Goal: Task Accomplishment & Management: Use online tool/utility

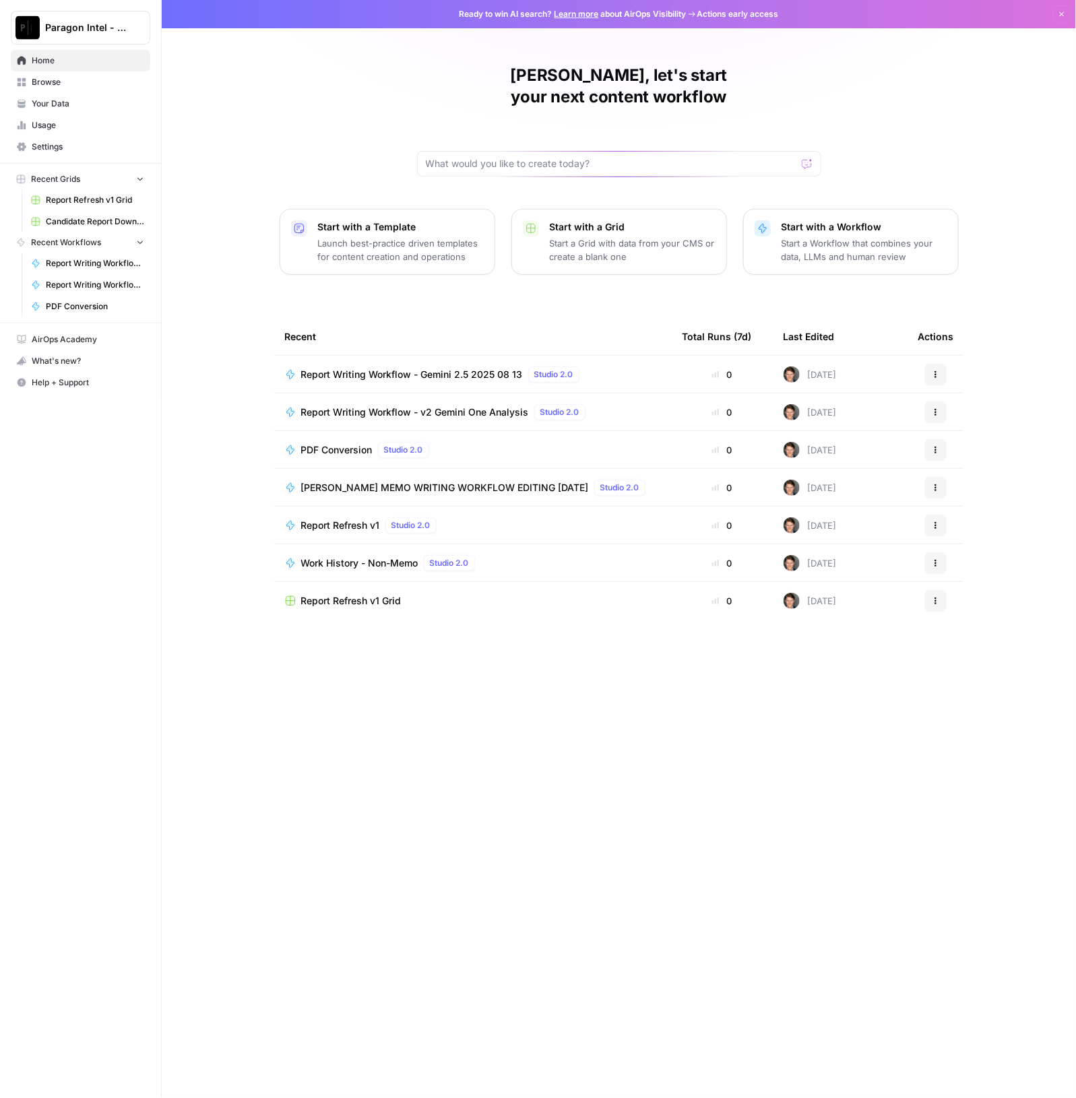
click at [59, 86] on span "Browse" at bounding box center [88, 82] width 113 height 12
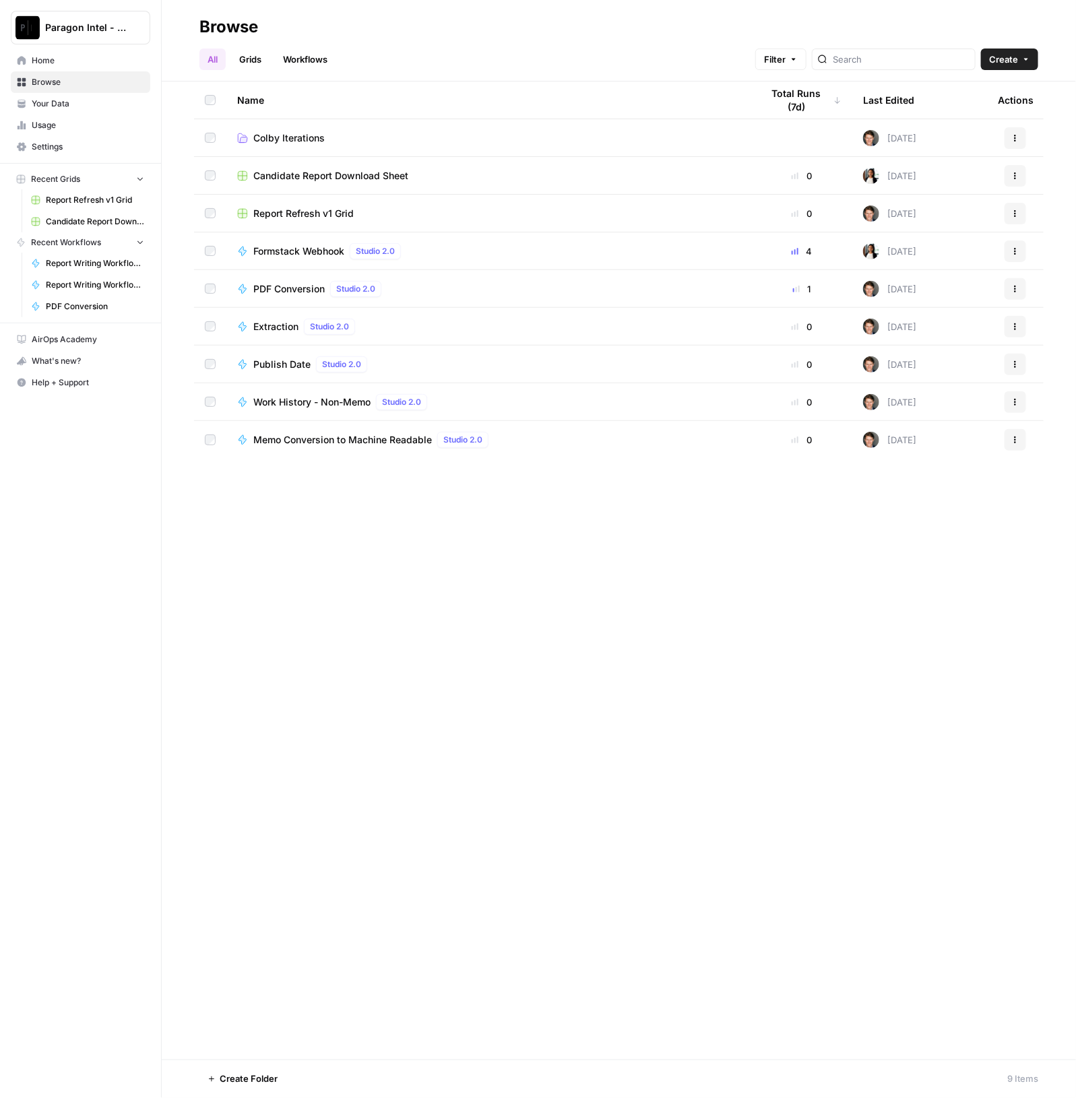
click at [47, 74] on link "Browse" at bounding box center [80, 82] width 139 height 22
click at [52, 58] on span "Home" at bounding box center [88, 61] width 113 height 12
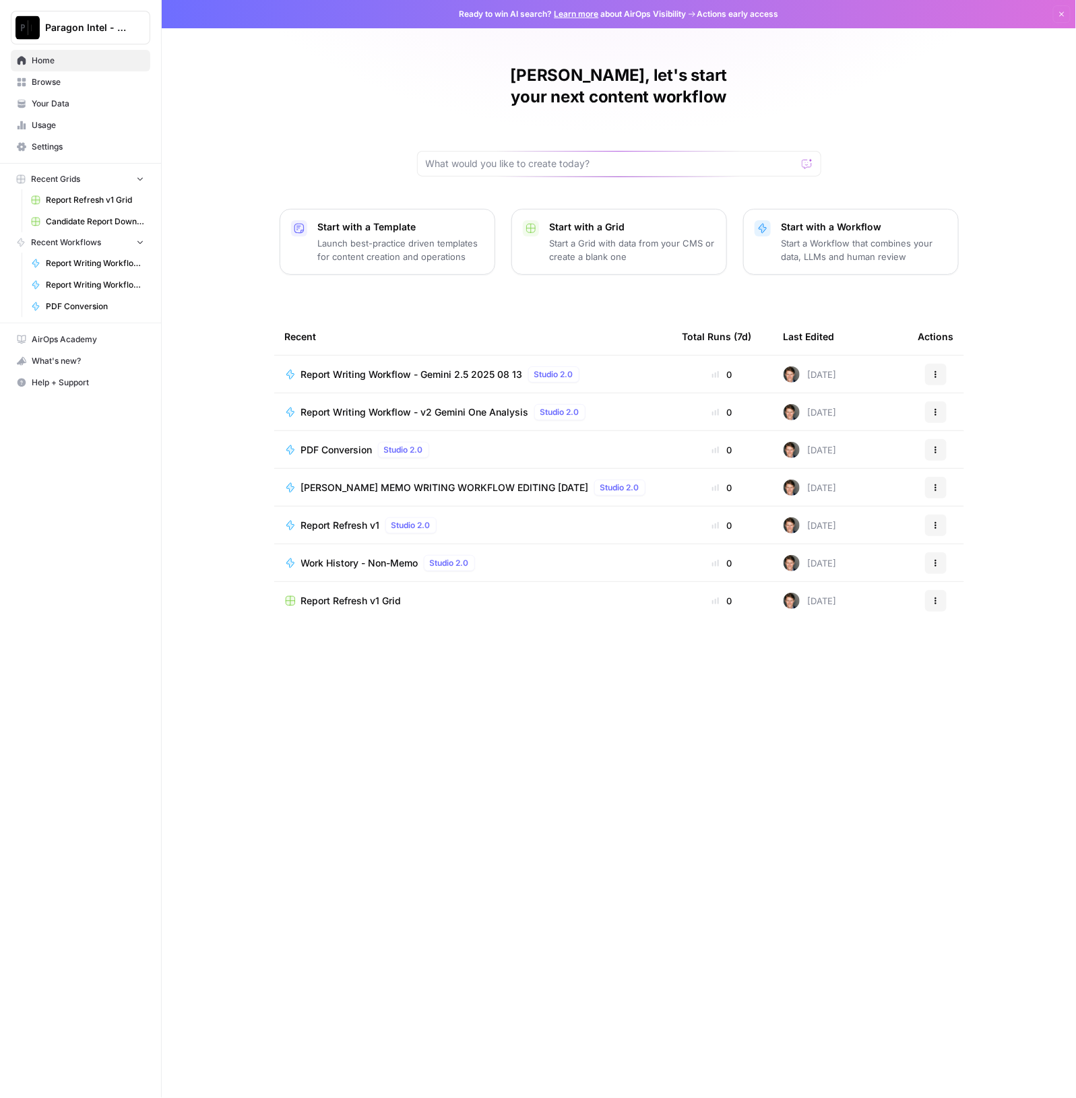
click at [56, 84] on span "Browse" at bounding box center [88, 82] width 113 height 12
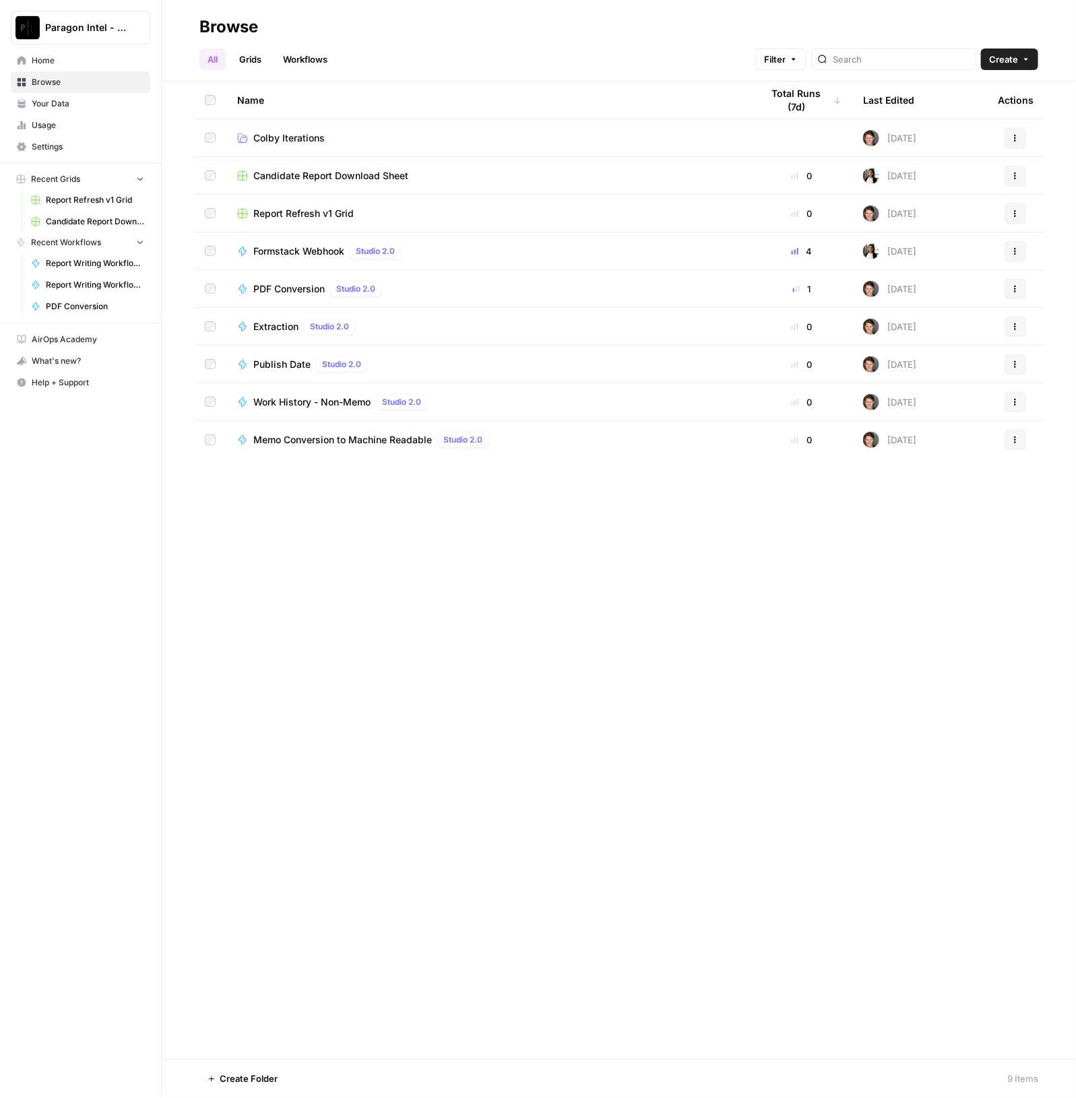
click at [111, 35] on button "Paragon Intel - Bill / Ty / [PERSON_NAME] R&D" at bounding box center [80, 28] width 139 height 34
click at [152, 125] on span "Paragon - Internal Usage" at bounding box center [130, 122] width 178 height 13
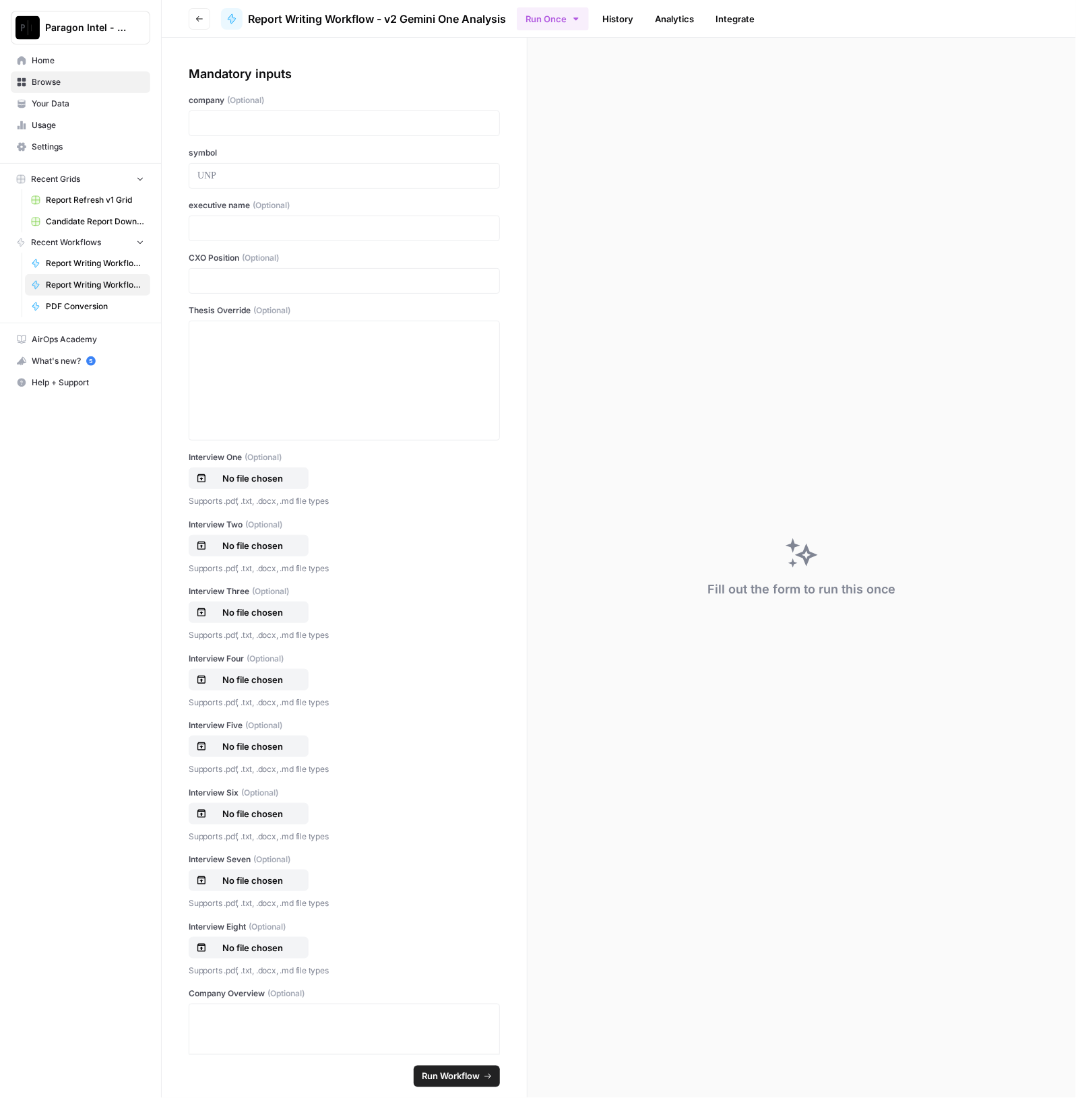
click at [246, 130] on div at bounding box center [344, 124] width 311 height 26
click at [240, 123] on p at bounding box center [344, 123] width 294 height 13
click at [205, 392] on div at bounding box center [344, 381] width 294 height 108
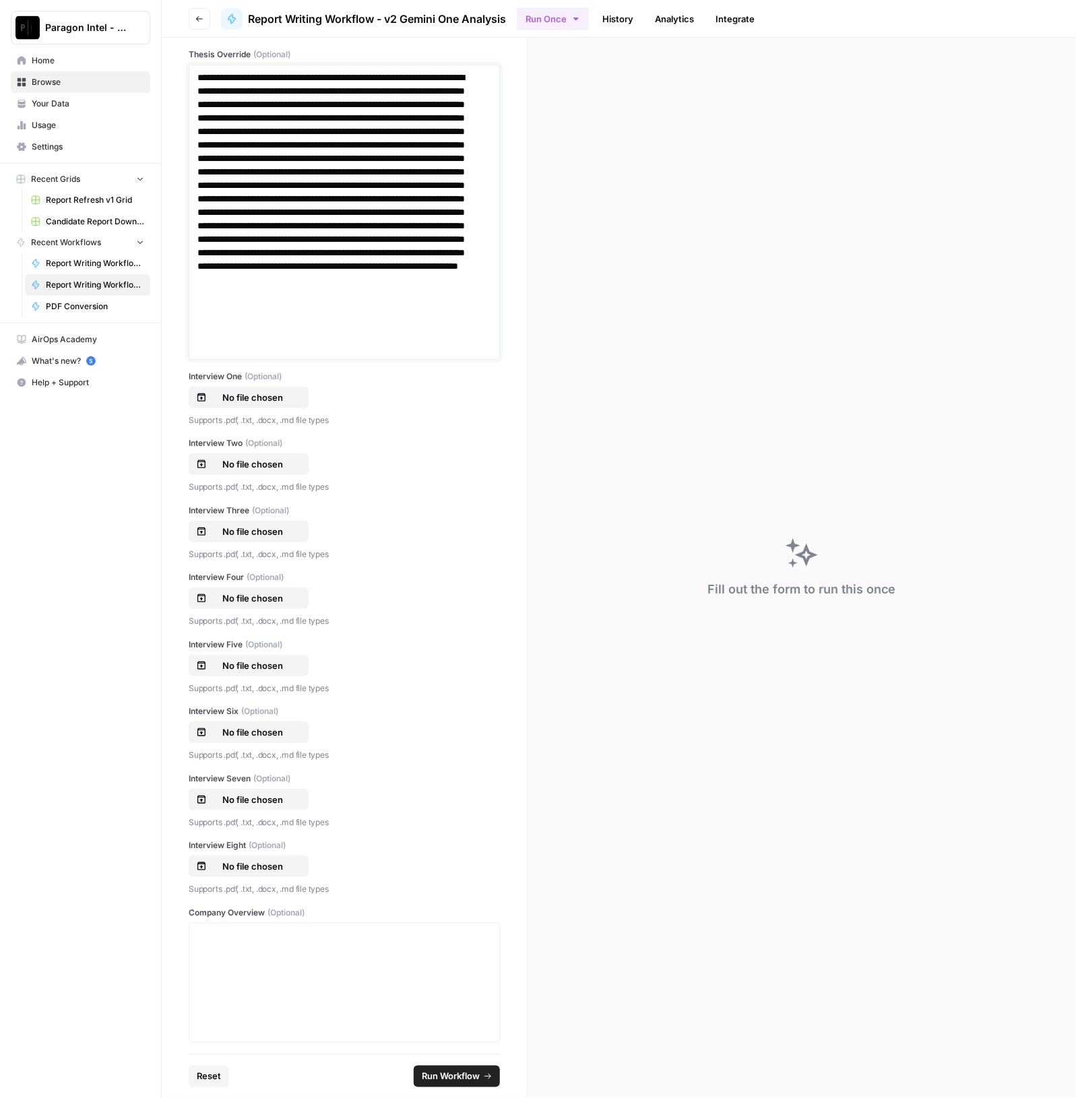
scroll to position [421, 0]
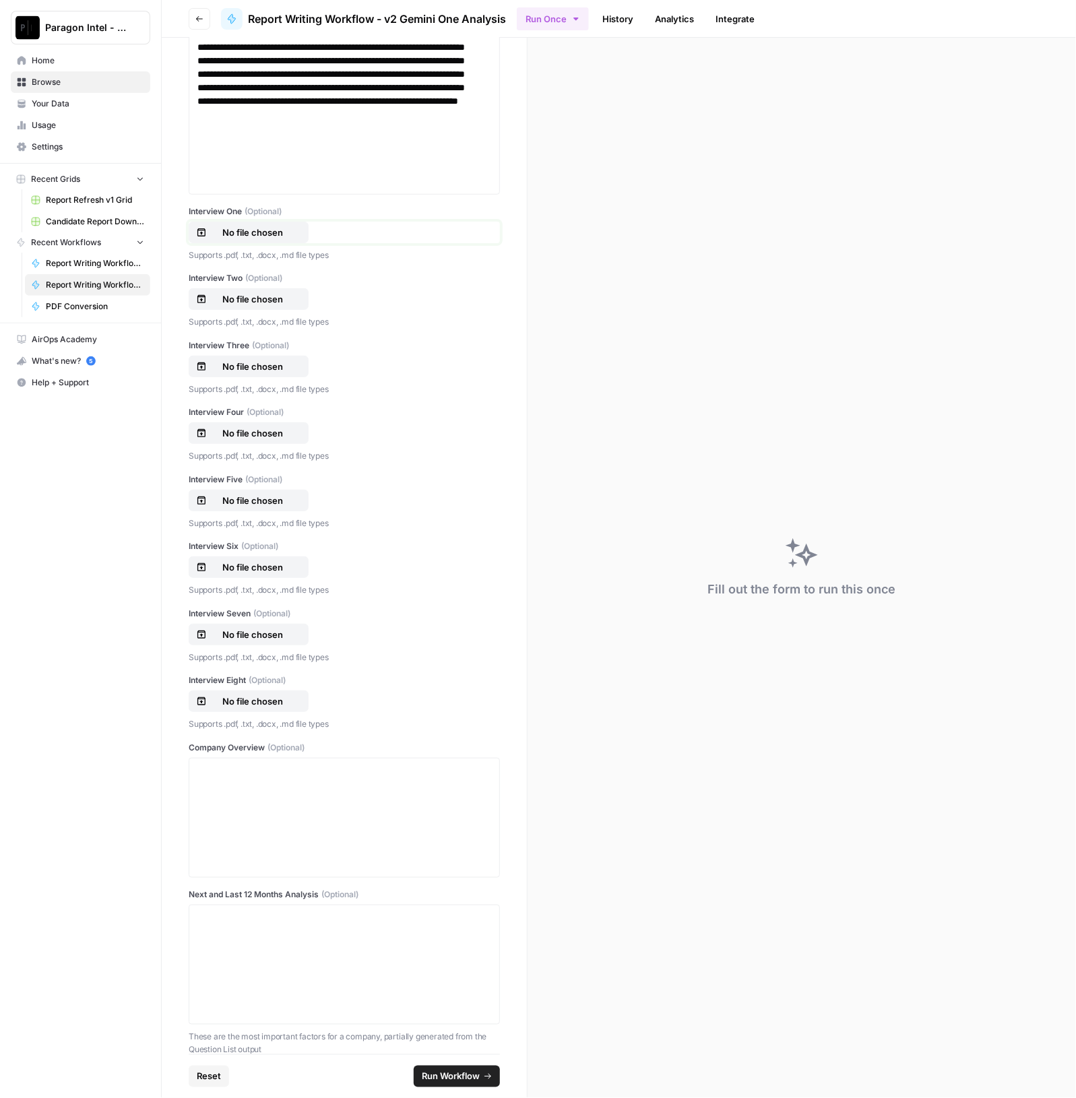
click at [247, 236] on p "No file chosen" at bounding box center [253, 232] width 86 height 13
click at [240, 291] on button "No file chosen" at bounding box center [249, 299] width 120 height 22
click at [247, 356] on button "No file chosen" at bounding box center [249, 367] width 120 height 22
click at [253, 433] on p "No file chosen" at bounding box center [253, 433] width 86 height 13
click at [265, 503] on p "No file chosen" at bounding box center [253, 500] width 86 height 13
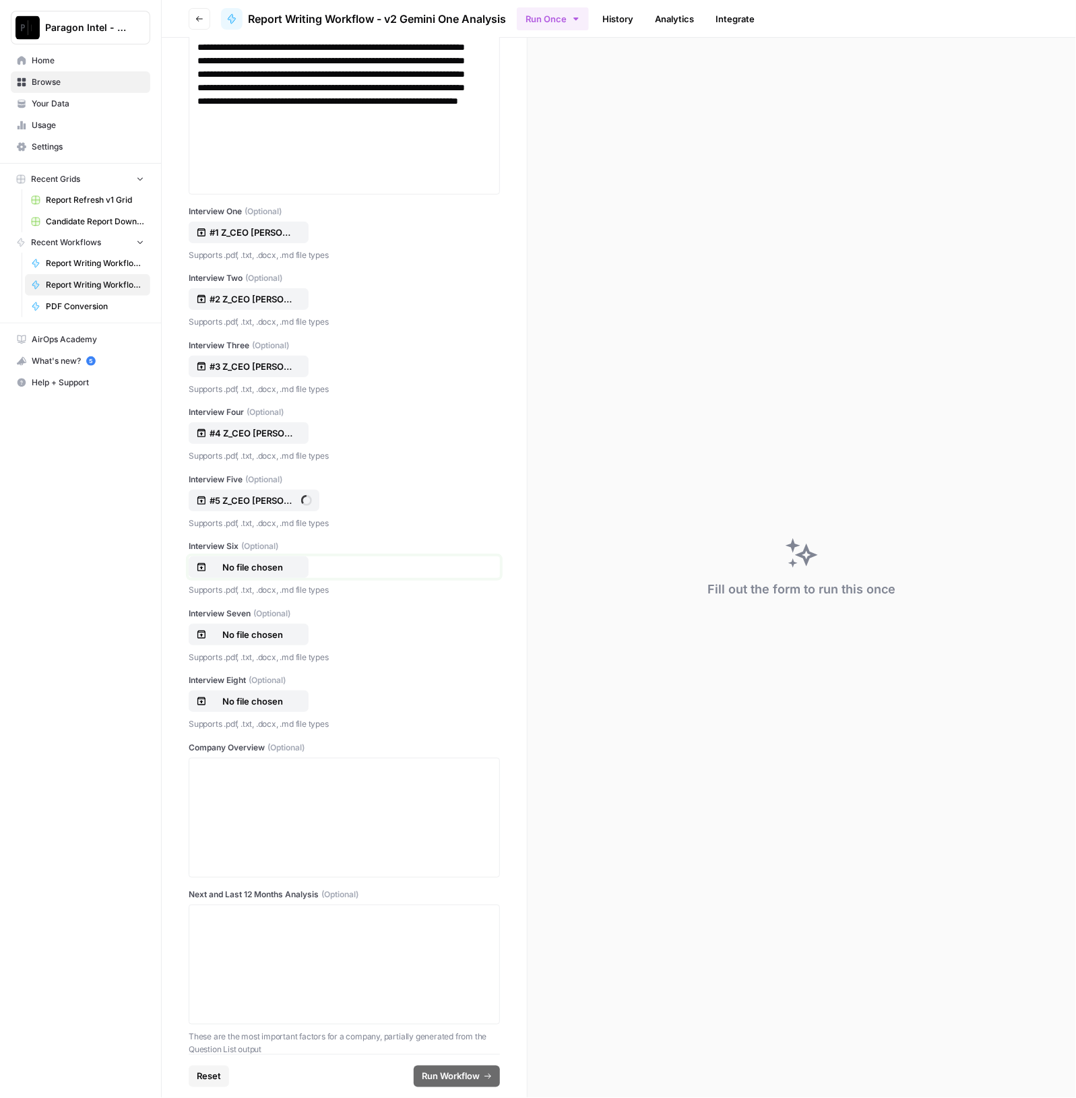
click at [267, 561] on p "No file chosen" at bounding box center [253, 567] width 86 height 13
click at [241, 628] on p "No file chosen" at bounding box center [253, 634] width 86 height 13
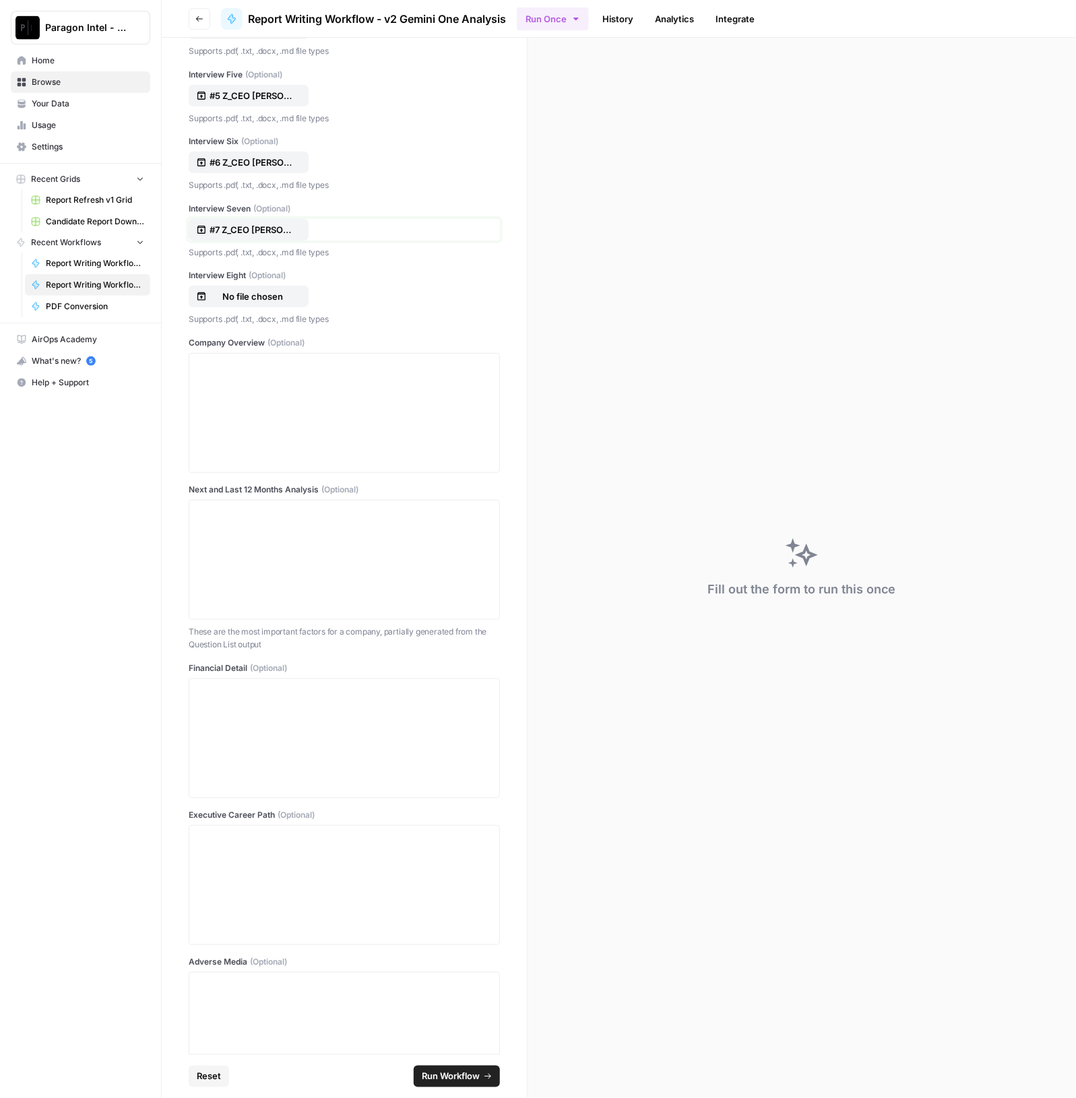
scroll to position [825, 0]
click at [284, 381] on div at bounding box center [344, 414] width 294 height 108
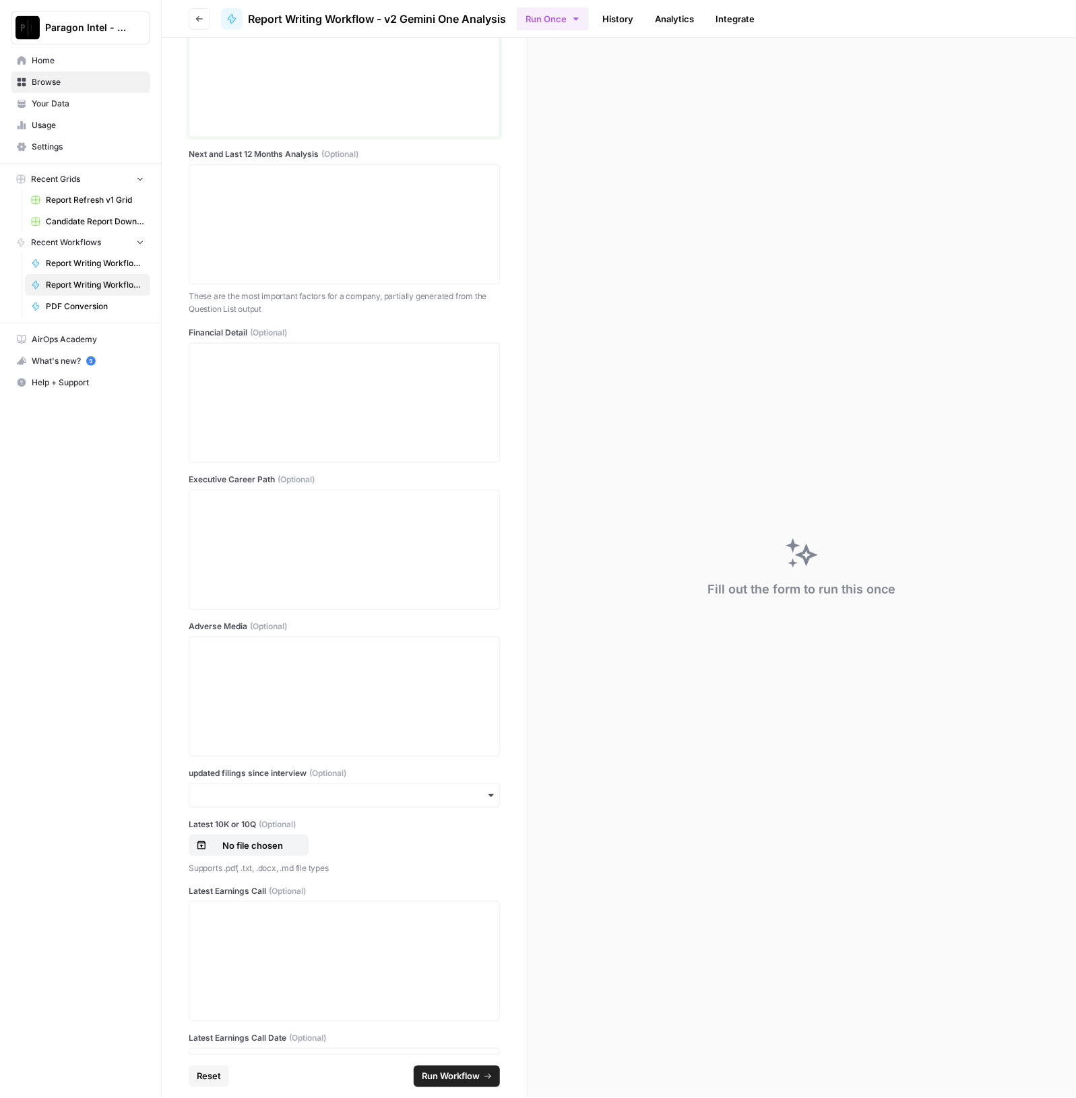
scroll to position [1246, 0]
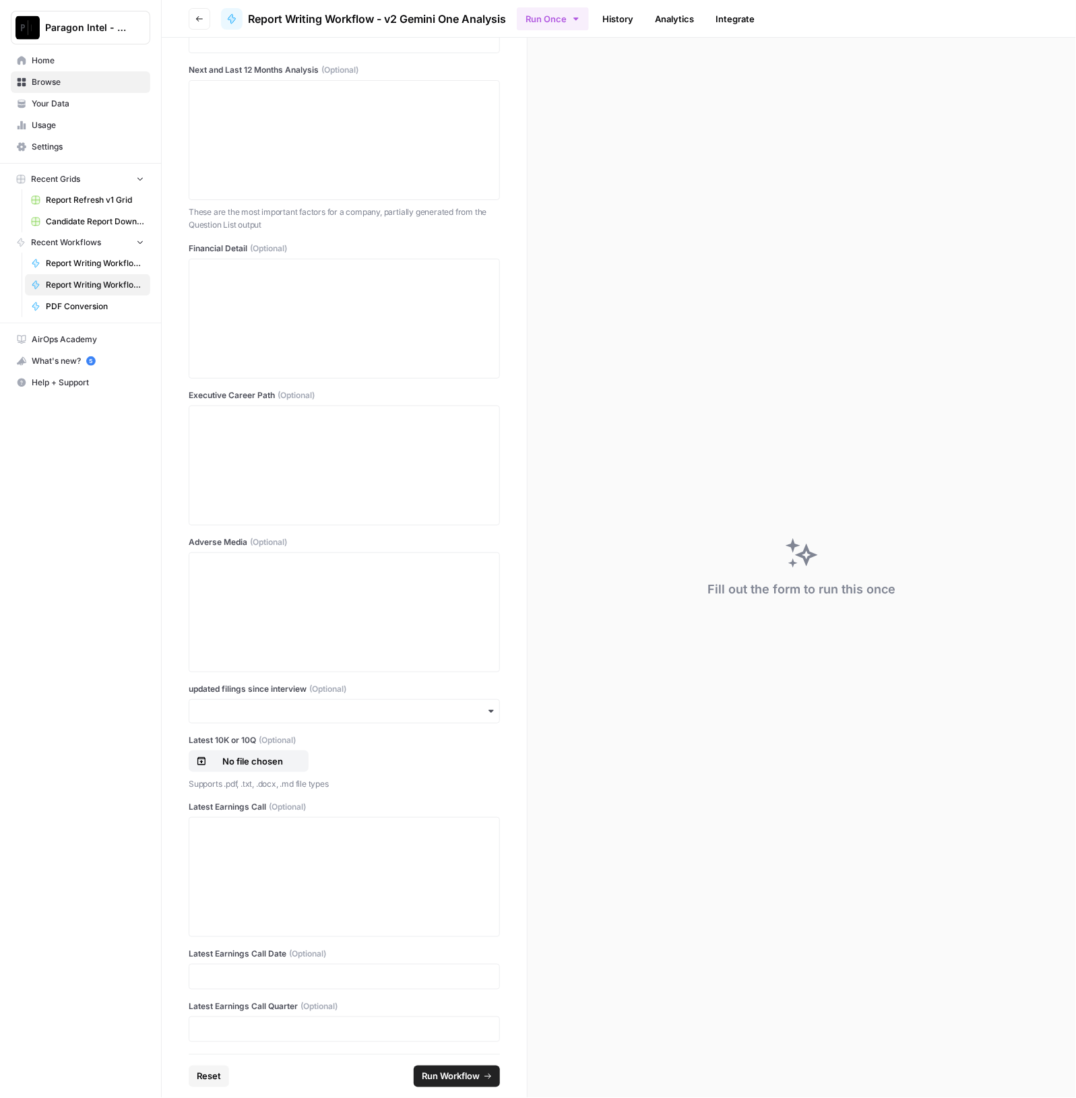
click at [360, 715] on div "button" at bounding box center [344, 711] width 311 height 24
click at [64, 679] on div "Paragon Intel - Bill / Ty / Colby R&D Home Browse Your Data Usage Settings Rece…" at bounding box center [80, 549] width 161 height 1098
click at [290, 707] on input "updated filings since interview (Optional)" at bounding box center [344, 711] width 294 height 13
click at [243, 743] on div "yes" at bounding box center [337, 745] width 297 height 26
click at [104, 723] on div "Paragon Intel - Bill / Ty / Colby R&D Home Browse Your Data Usage Settings Rece…" at bounding box center [80, 549] width 161 height 1098
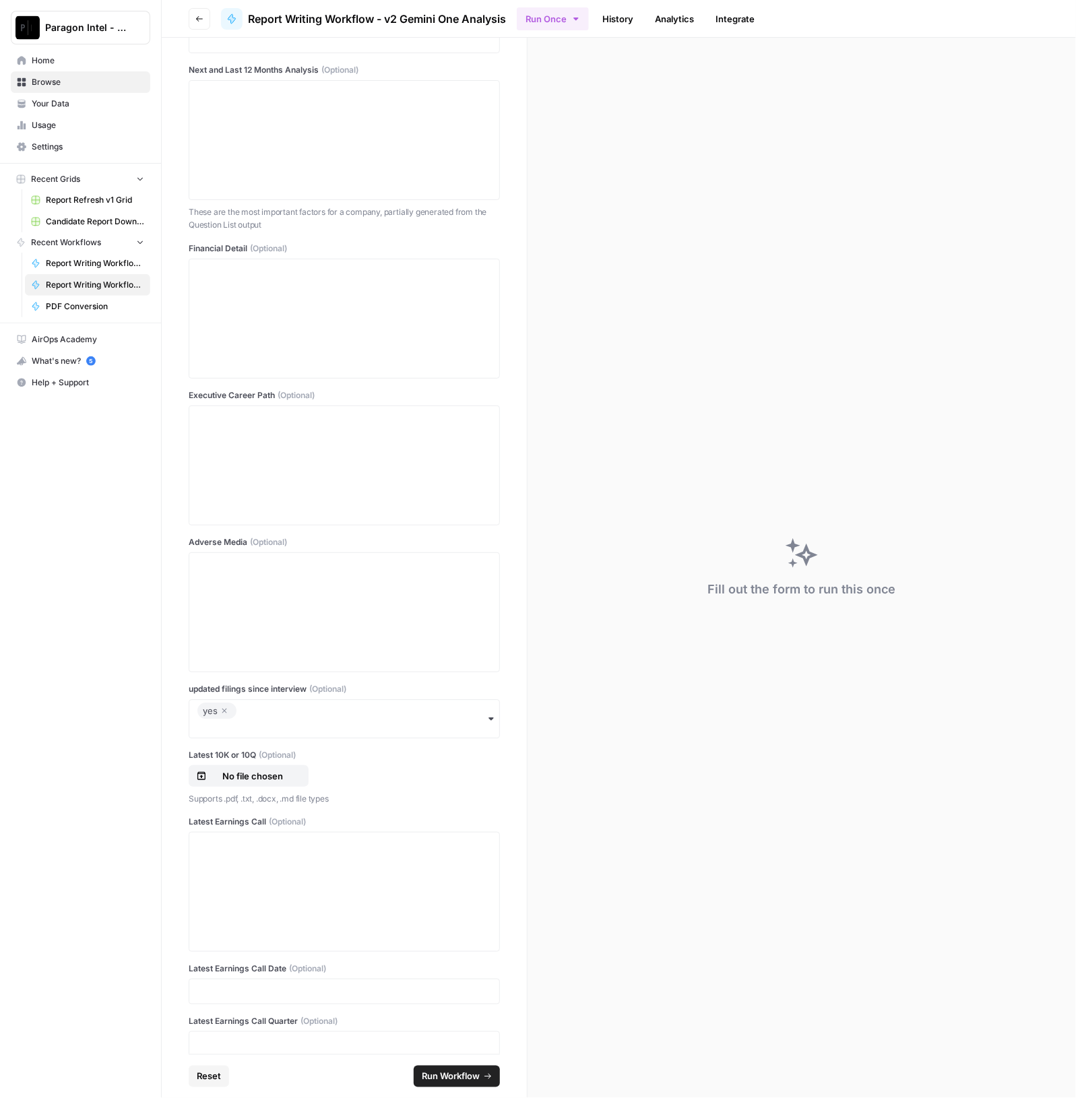
click at [396, 775] on div "No file chosen" at bounding box center [344, 776] width 311 height 22
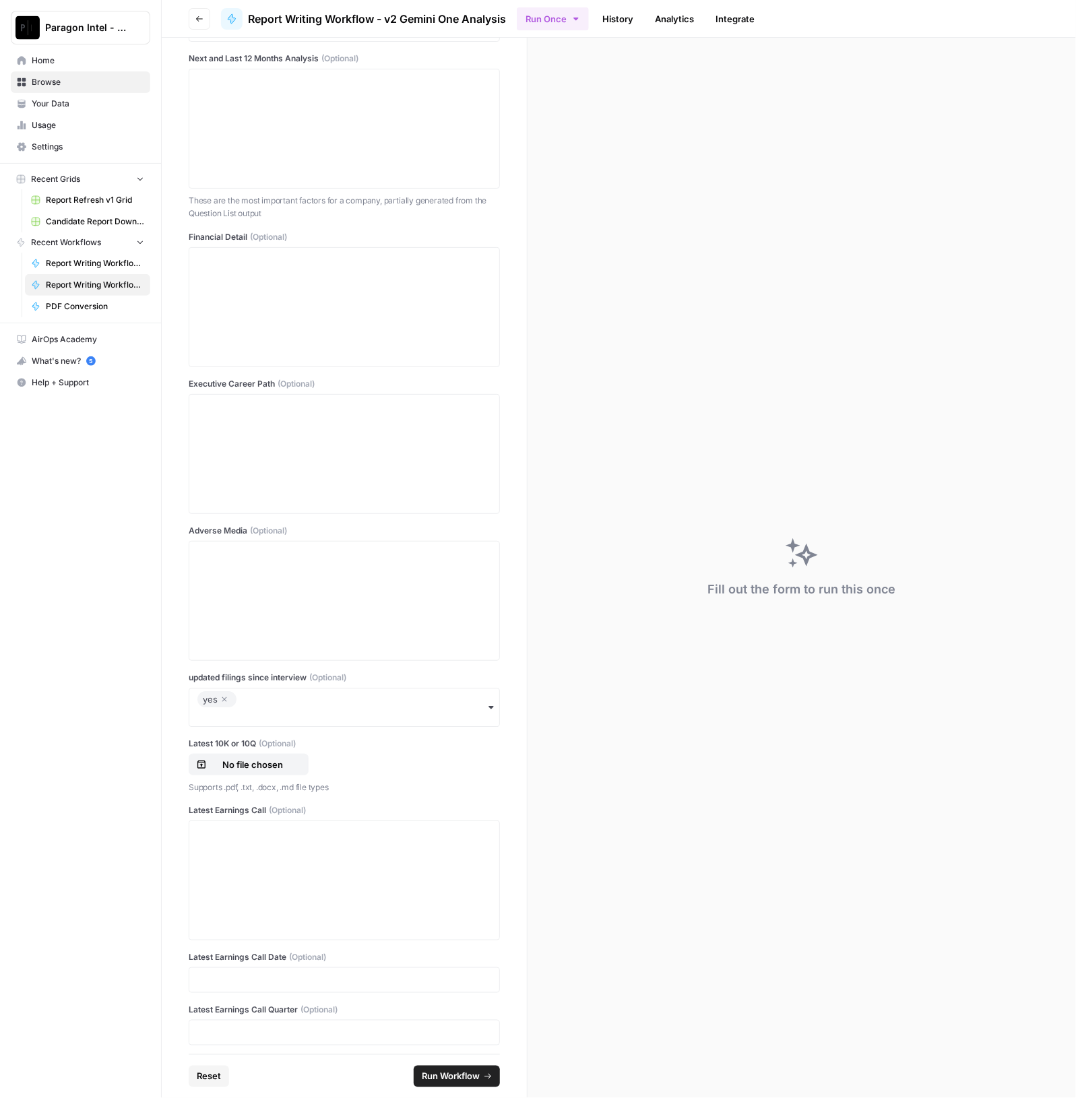
scroll to position [1261, 0]
click at [308, 866] on div at bounding box center [344, 877] width 294 height 108
click at [360, 754] on div "No file chosen" at bounding box center [344, 762] width 311 height 22
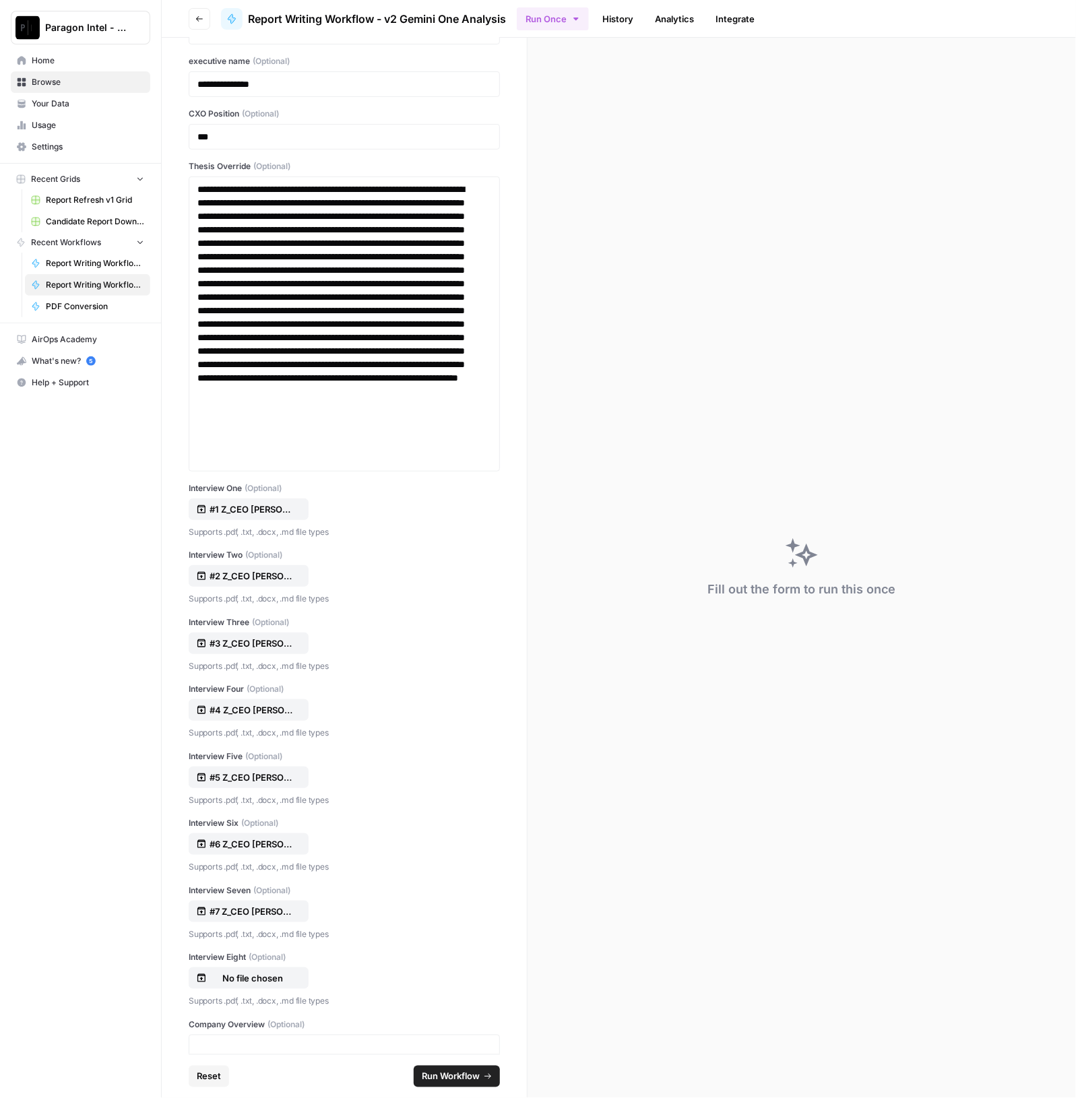
scroll to position [0, 0]
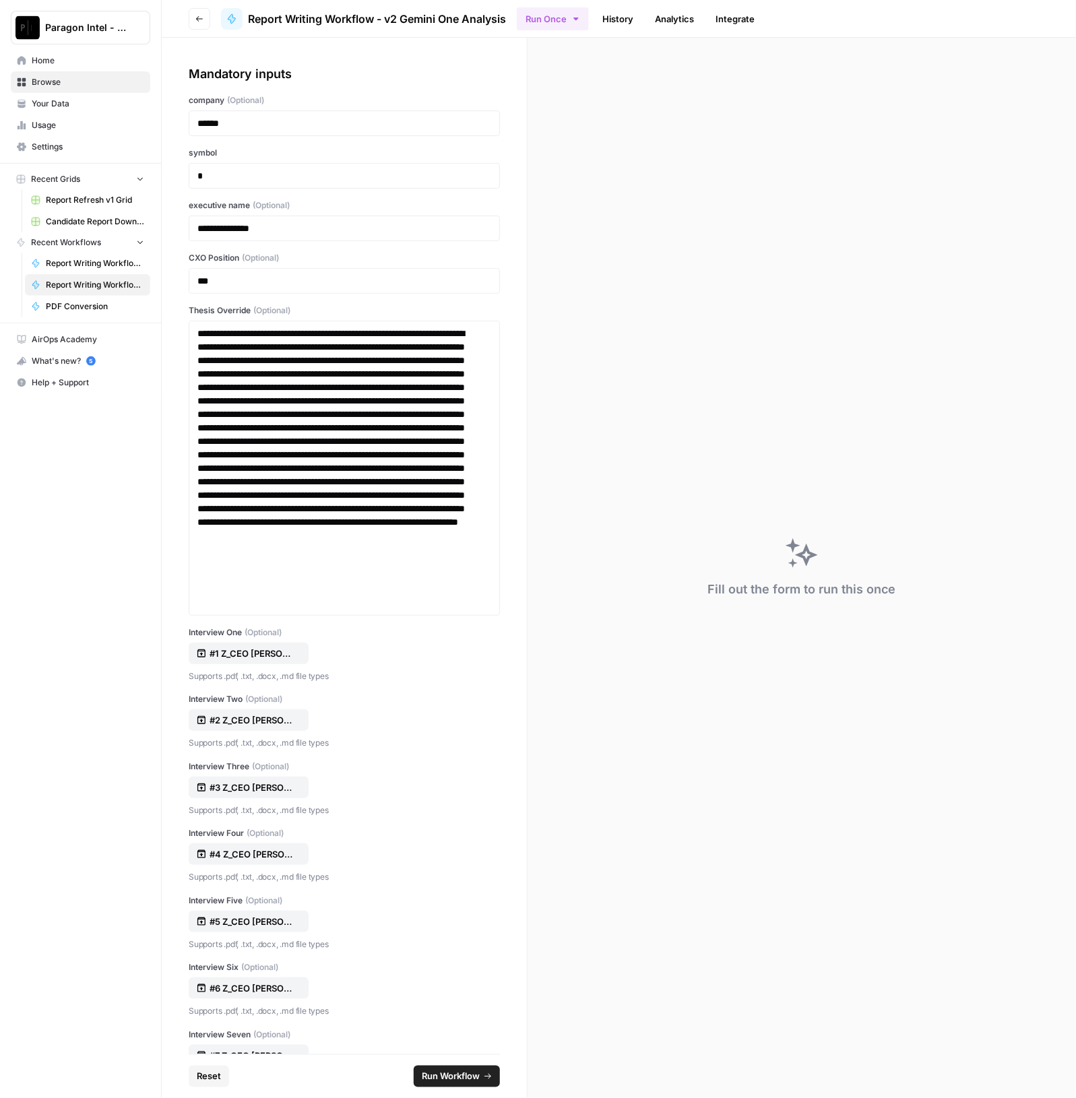
click at [199, 1069] on button "Reset" at bounding box center [209, 1077] width 40 height 22
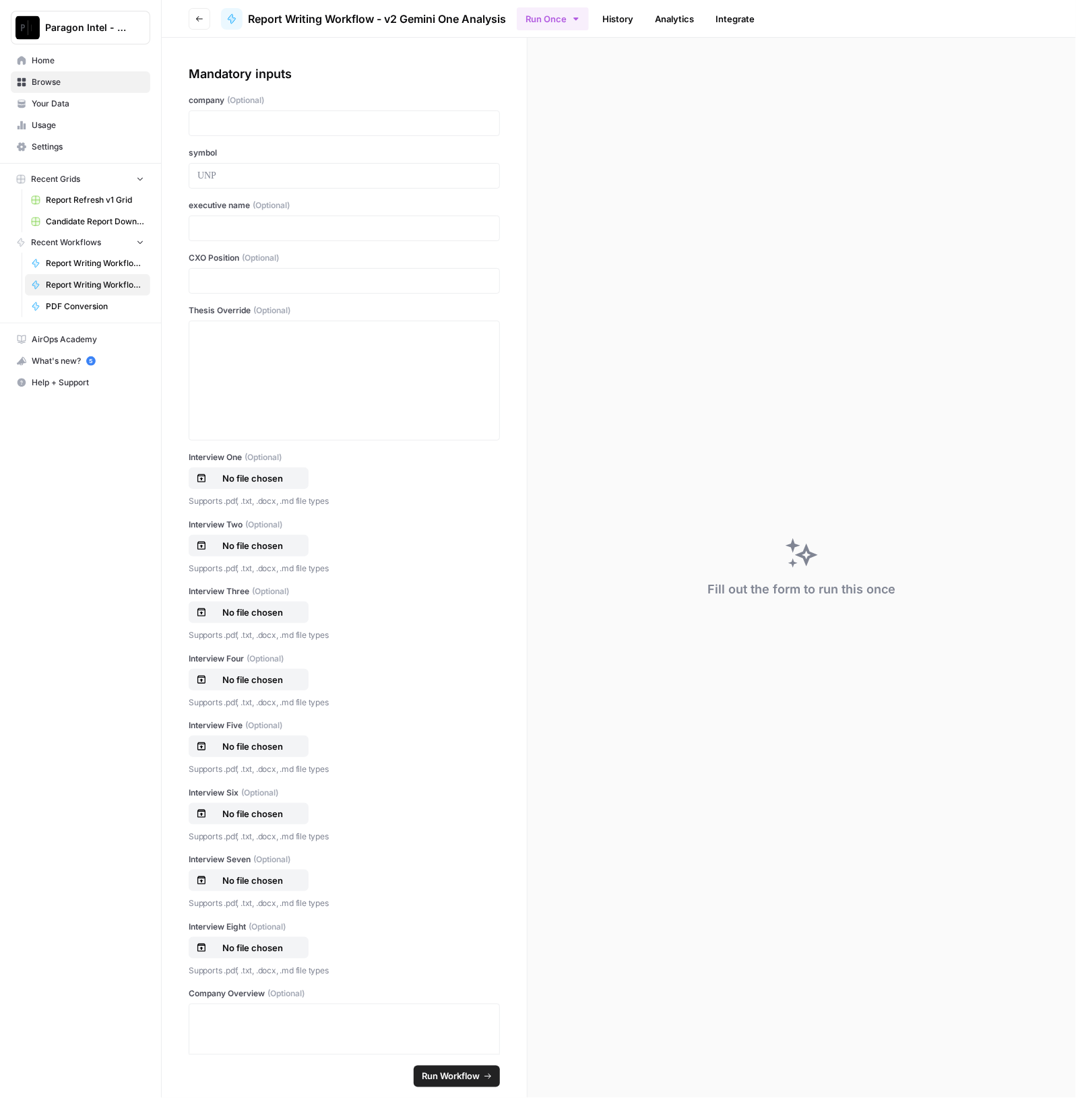
click at [303, 136] on div "Mandatory inputs company (Optional) symbol executive name (Optional) CXO Positi…" at bounding box center [344, 1089] width 311 height 2049
click at [308, 128] on p at bounding box center [344, 123] width 294 height 13
click at [234, 115] on div at bounding box center [344, 124] width 311 height 26
click at [234, 121] on p at bounding box center [344, 123] width 294 height 13
click at [213, 227] on p at bounding box center [344, 228] width 294 height 13
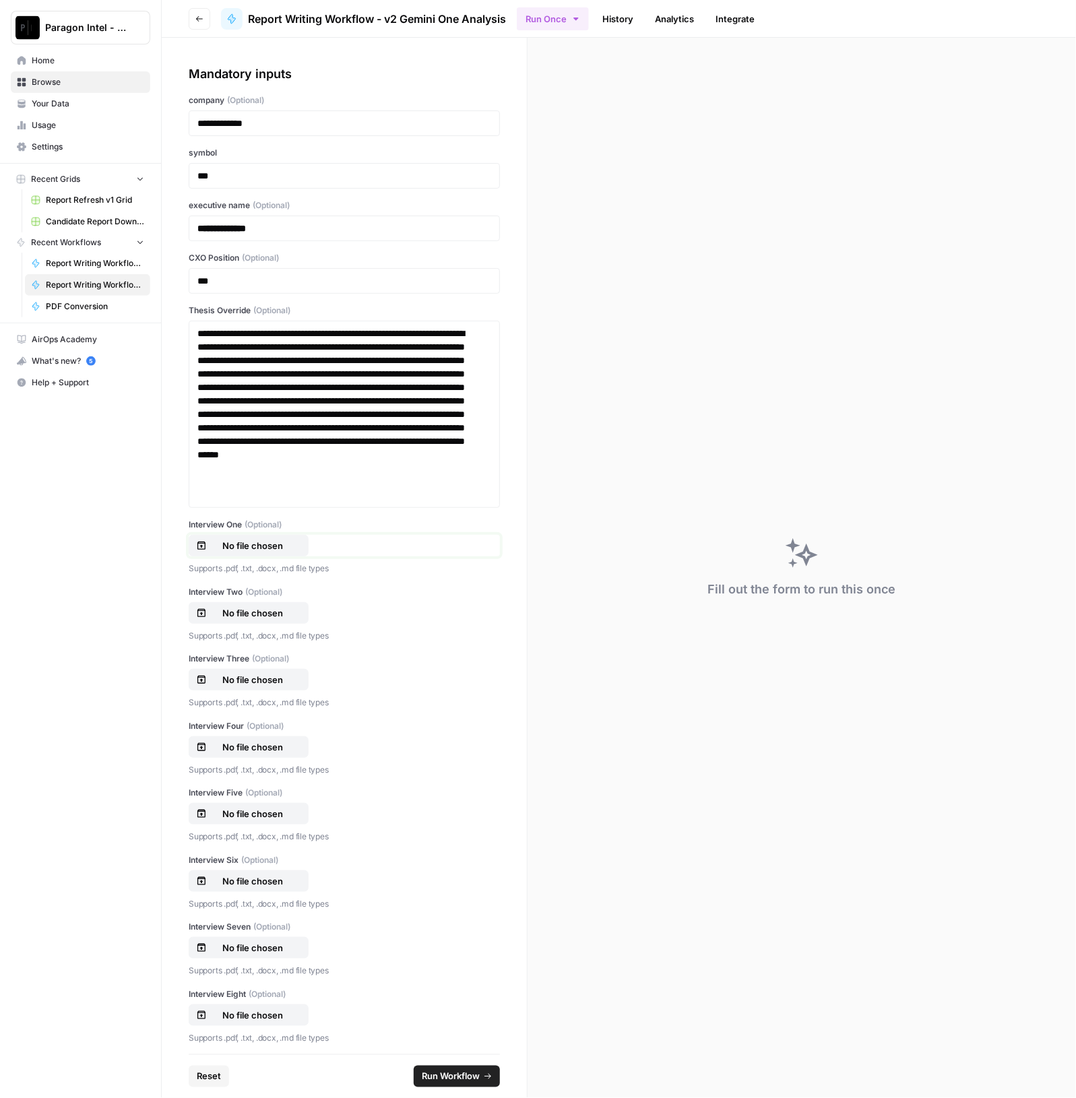
click at [260, 536] on button "No file chosen" at bounding box center [249, 546] width 120 height 22
click at [253, 544] on p "No file chosen" at bounding box center [253, 545] width 86 height 13
click at [251, 615] on p "No file chosen" at bounding box center [253, 612] width 86 height 13
click at [234, 679] on p "No file chosen" at bounding box center [253, 679] width 86 height 13
click at [255, 743] on p "No file chosen" at bounding box center [253, 747] width 86 height 13
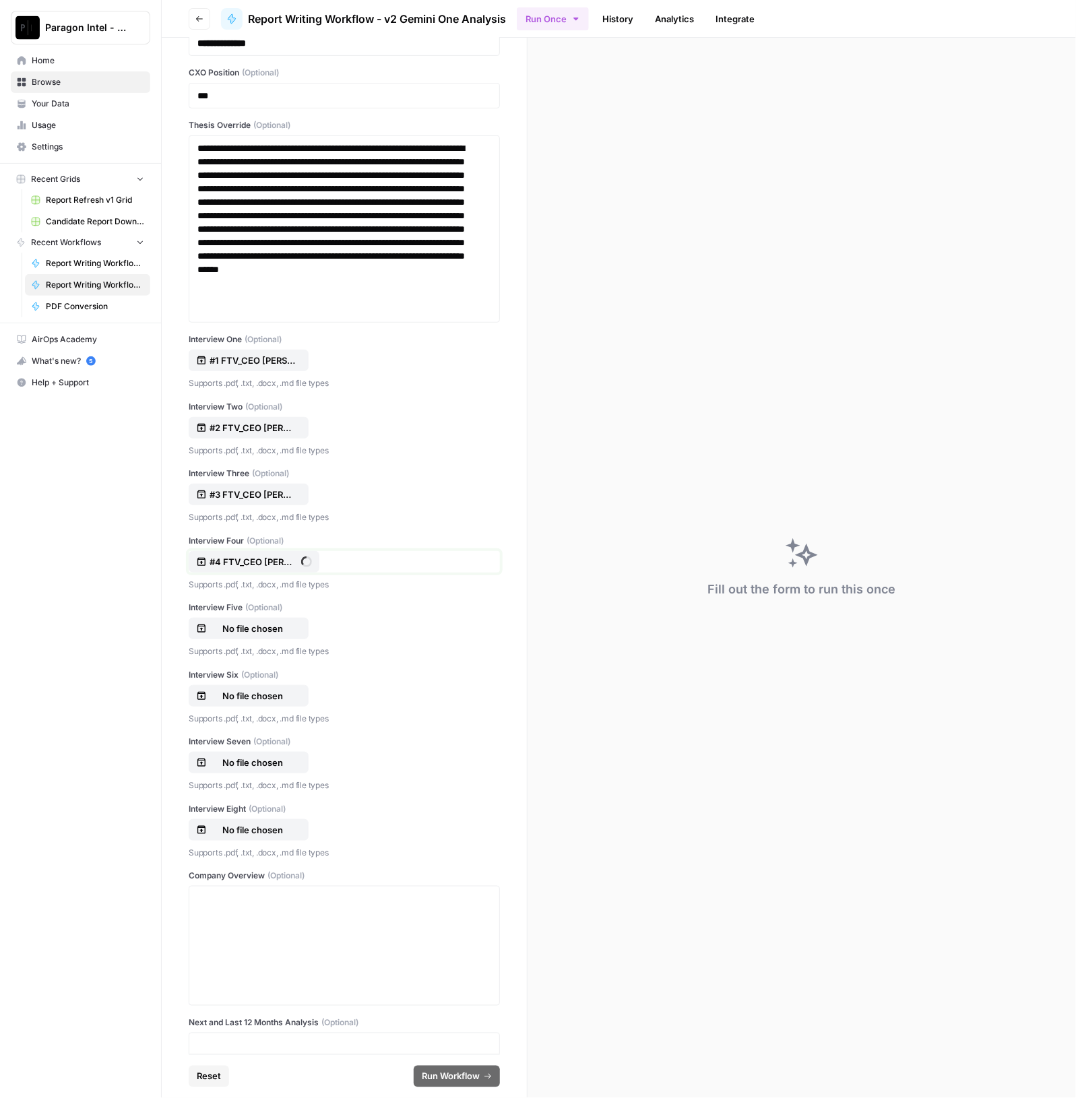
scroll to position [336, 0]
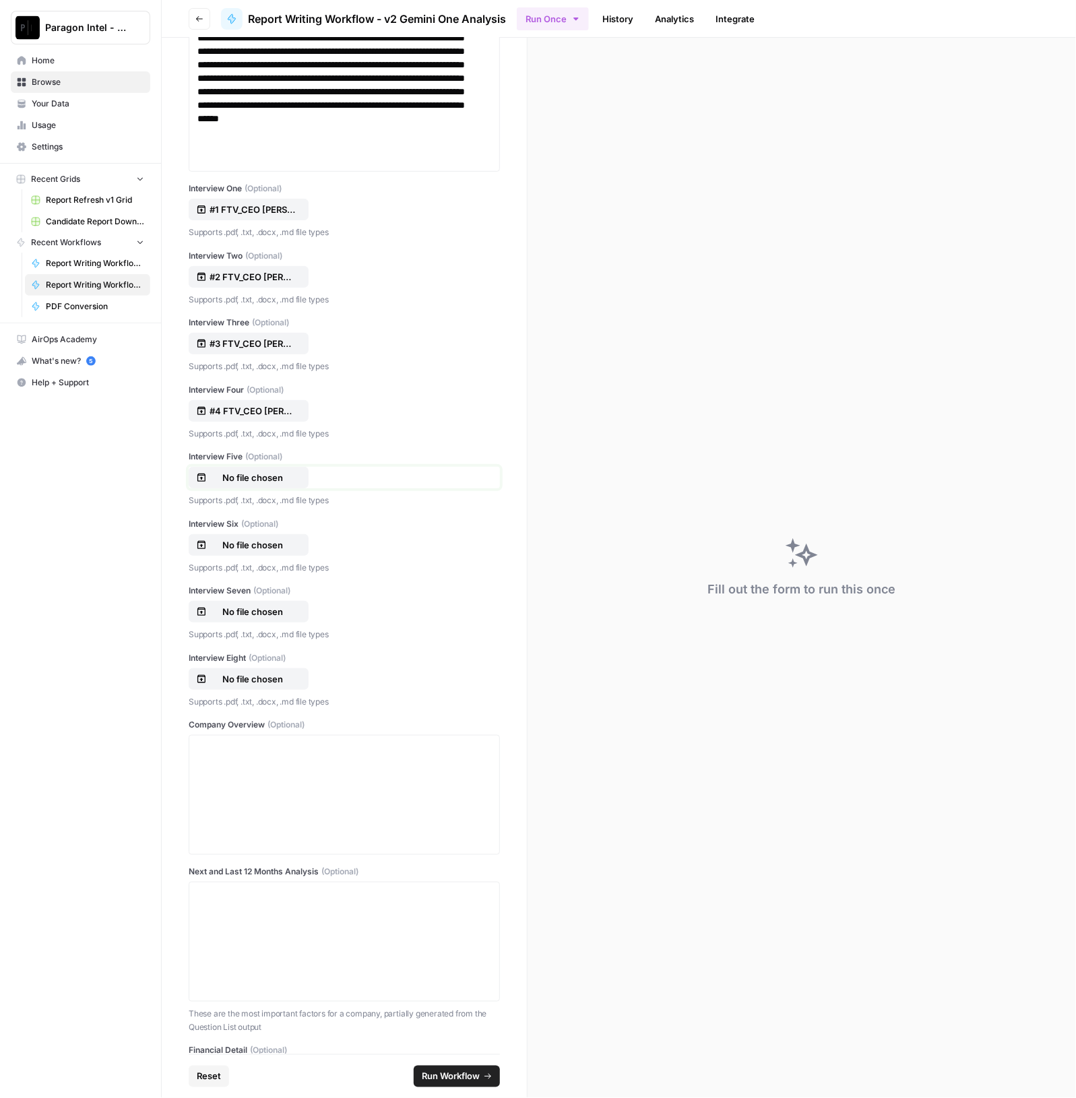
click at [234, 480] on p "No file chosen" at bounding box center [253, 477] width 86 height 13
click at [270, 551] on button "No file chosen" at bounding box center [249, 545] width 120 height 22
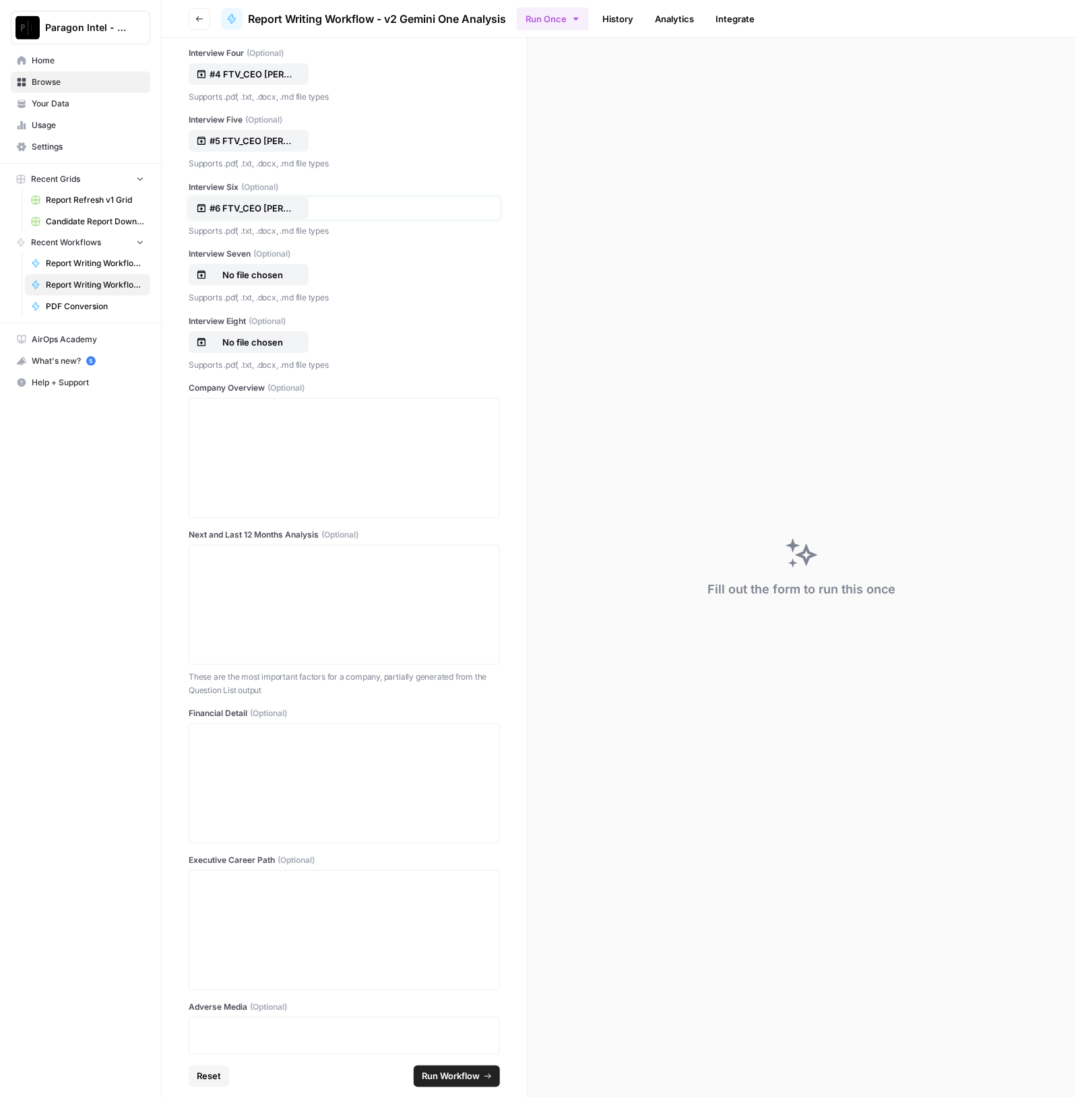
scroll to position [758, 0]
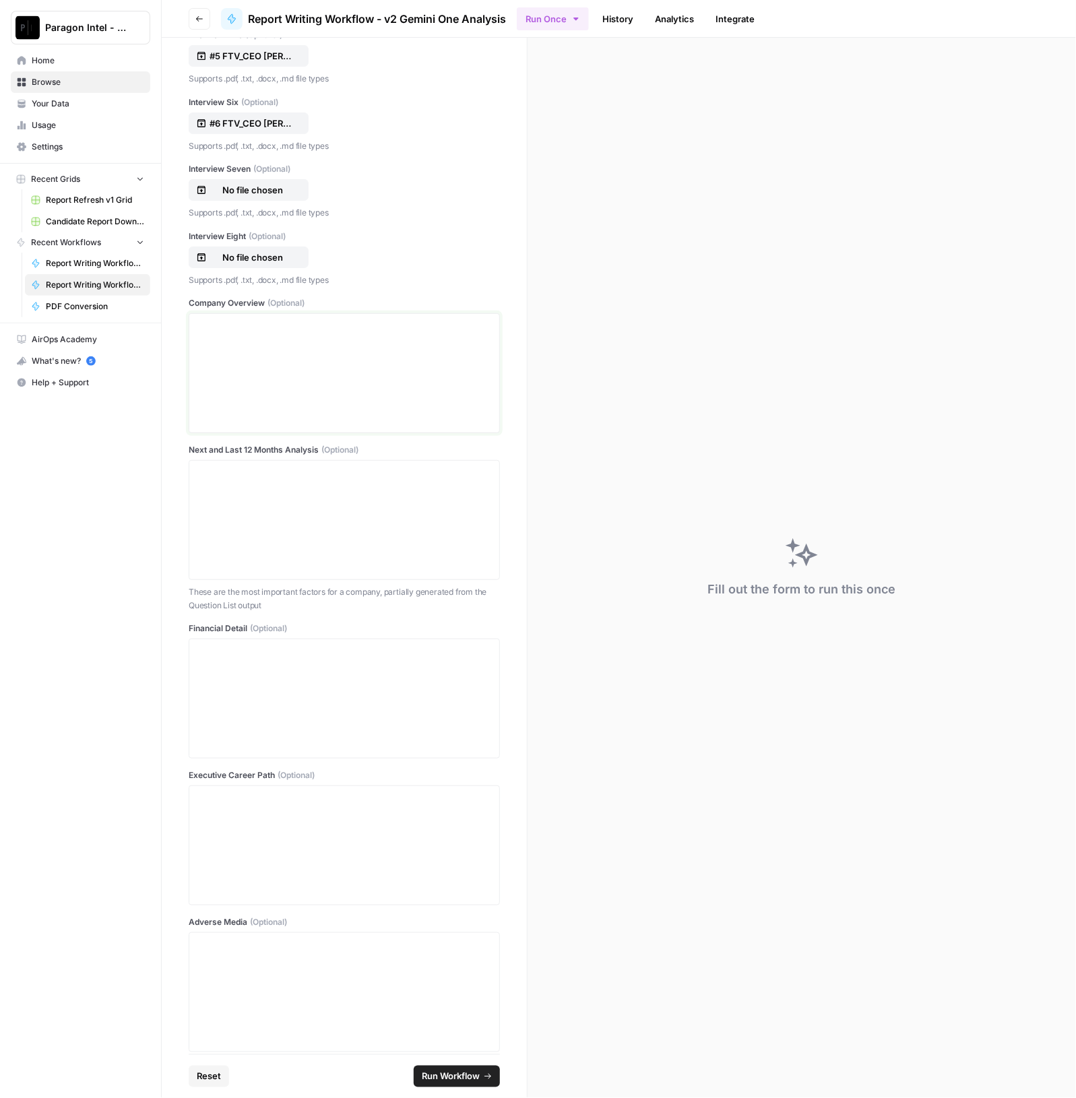
click at [293, 387] on div at bounding box center [344, 373] width 294 height 108
drag, startPoint x: 300, startPoint y: 332, endPoint x: 299, endPoint y: 369, distance: 37.1
click at [300, 332] on div at bounding box center [344, 373] width 294 height 108
click at [352, 329] on p at bounding box center [344, 325] width 294 height 13
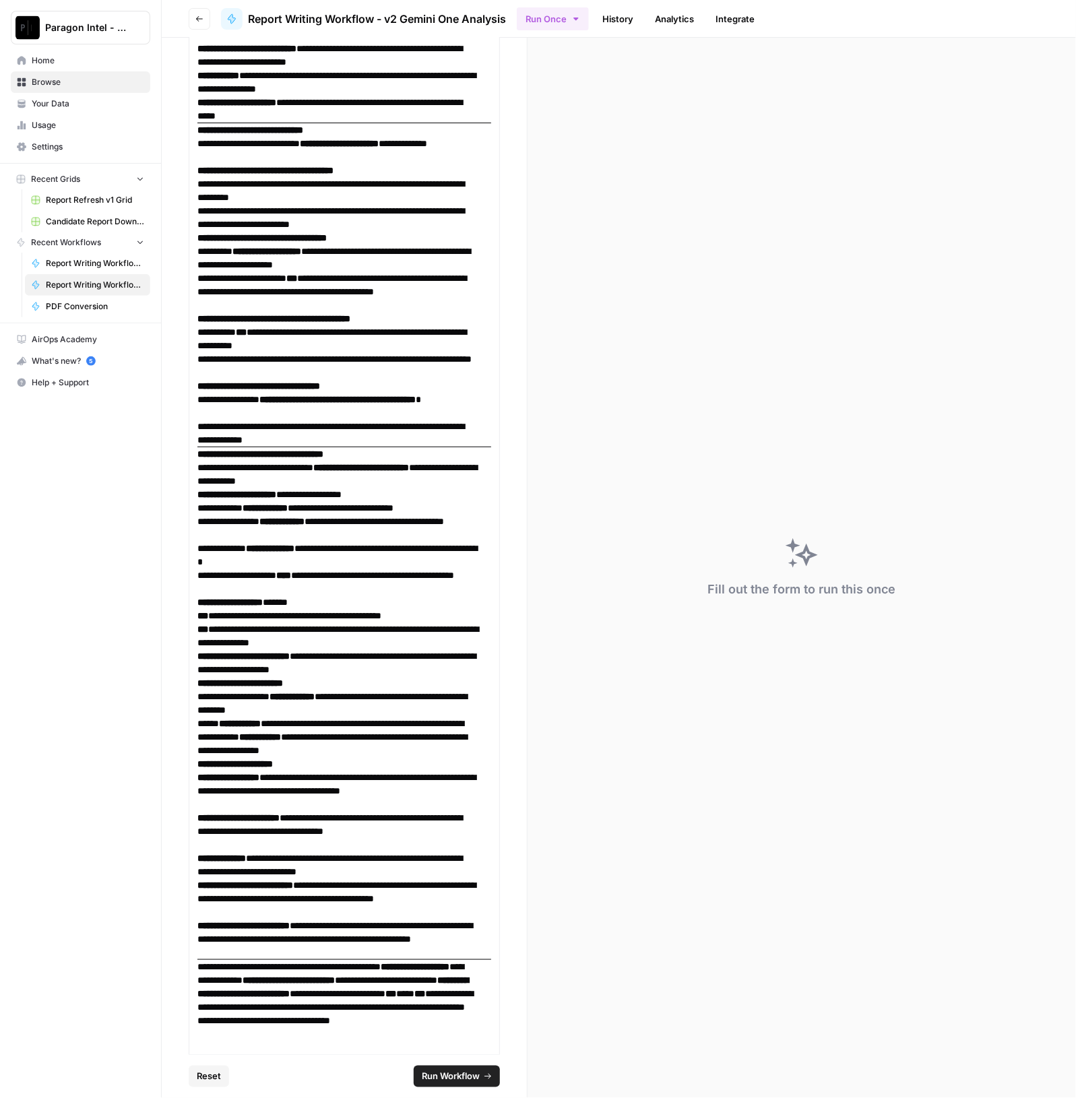
scroll to position [2721, 0]
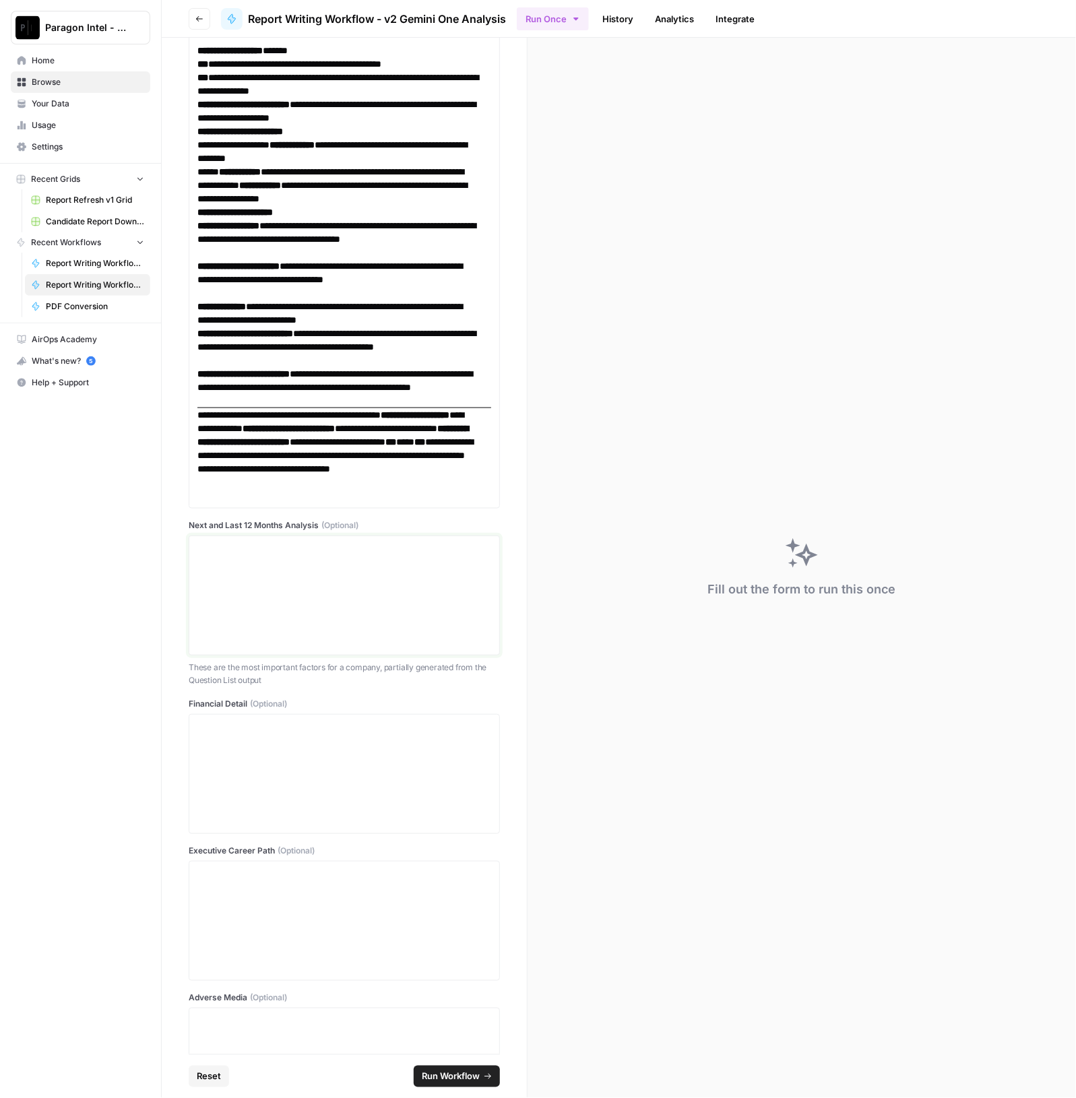
click at [239, 573] on div at bounding box center [344, 596] width 294 height 108
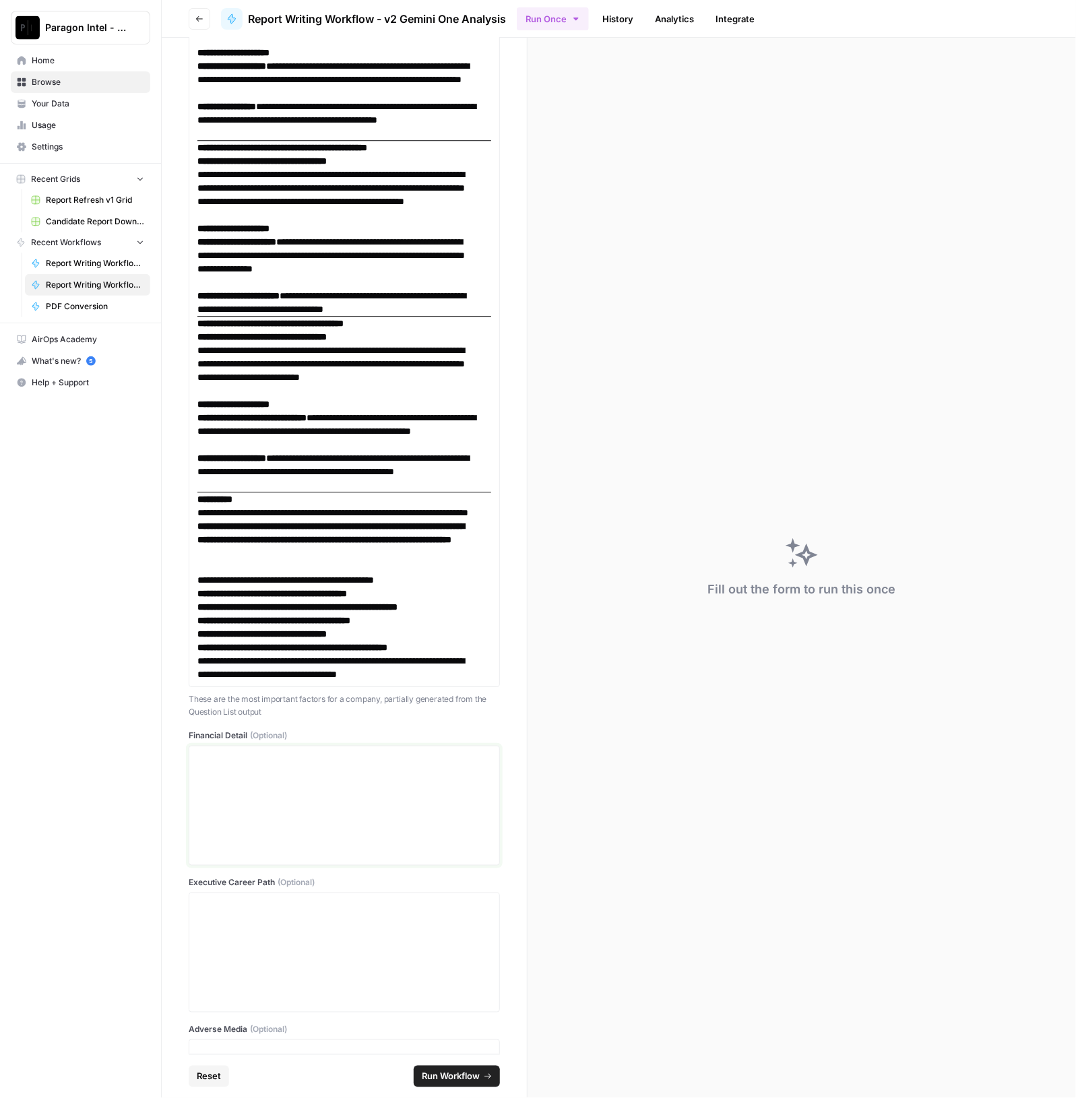
scroll to position [3996, 0]
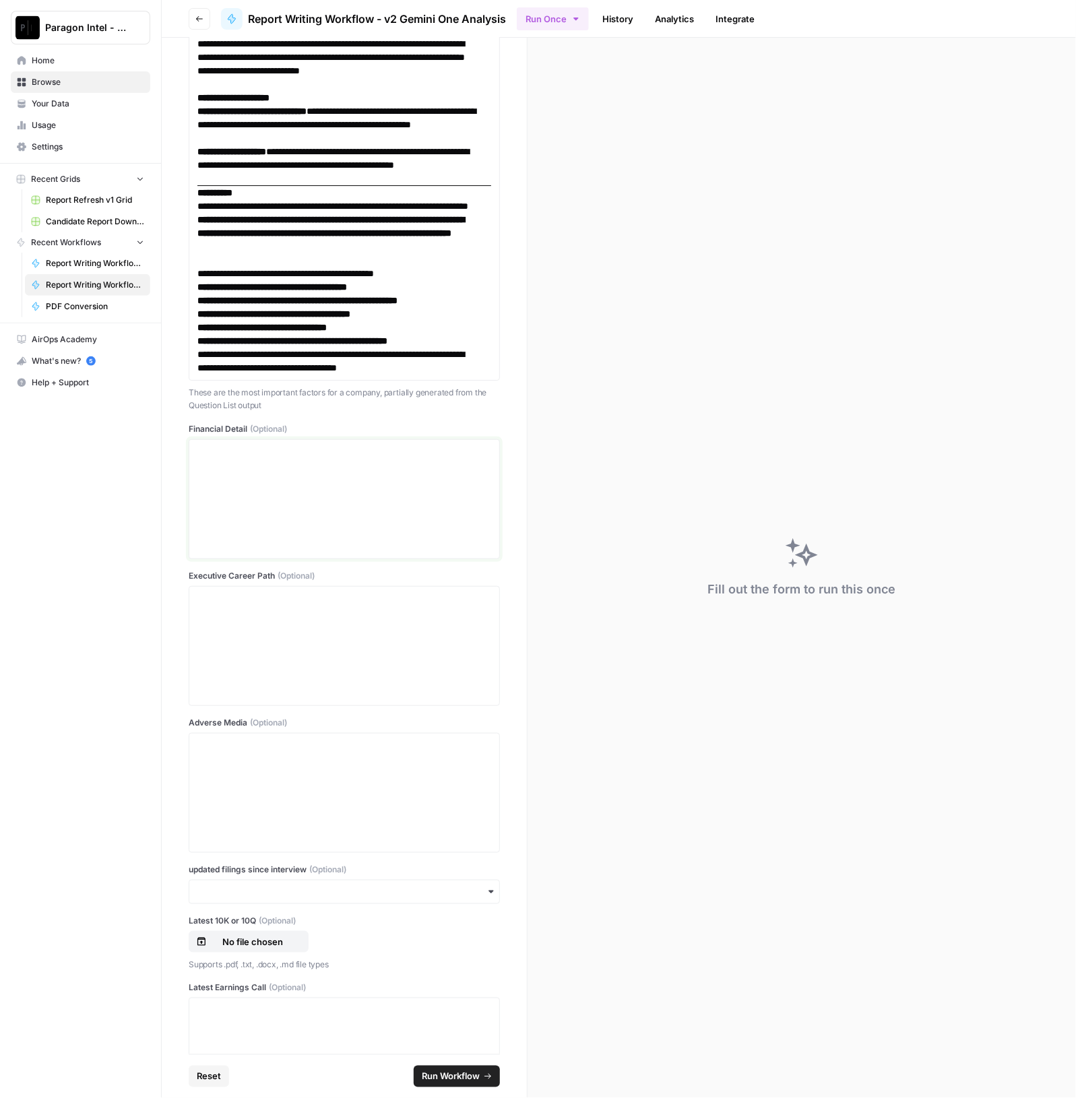
click at [268, 459] on p at bounding box center [344, 451] width 294 height 13
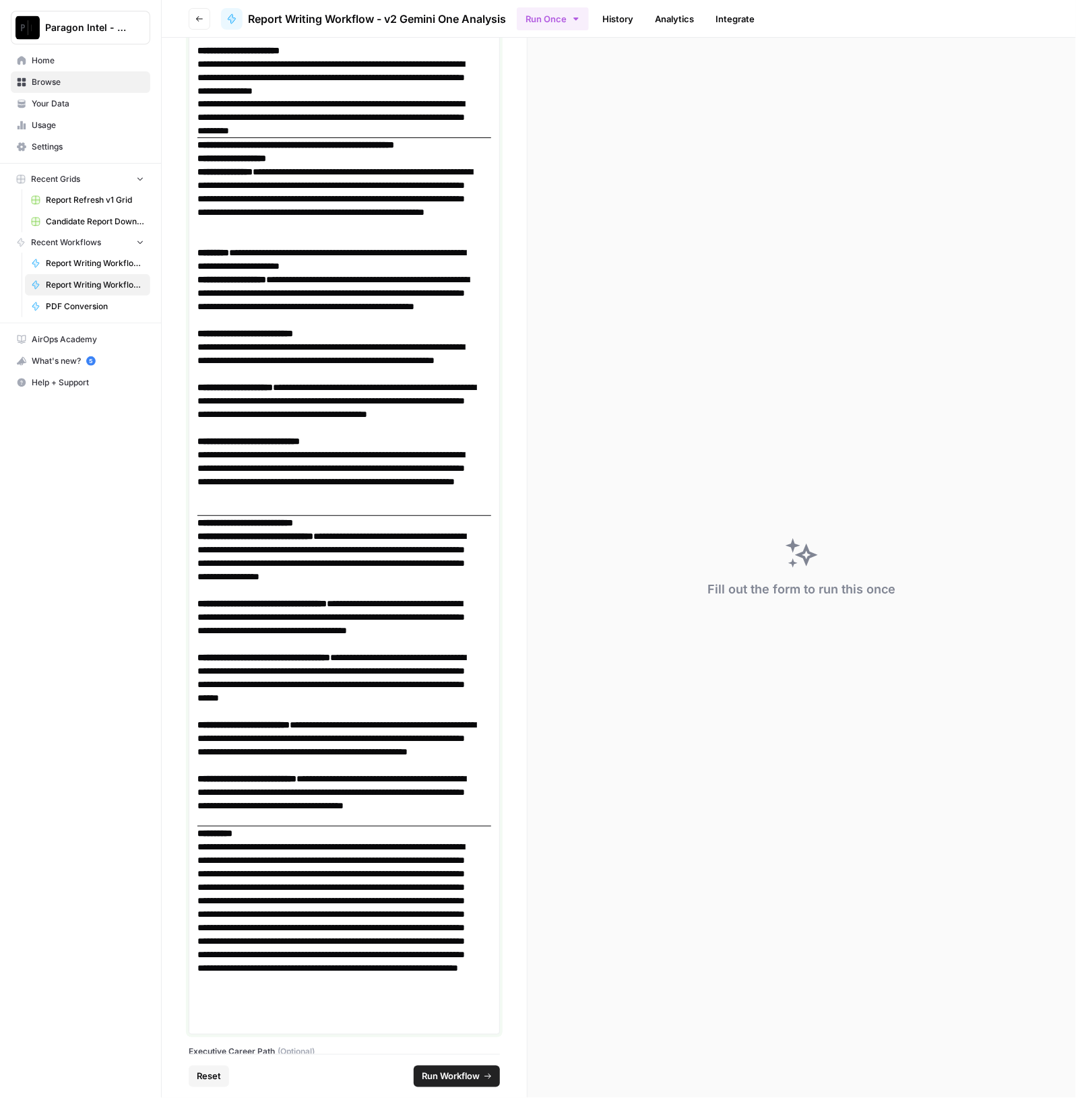
scroll to position [7134, 0]
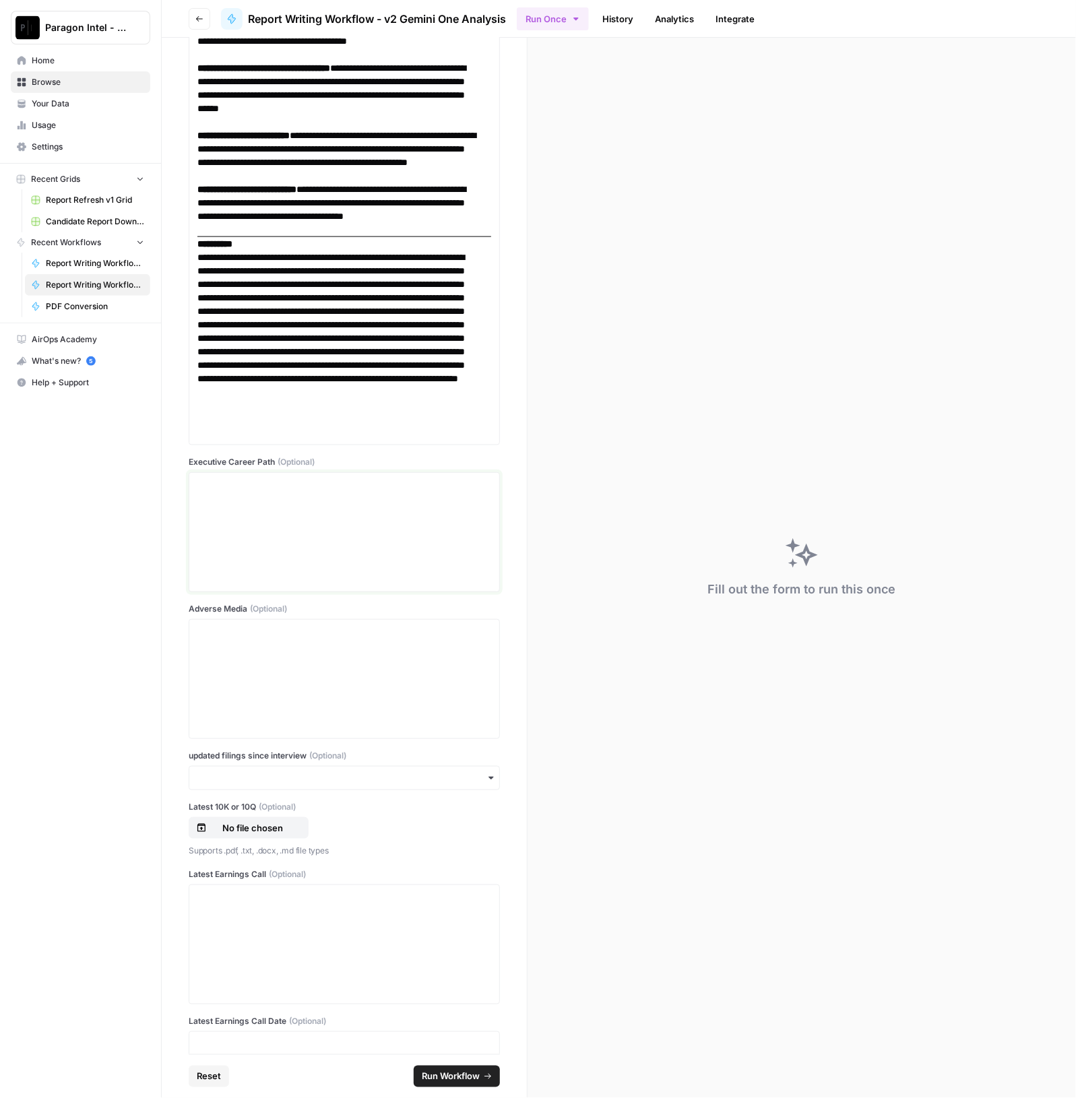
click at [289, 538] on div at bounding box center [344, 532] width 294 height 108
click at [239, 536] on div at bounding box center [344, 532] width 294 height 108
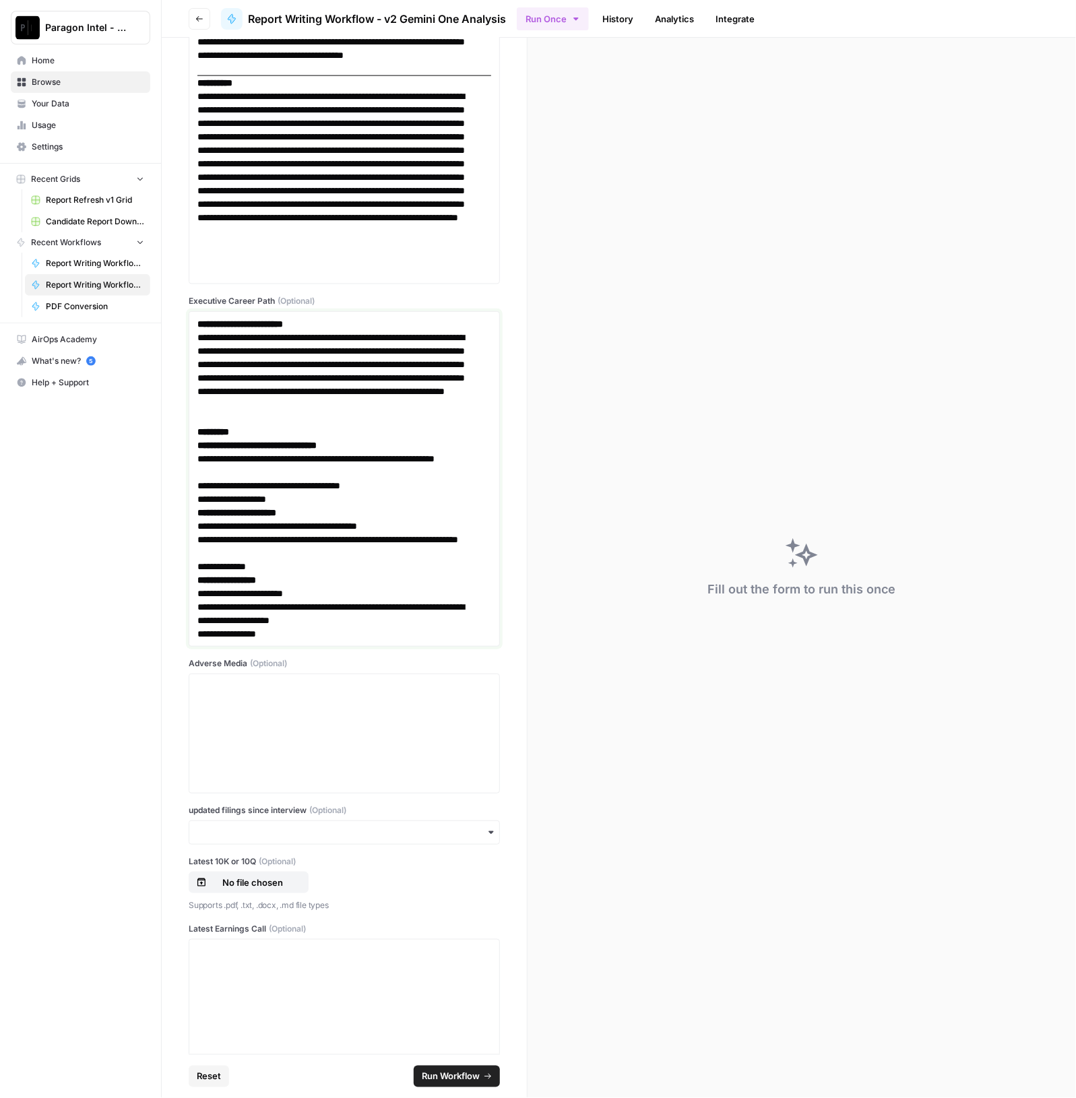
scroll to position [7442, 0]
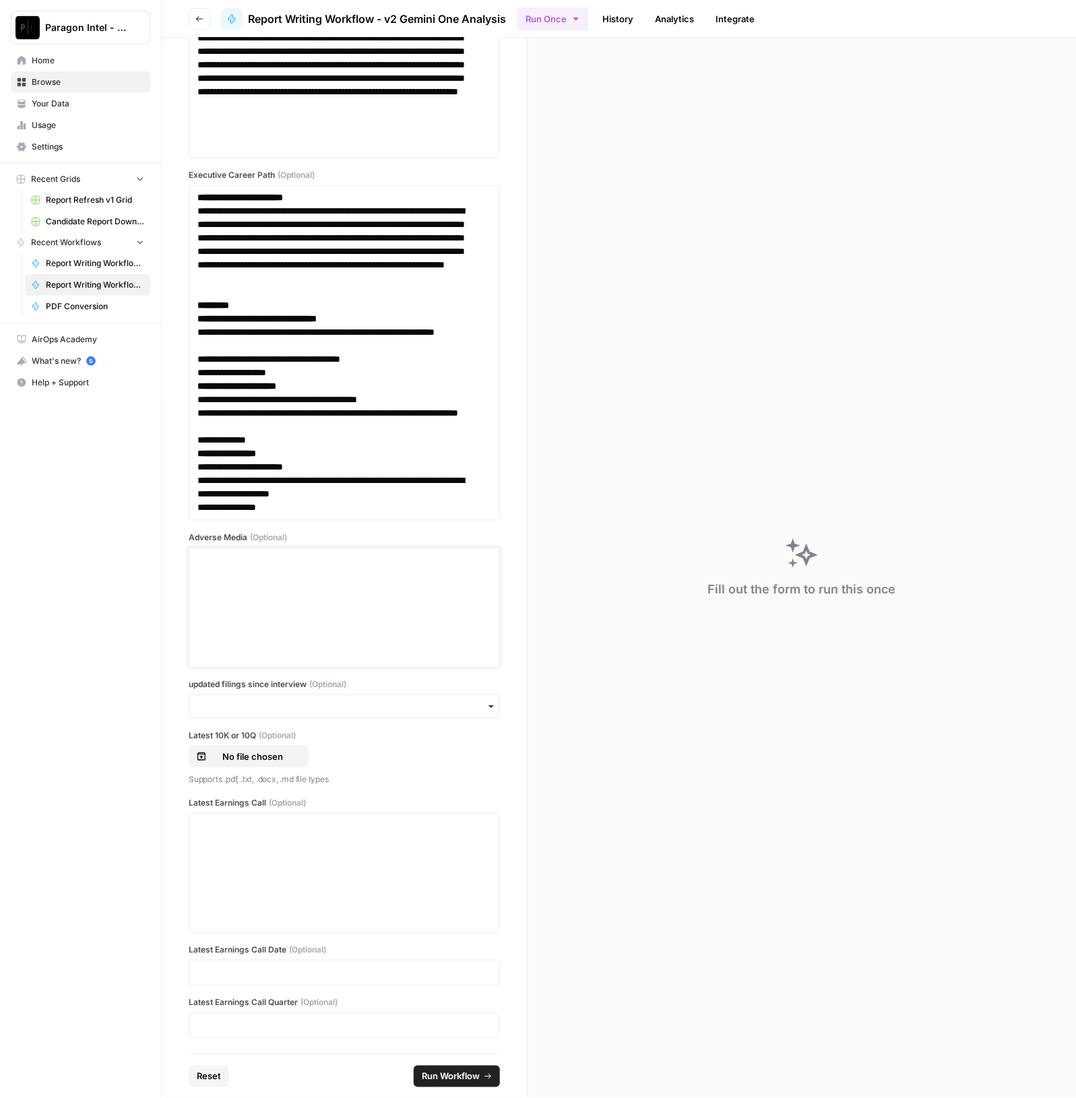
click at [301, 571] on div at bounding box center [344, 608] width 294 height 108
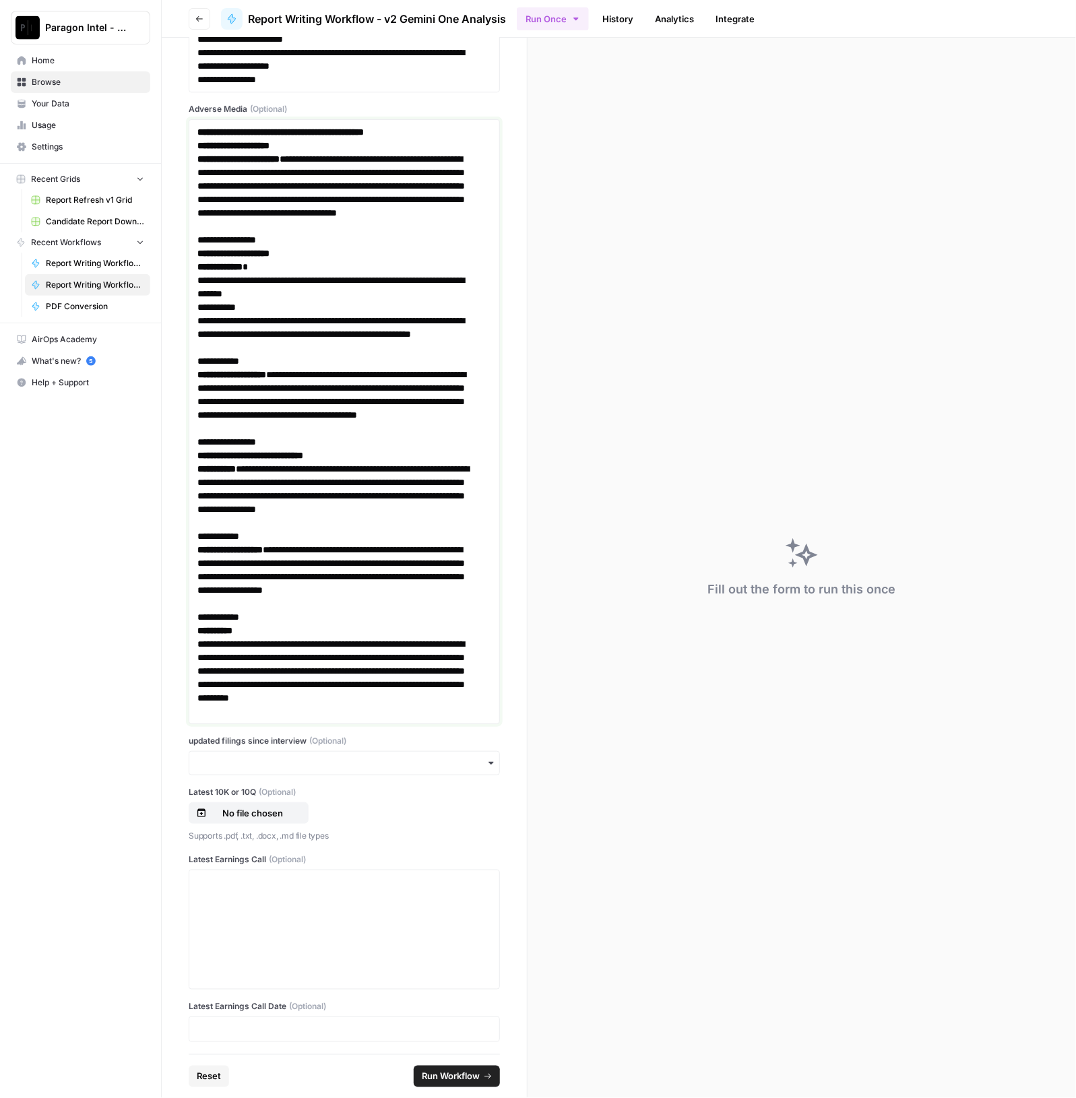
scroll to position [7927, 0]
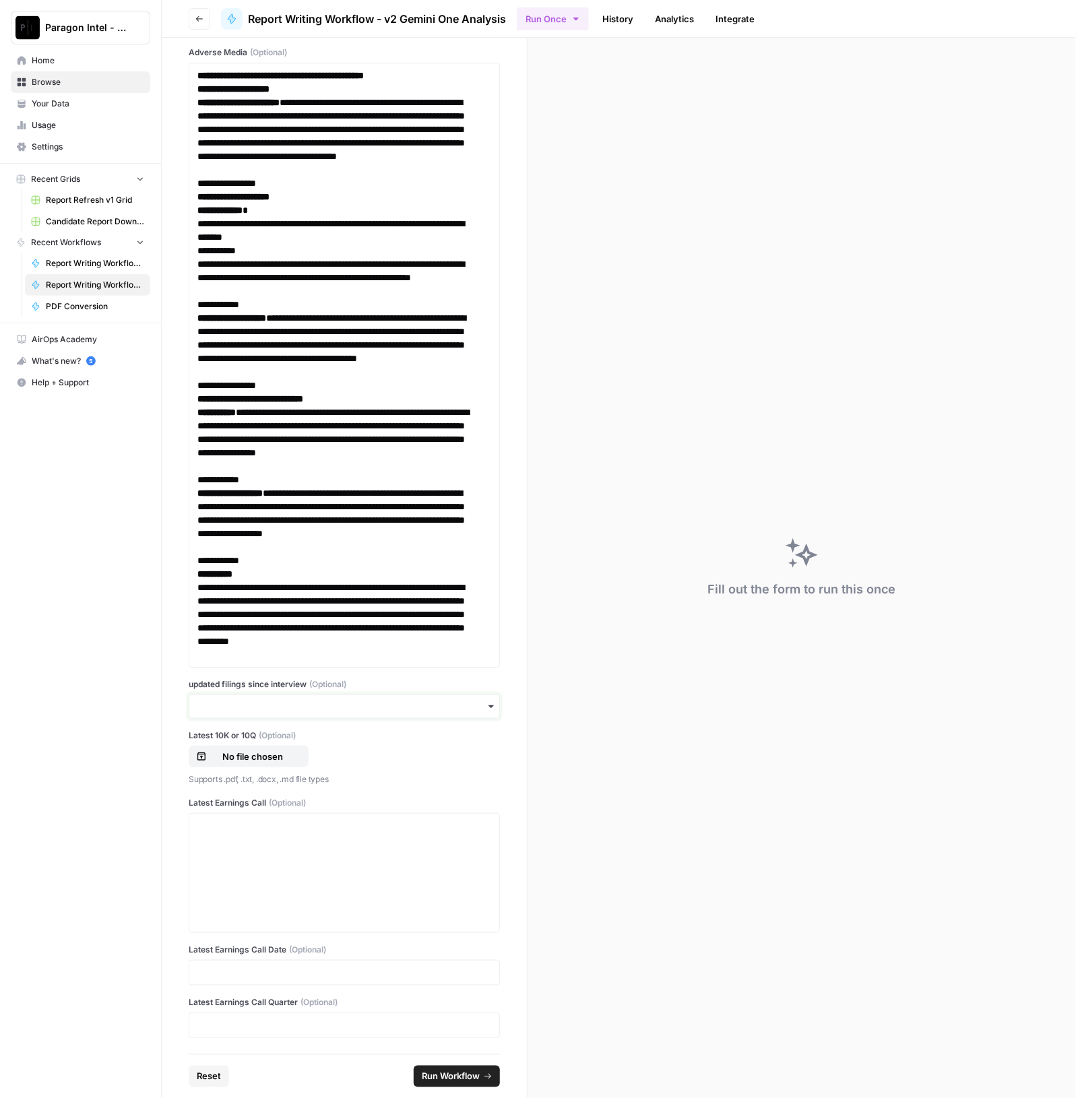
click at [290, 707] on input "updated filings since interview (Optional)" at bounding box center [344, 706] width 294 height 13
click at [259, 744] on div "yes" at bounding box center [337, 745] width 297 height 26
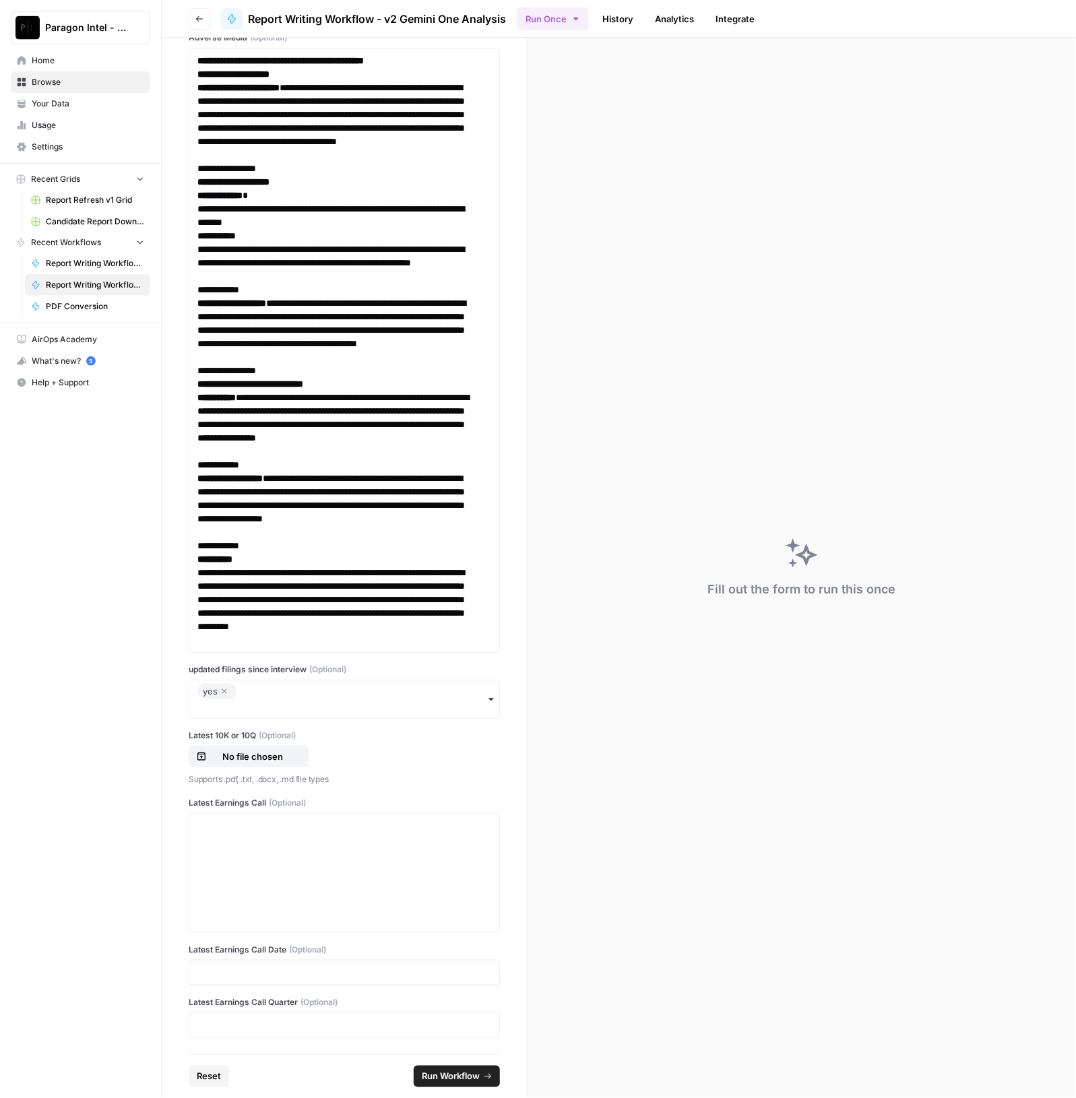
click at [166, 727] on div "**********" at bounding box center [344, 546] width 365 height 1017
click at [243, 763] on p "No file chosen" at bounding box center [253, 756] width 86 height 13
click at [238, 763] on p "No file chosen" at bounding box center [253, 756] width 86 height 13
click at [257, 763] on p "(FTV-US), Q2 2025 Earnings Call, 30-July-2025 12_00 PM ET.pdf" at bounding box center [253, 756] width 86 height 13
click at [288, 874] on div at bounding box center [344, 873] width 294 height 108
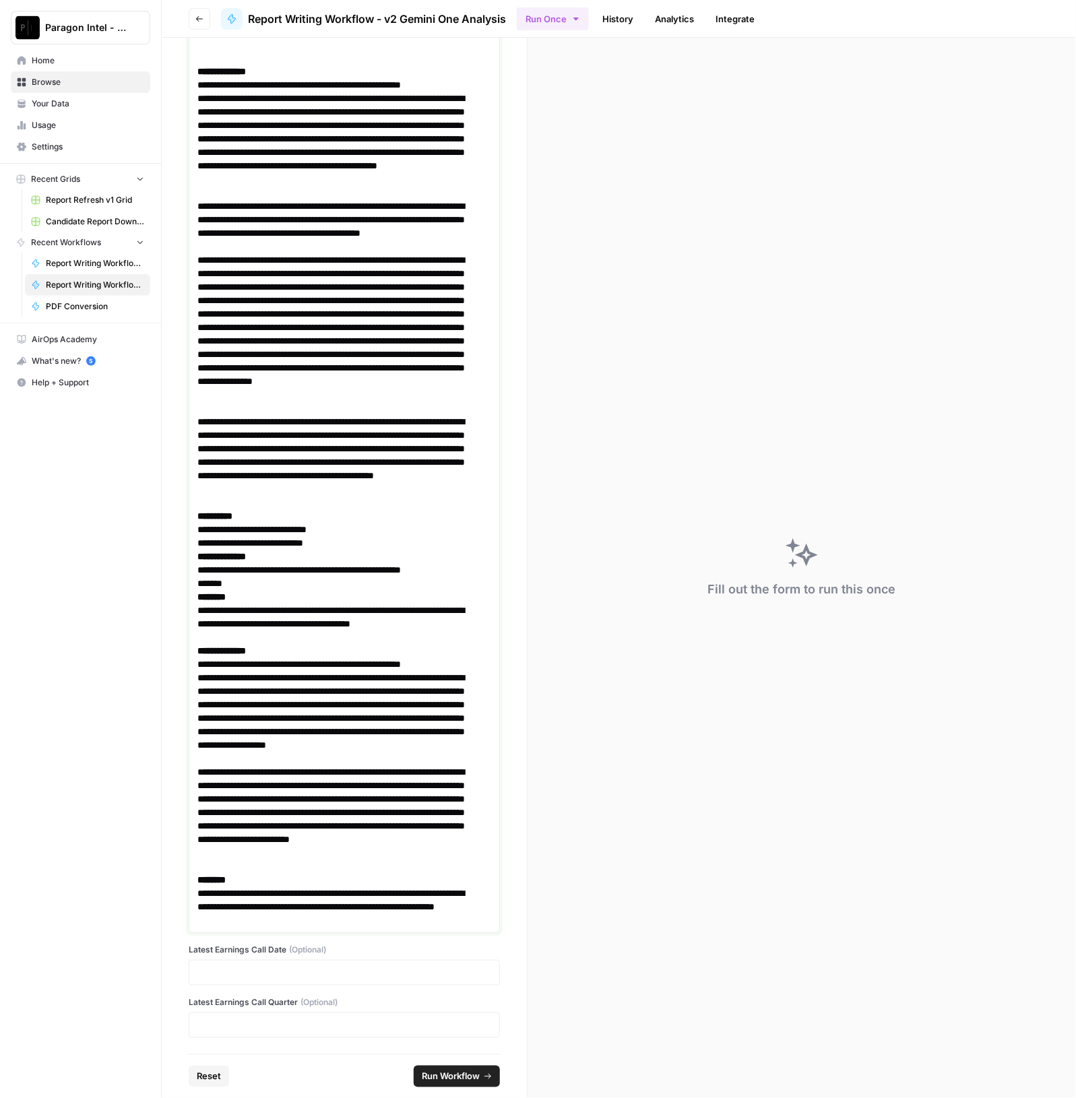
scroll to position [22510, 0]
click at [352, 952] on label "Latest Earnings Call Date (Optional)" at bounding box center [344, 950] width 311 height 12
click at [350, 966] on div at bounding box center [344, 973] width 311 height 26
click at [391, 970] on p at bounding box center [344, 972] width 294 height 13
click at [313, 978] on p at bounding box center [344, 972] width 294 height 13
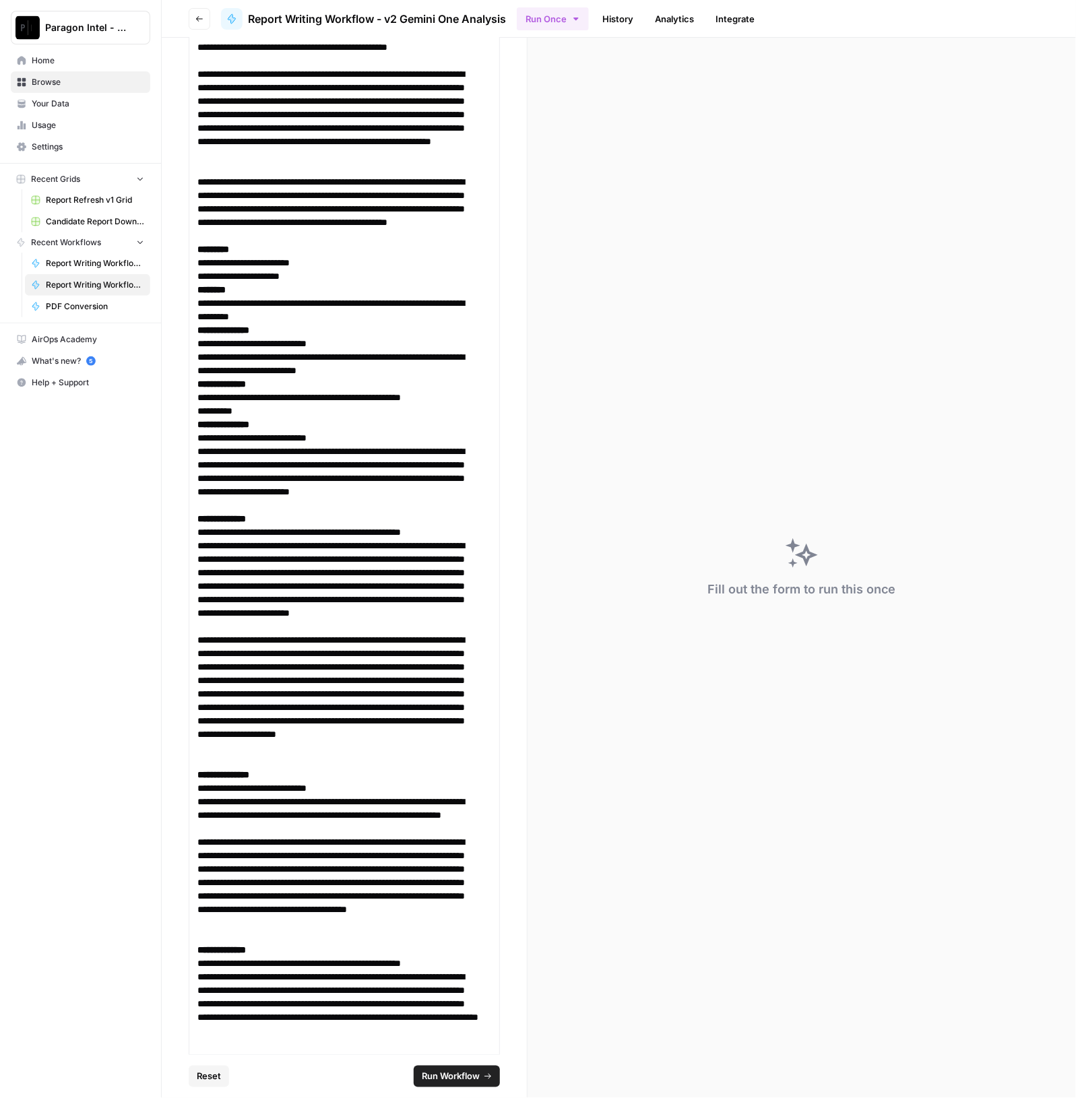
scroll to position [16530, 0]
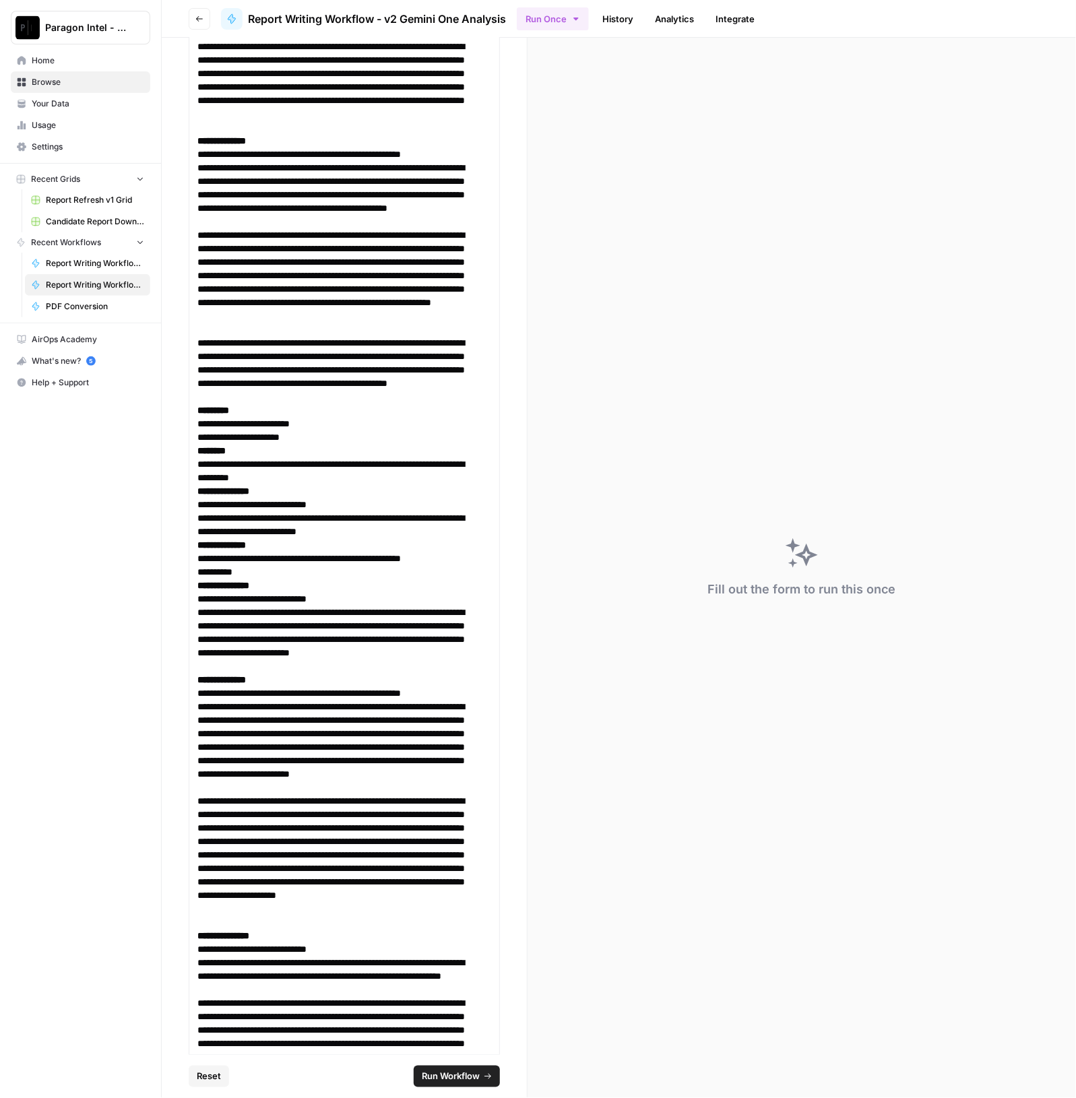
click at [468, 1080] on span "Run Workflow" at bounding box center [451, 1076] width 58 height 13
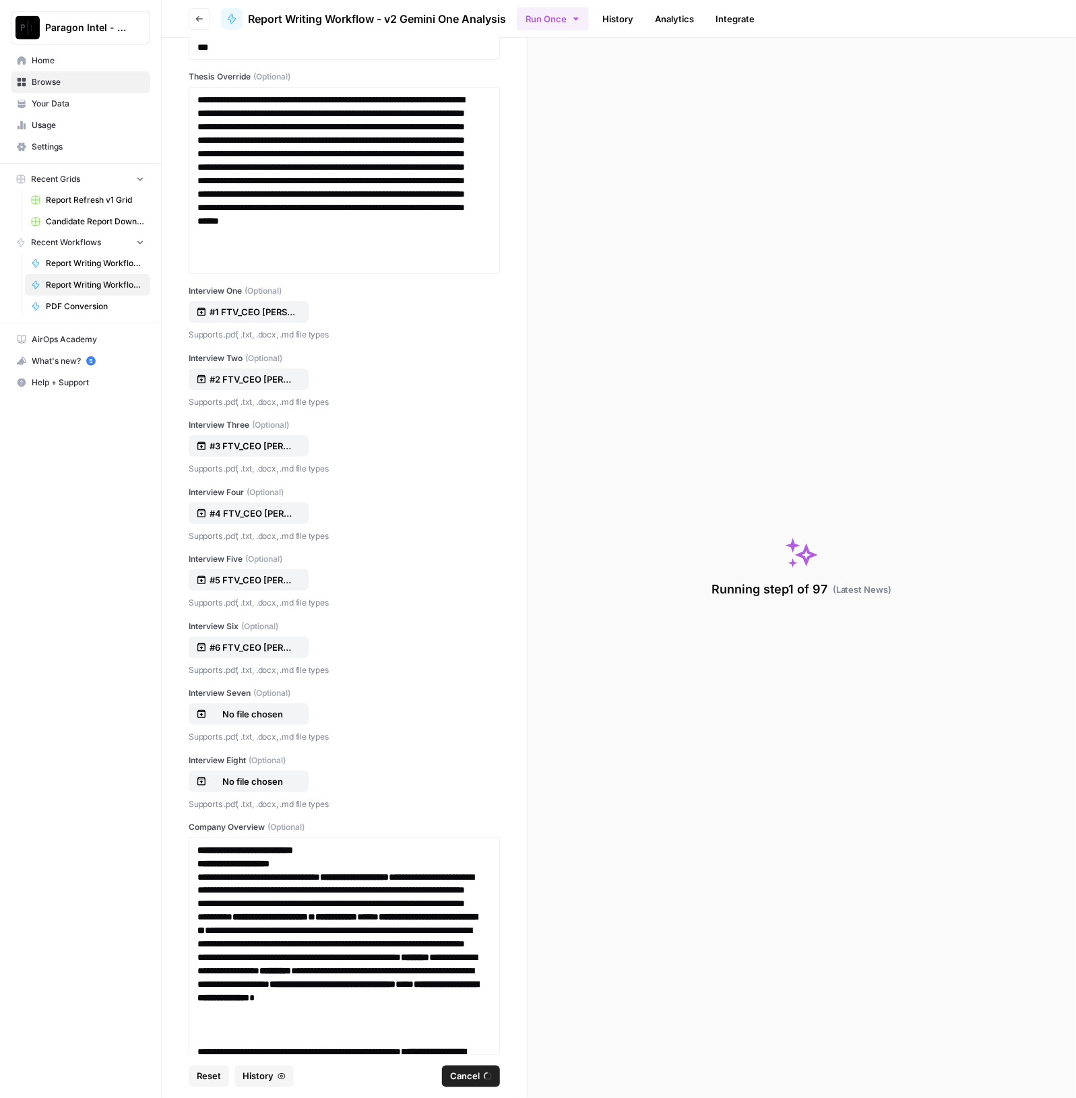
scroll to position [0, 0]
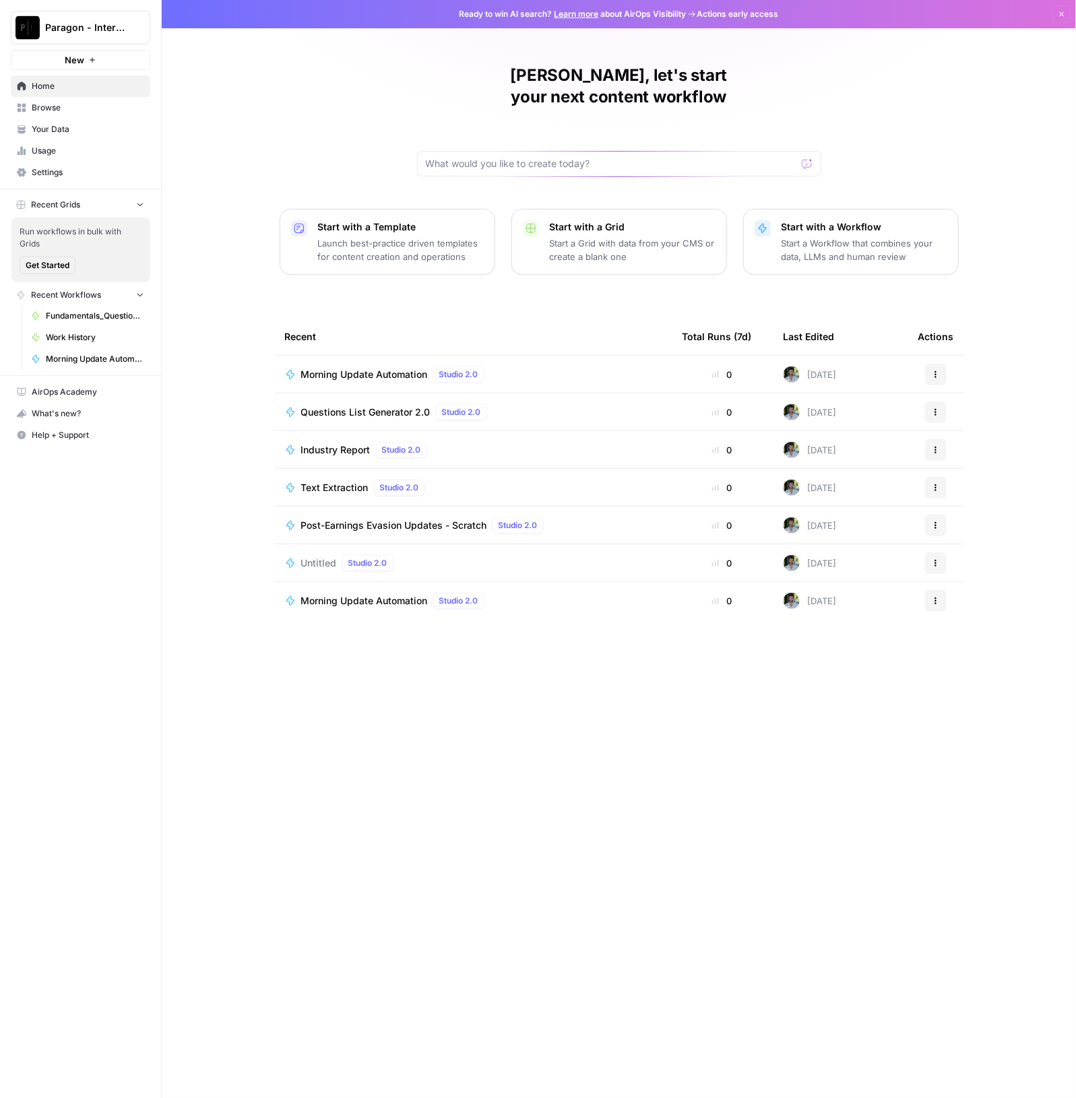
click at [65, 108] on span "Browse" at bounding box center [88, 108] width 113 height 12
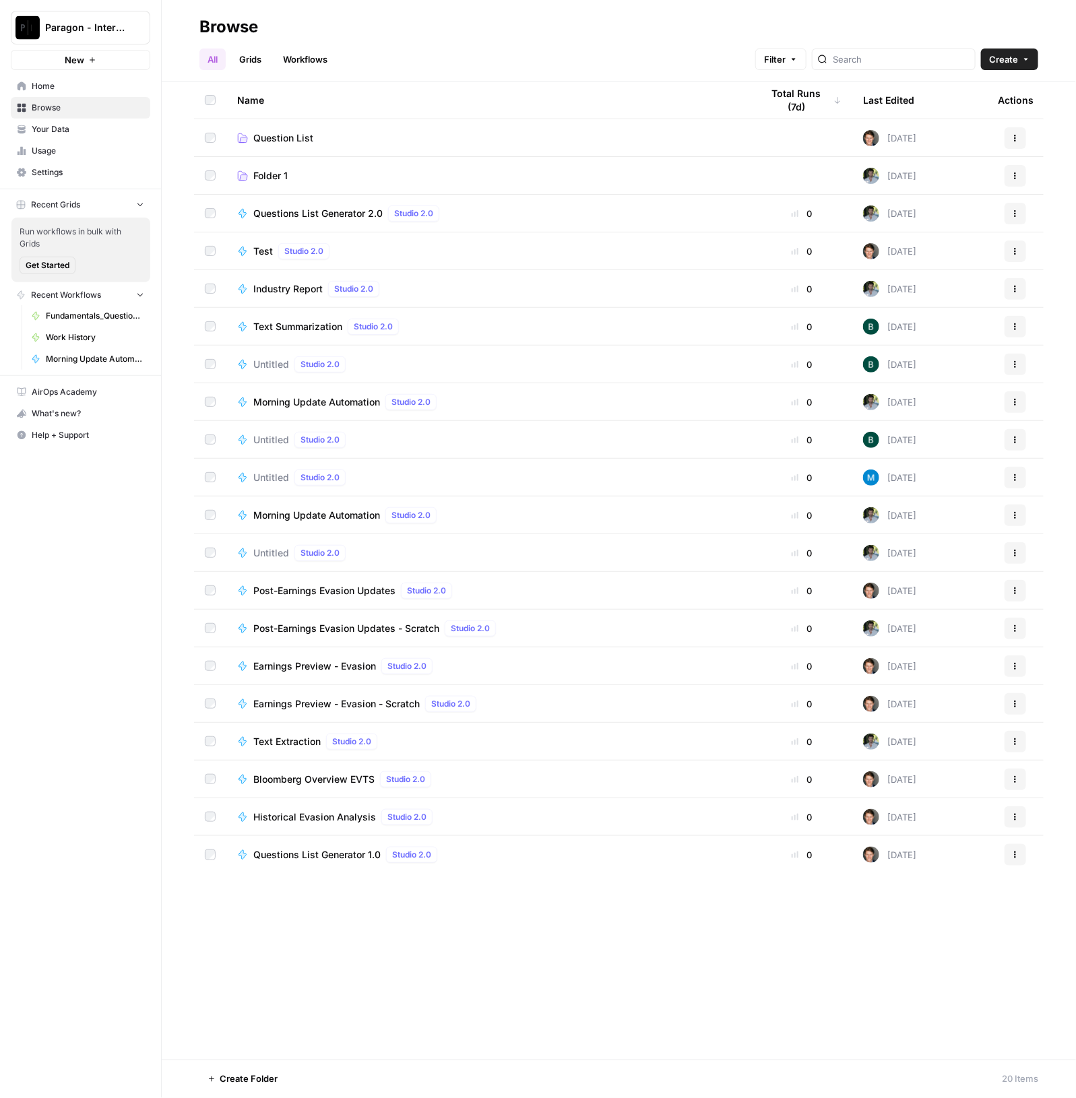
click at [305, 139] on span "Question List" at bounding box center [283, 137] width 60 height 13
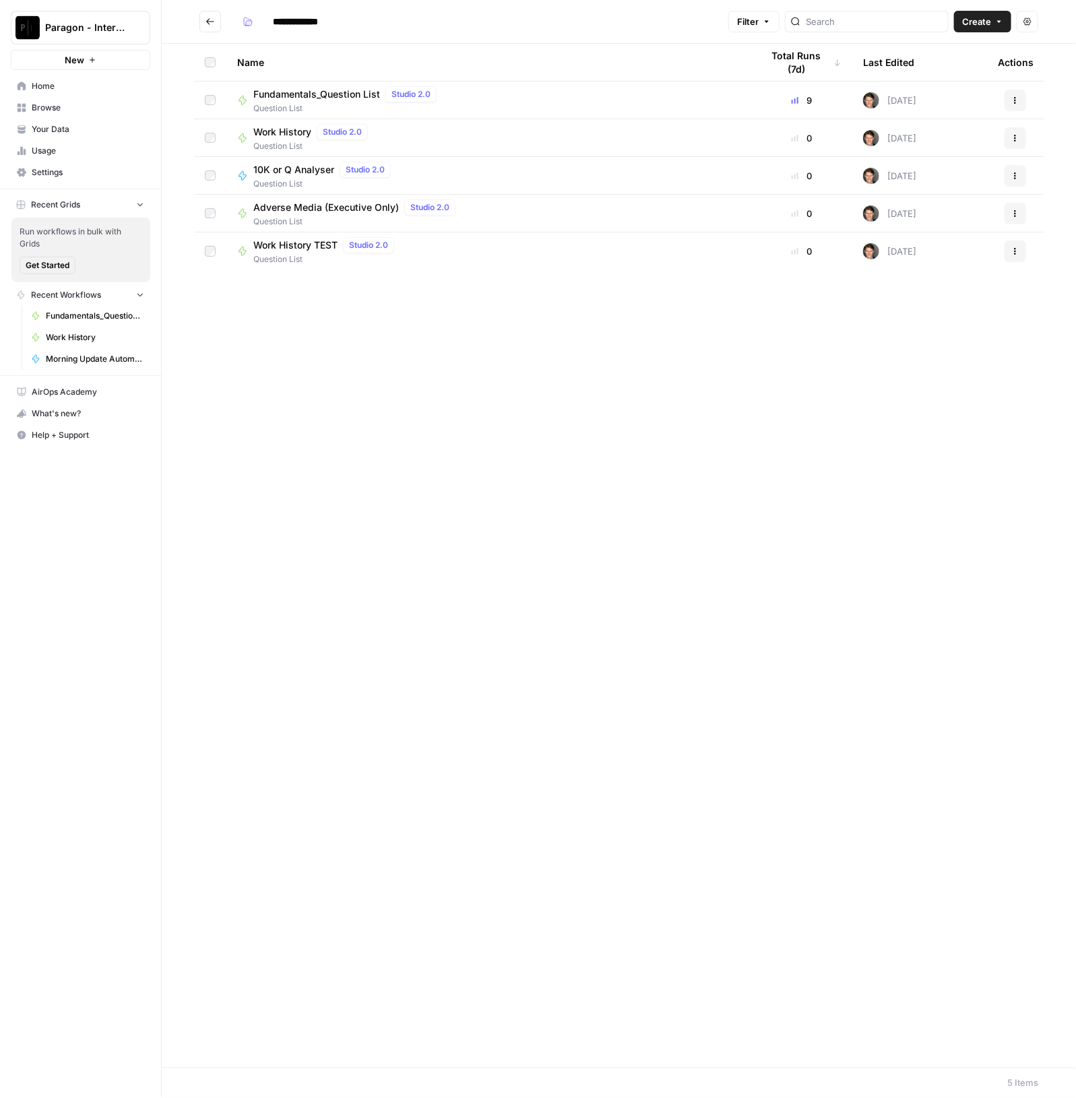
click at [313, 104] on span "Question List" at bounding box center [347, 108] width 189 height 12
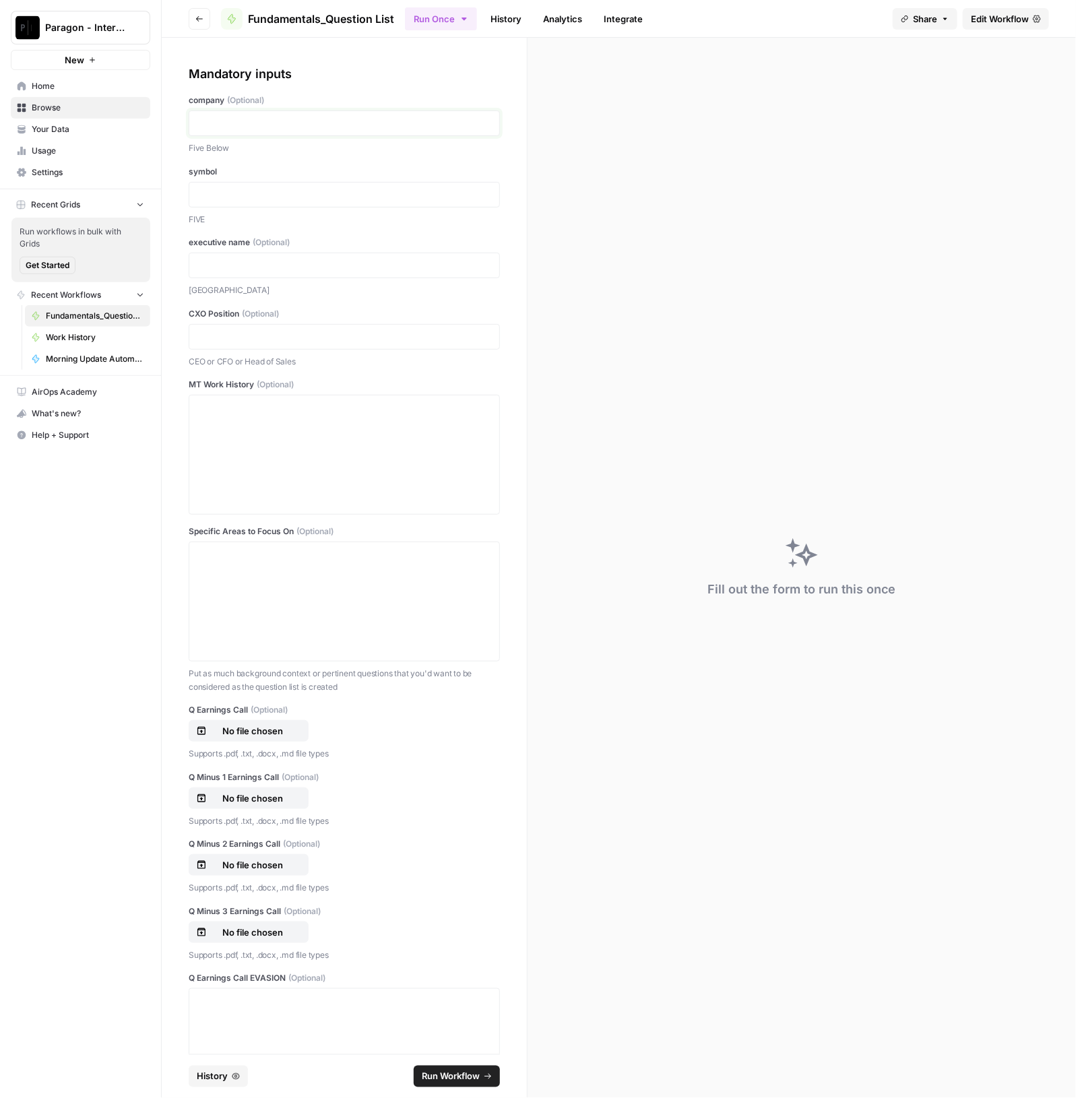
click at [326, 117] on p at bounding box center [344, 123] width 294 height 13
click at [273, 447] on div at bounding box center [344, 455] width 294 height 108
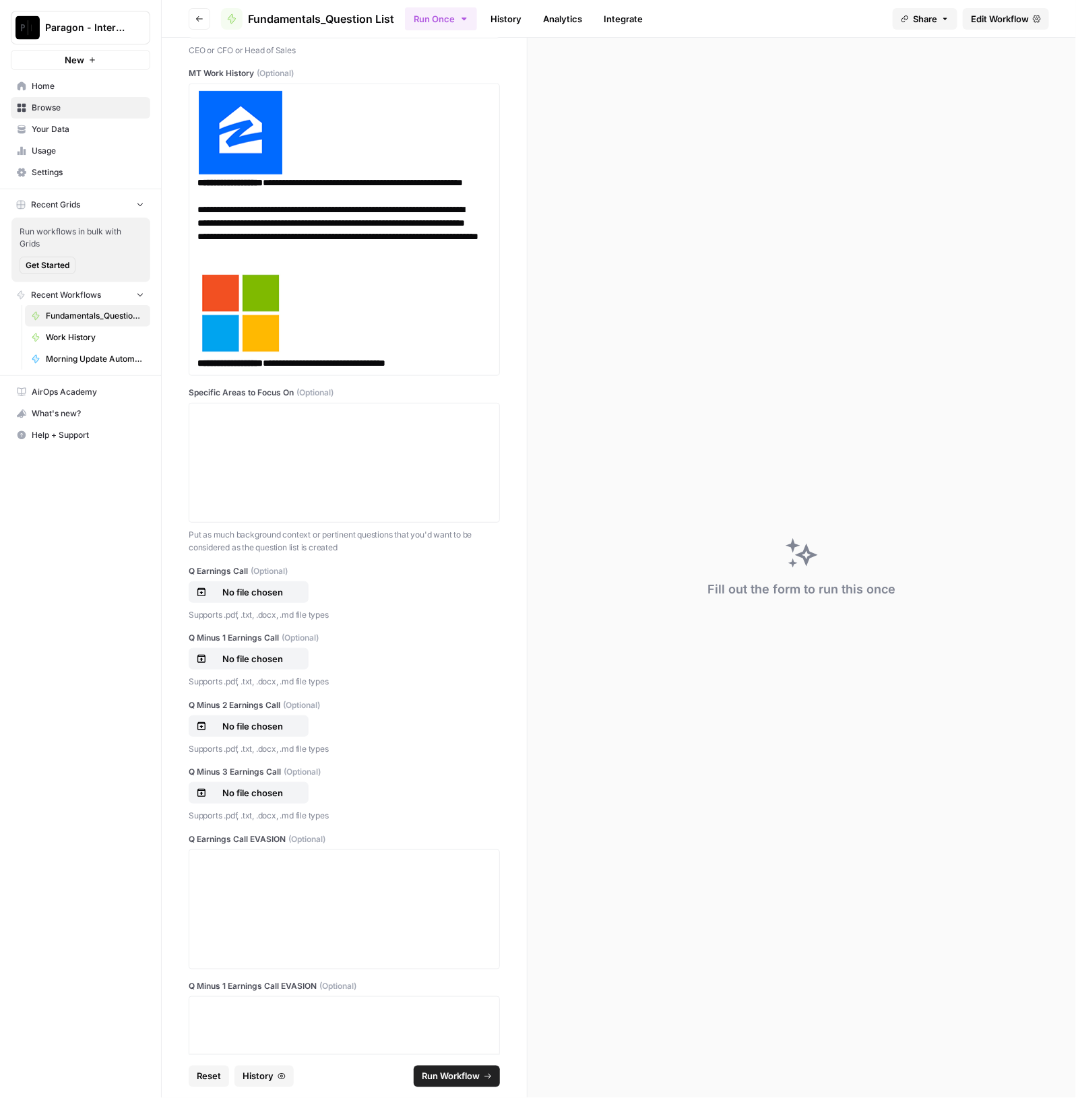
scroll to position [505, 0]
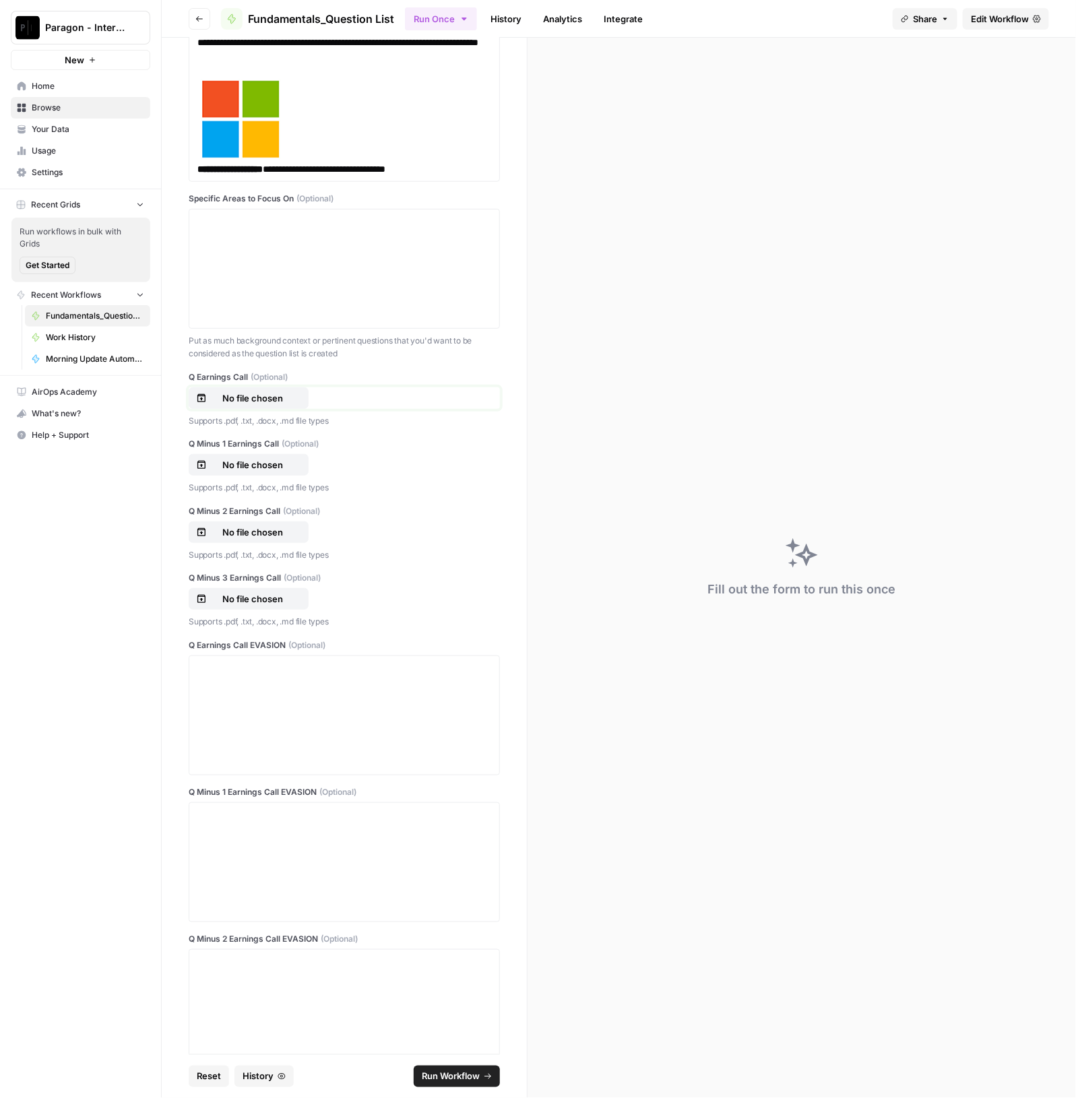
click at [219, 387] on button "No file chosen" at bounding box center [249, 398] width 120 height 22
click at [260, 470] on button "No file chosen" at bounding box center [249, 465] width 120 height 22
click at [237, 522] on button "No file chosen" at bounding box center [249, 533] width 120 height 22
click at [275, 600] on p "No file chosen" at bounding box center [253, 598] width 86 height 13
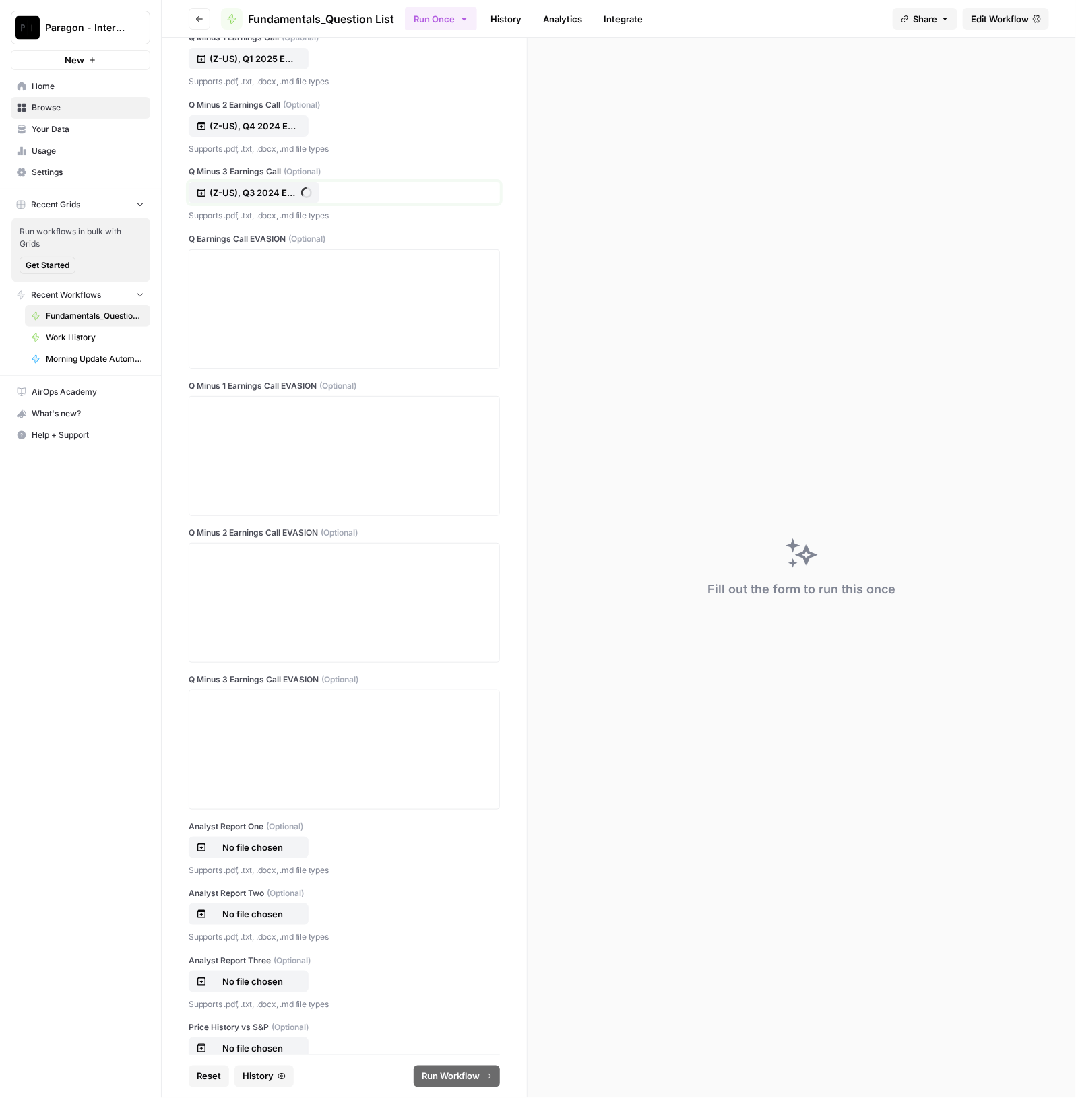
scroll to position [926, 0]
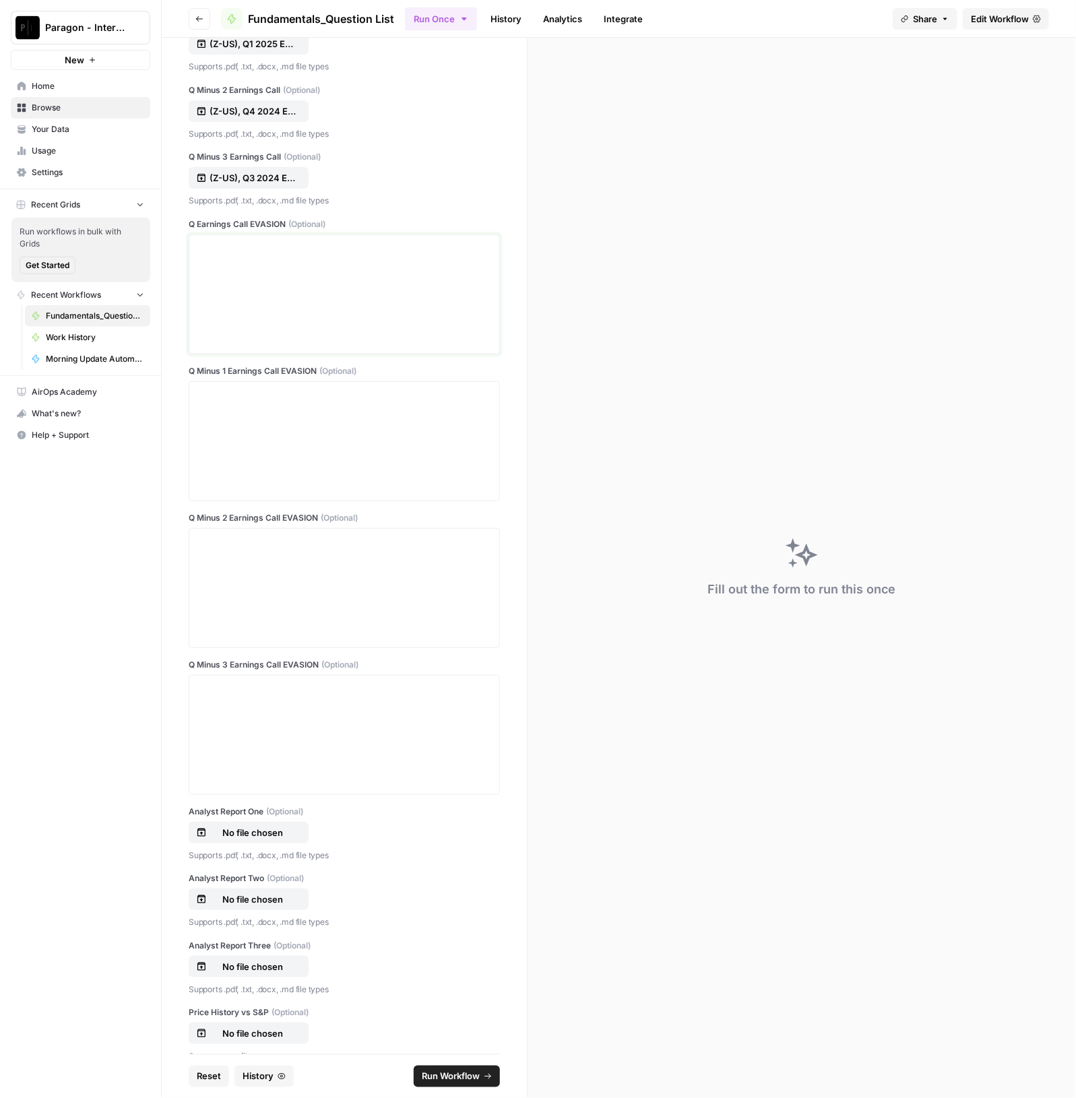
click at [197, 278] on div at bounding box center [344, 295] width 294 height 108
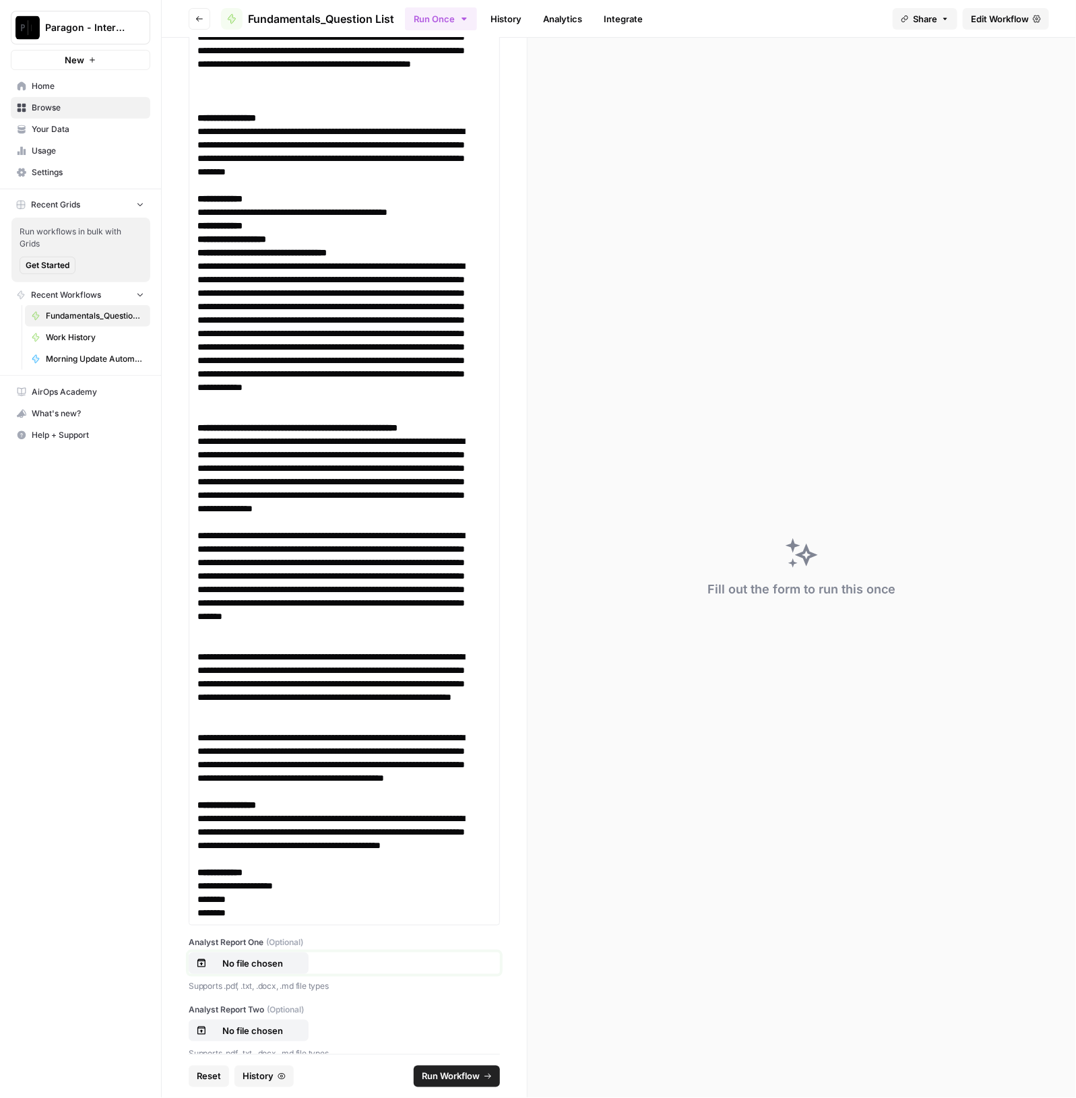
scroll to position [11385, 0]
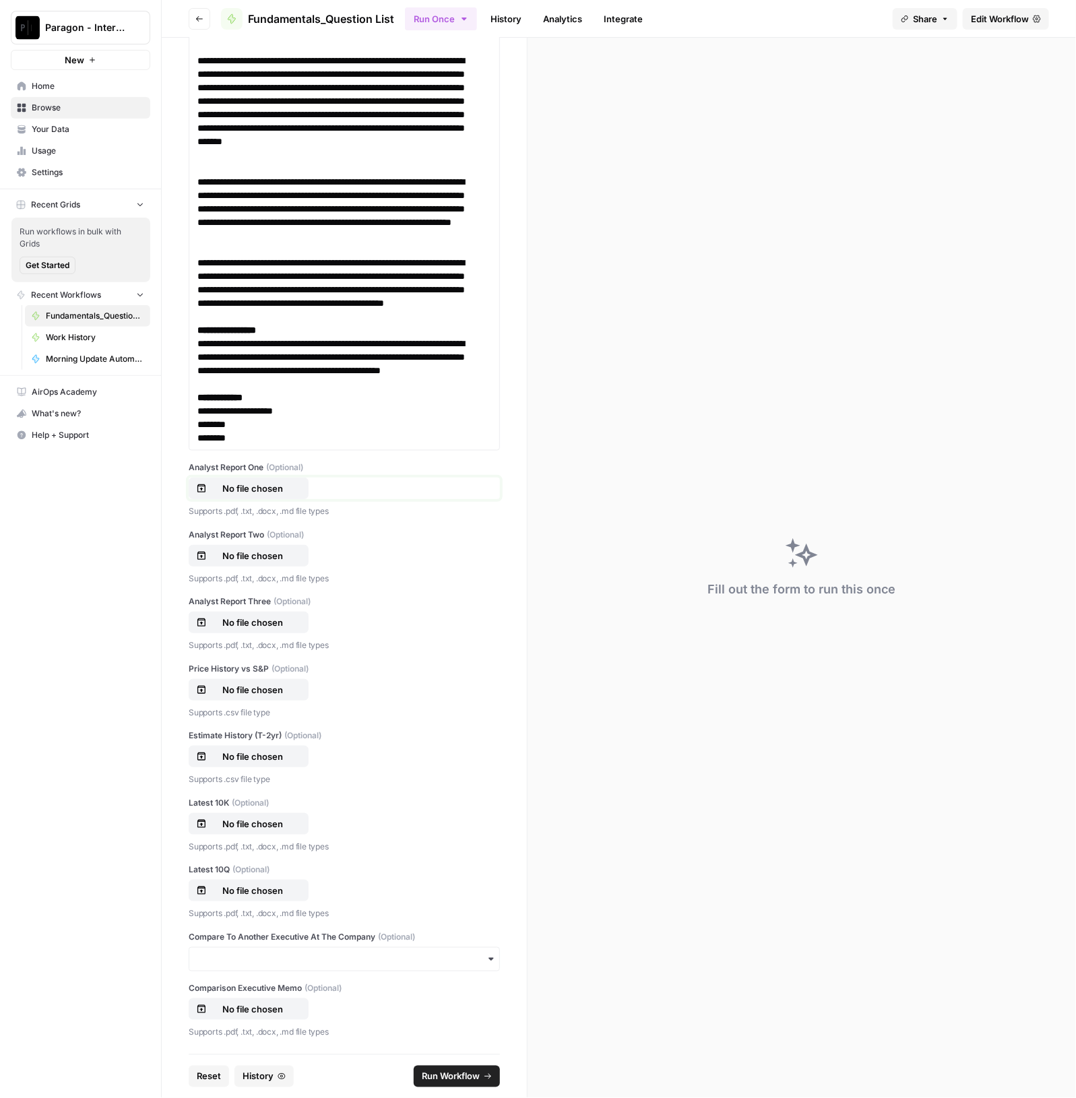
click at [276, 499] on button "No file chosen" at bounding box center [249, 489] width 120 height 22
click at [287, 567] on button "No file chosen" at bounding box center [249, 556] width 120 height 22
click at [266, 629] on p "No file chosen" at bounding box center [253, 622] width 86 height 13
click at [265, 690] on p "No file chosen" at bounding box center [253, 689] width 86 height 13
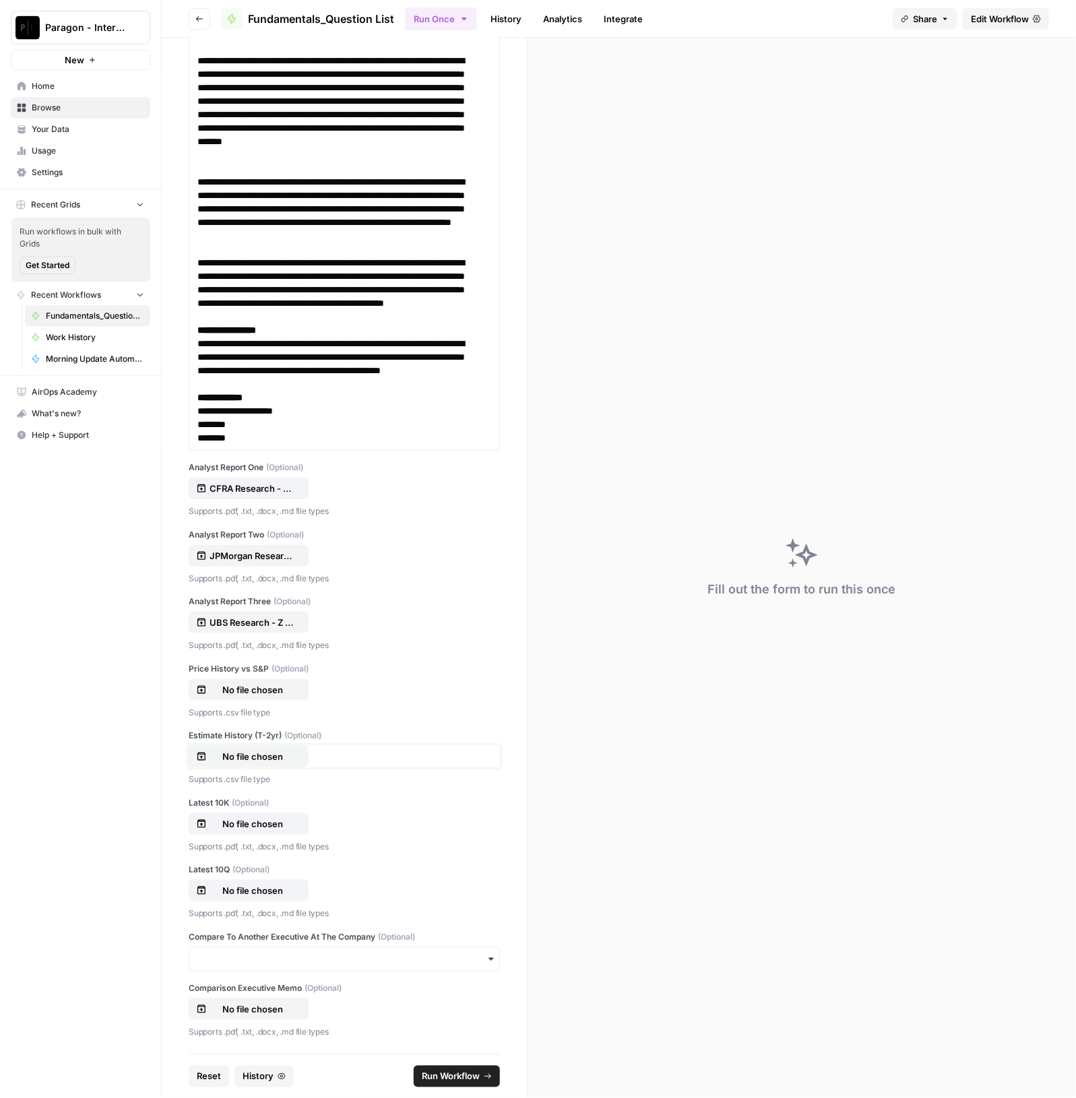
click at [259, 757] on p "No file chosen" at bounding box center [253, 756] width 86 height 13
click at [253, 830] on p "No file chosen" at bounding box center [253, 823] width 86 height 13
click at [270, 682] on button "No file chosen" at bounding box center [249, 690] width 120 height 22
click at [273, 823] on p "No file chosen" at bounding box center [253, 823] width 86 height 13
click at [280, 894] on p "No file chosen" at bounding box center [253, 890] width 86 height 13
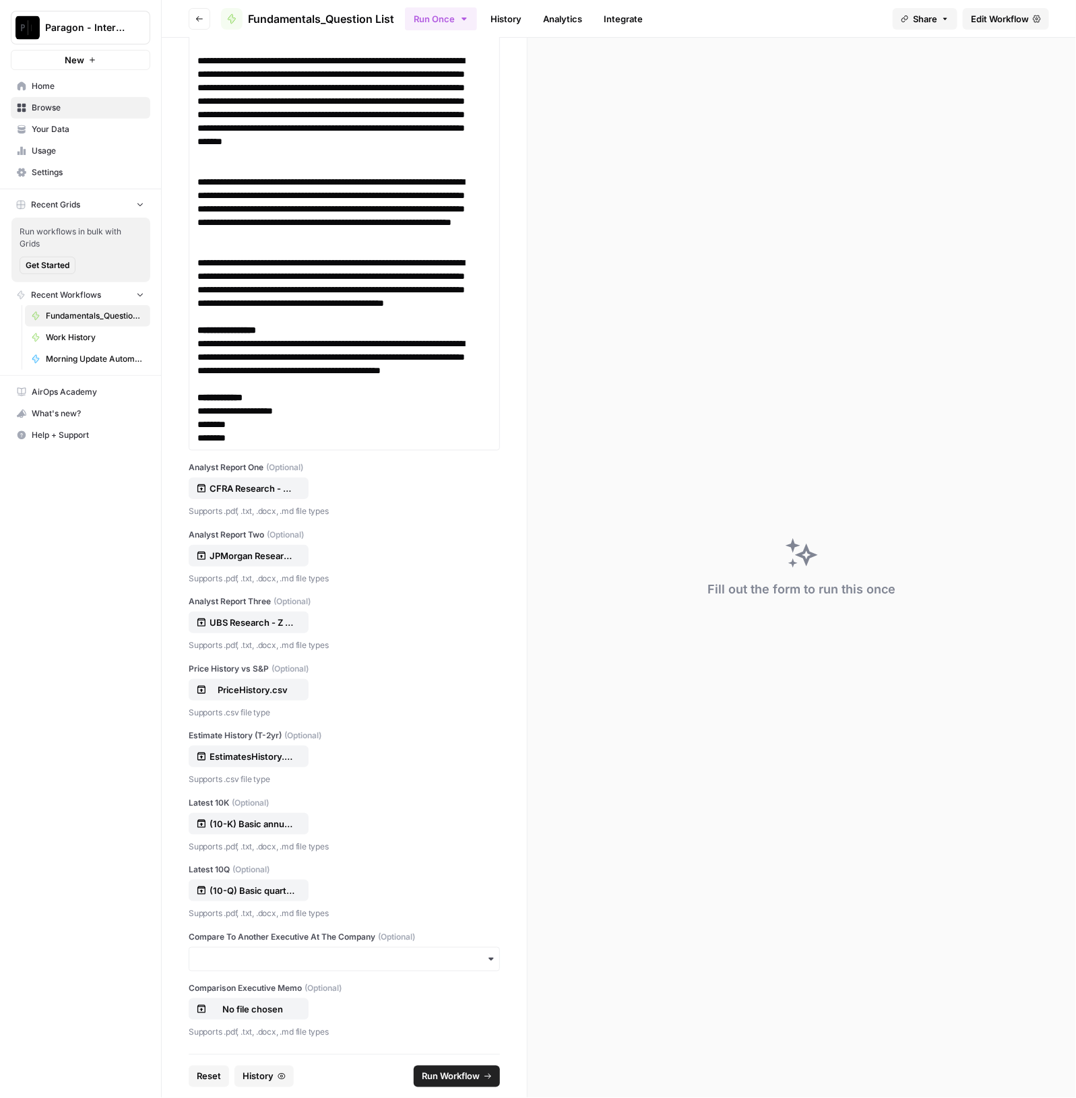
click at [441, 1079] on span "Run Workflow" at bounding box center [451, 1076] width 58 height 13
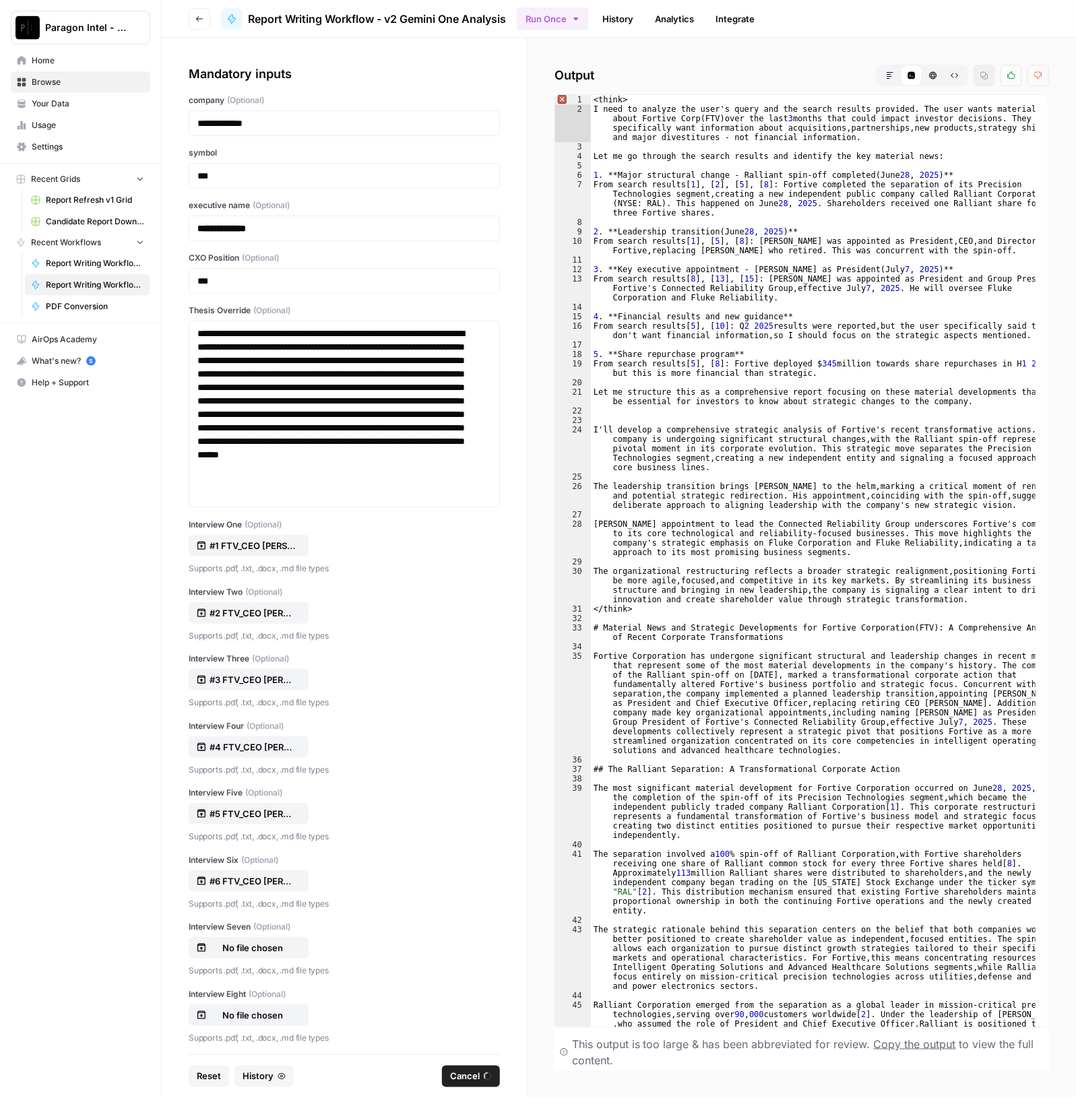
click at [206, 1079] on span "Reset" at bounding box center [209, 1076] width 24 height 13
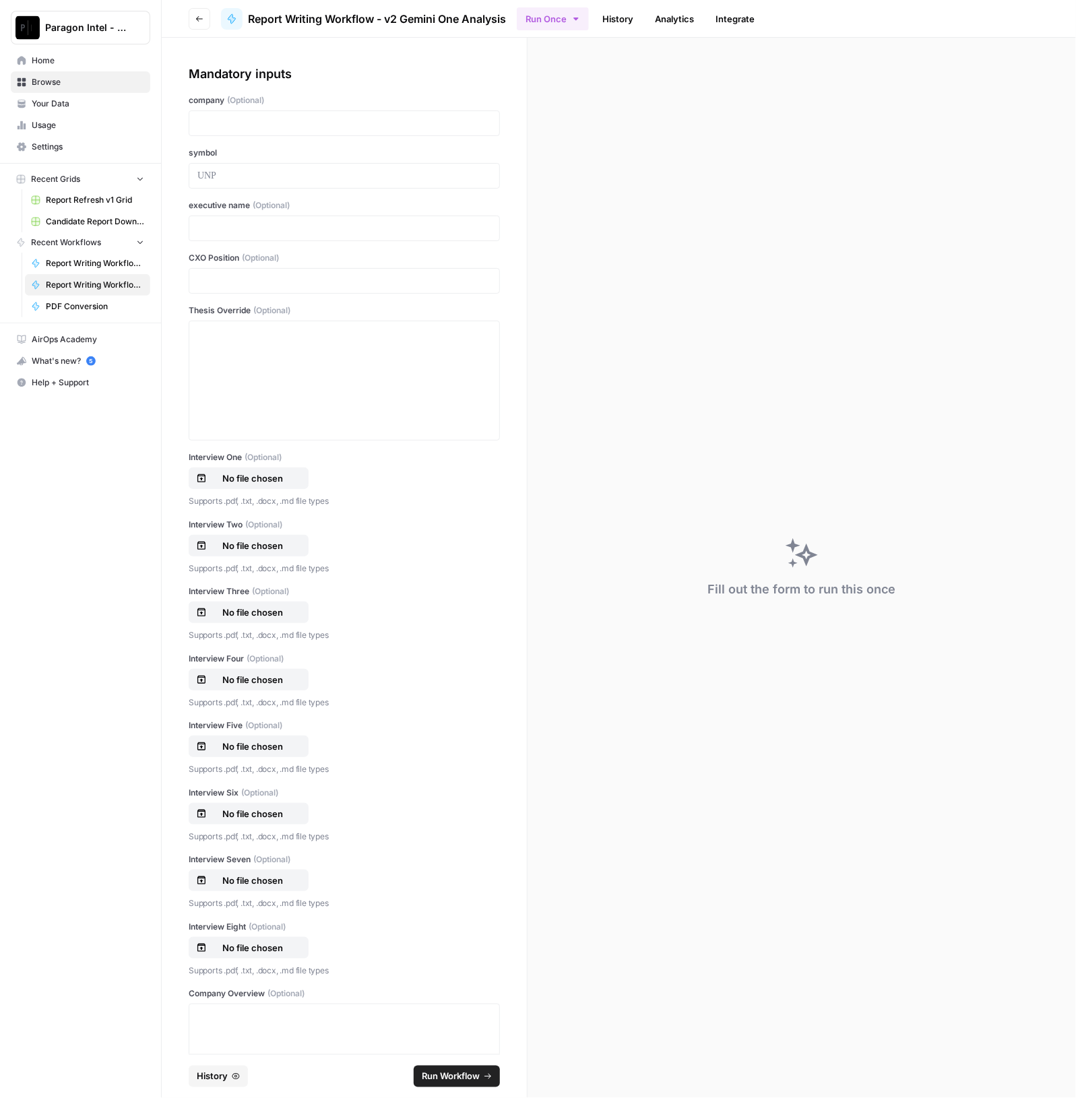
click at [317, 135] on div at bounding box center [344, 124] width 311 height 26
click at [313, 121] on p at bounding box center [344, 123] width 294 height 13
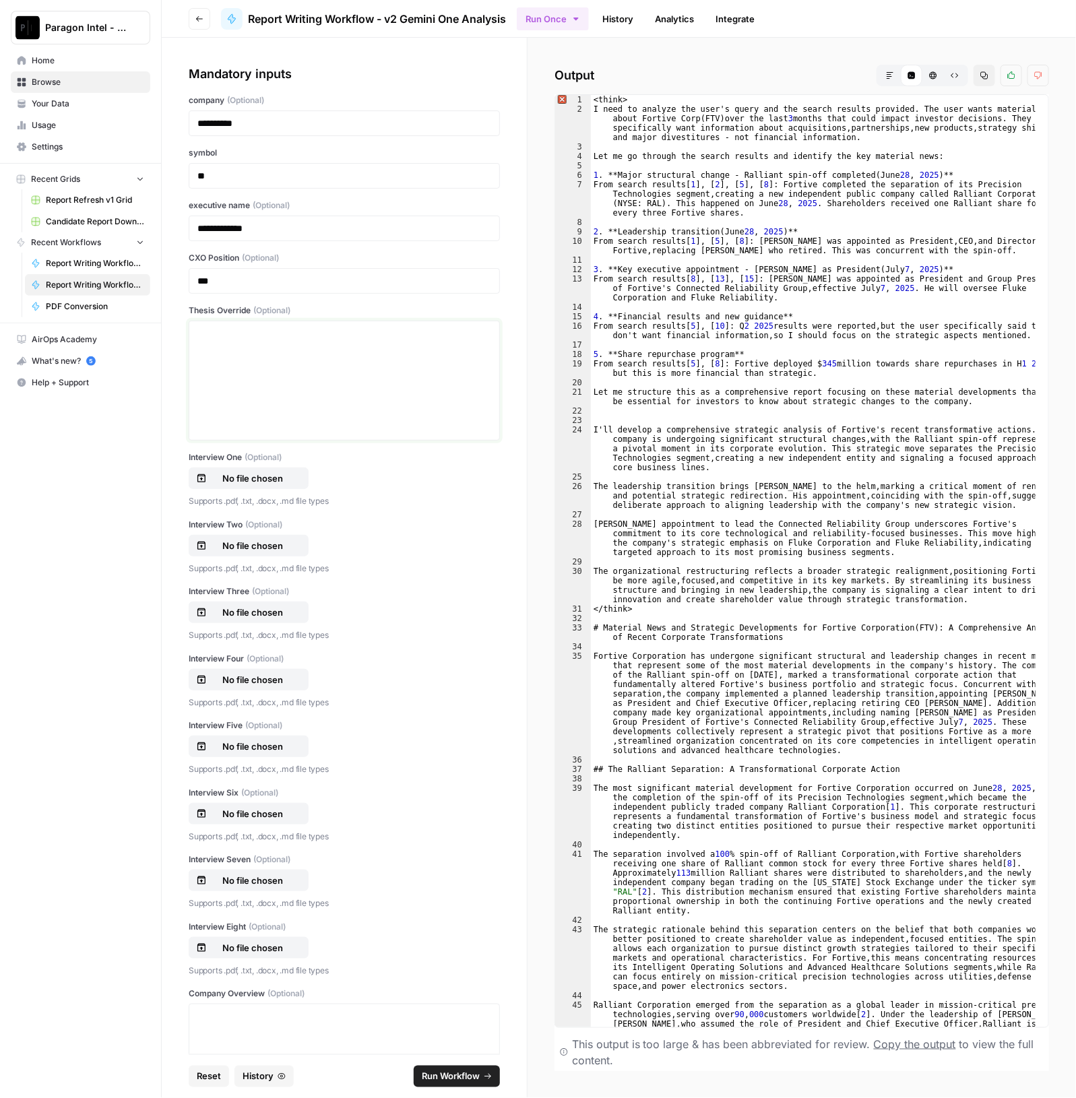
click at [253, 359] on div at bounding box center [344, 381] width 294 height 108
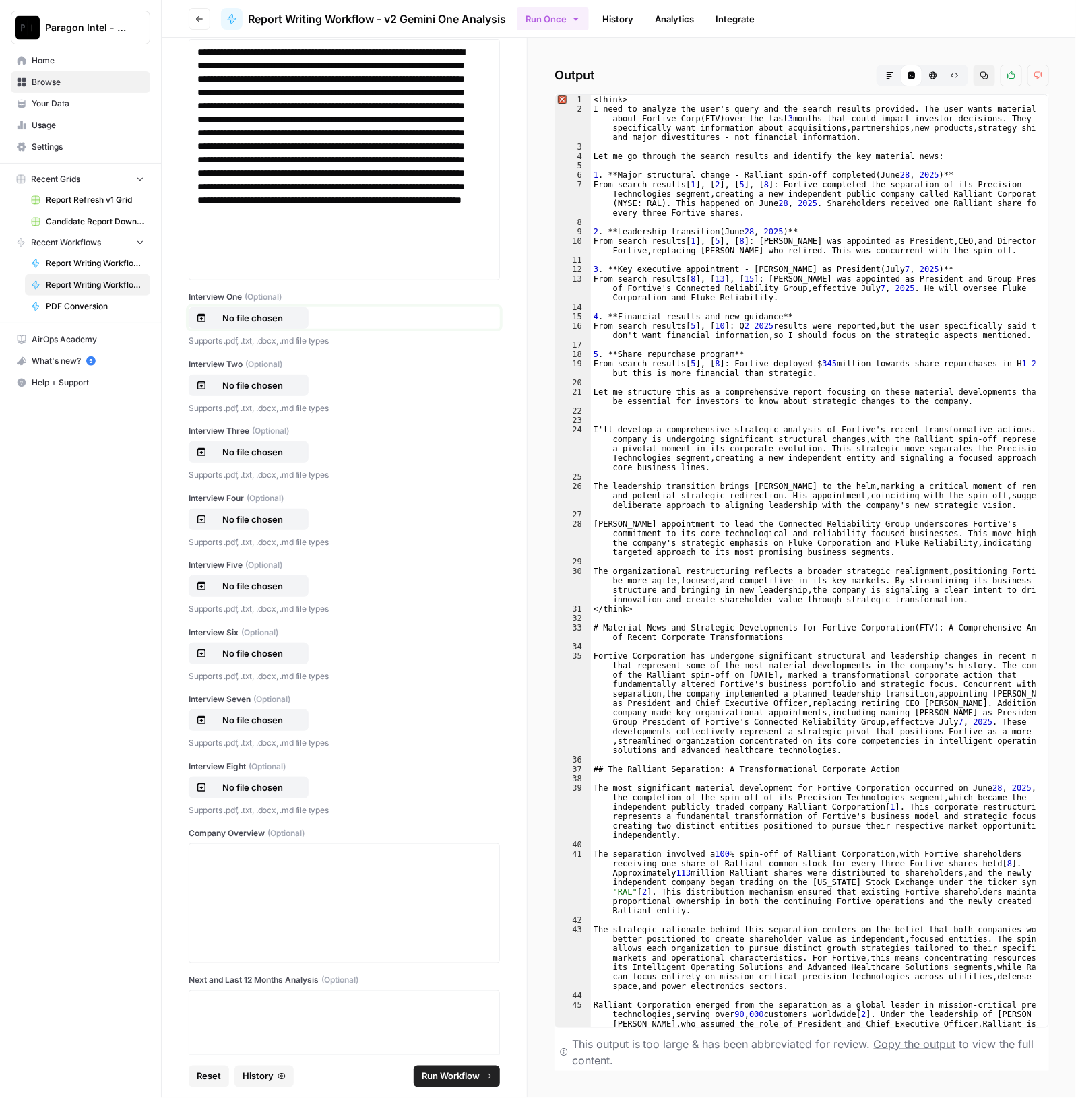
scroll to position [253, 0]
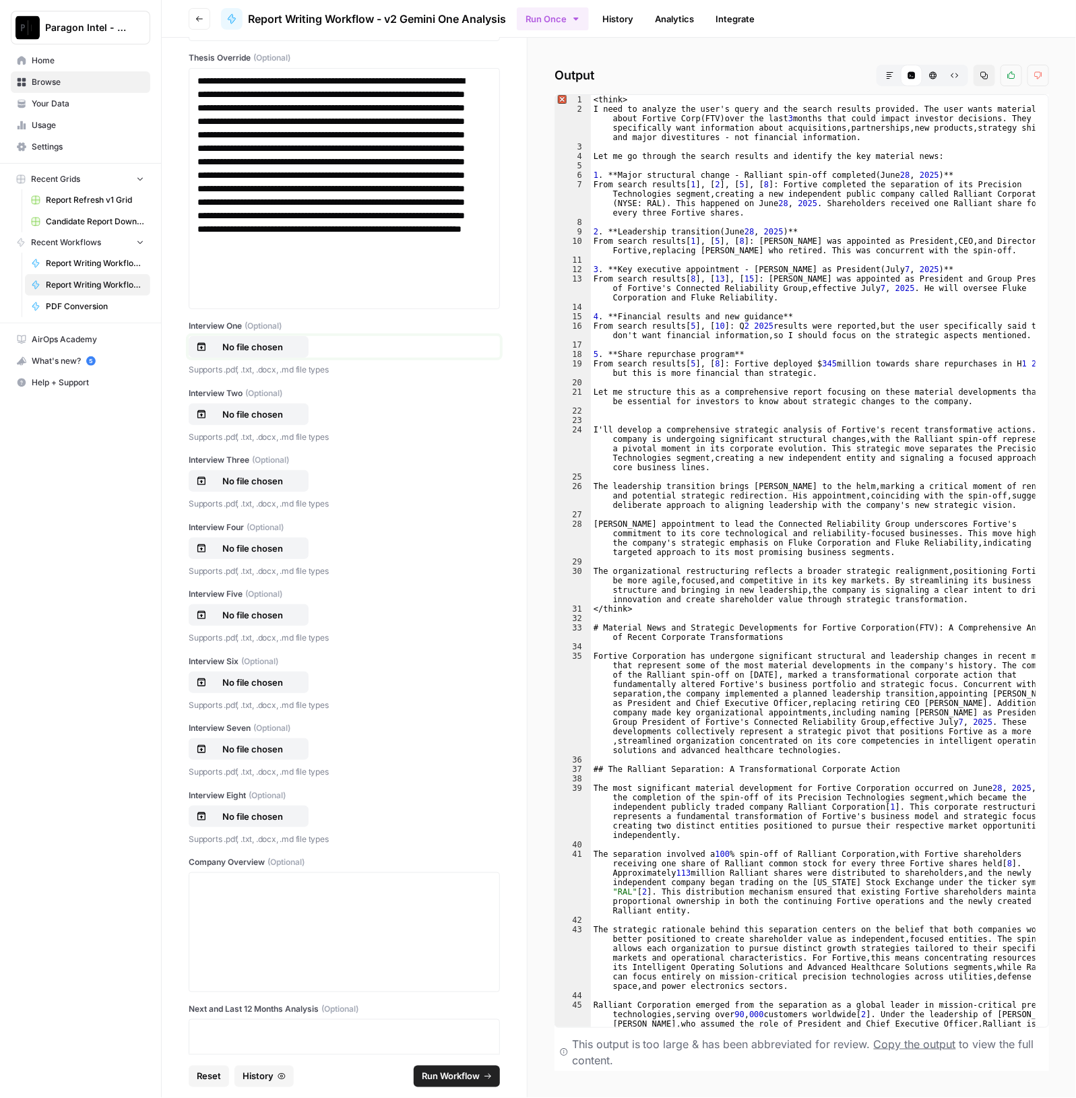
click at [239, 336] on button "No file chosen" at bounding box center [249, 347] width 120 height 22
click at [251, 431] on p "Supports .pdf, .txt, .docx, .md file types" at bounding box center [344, 437] width 311 height 13
click at [247, 418] on p "No file chosen" at bounding box center [253, 414] width 86 height 13
click at [266, 478] on p "No file chosen" at bounding box center [253, 480] width 86 height 13
click at [286, 545] on p "No file chosen" at bounding box center [253, 548] width 86 height 13
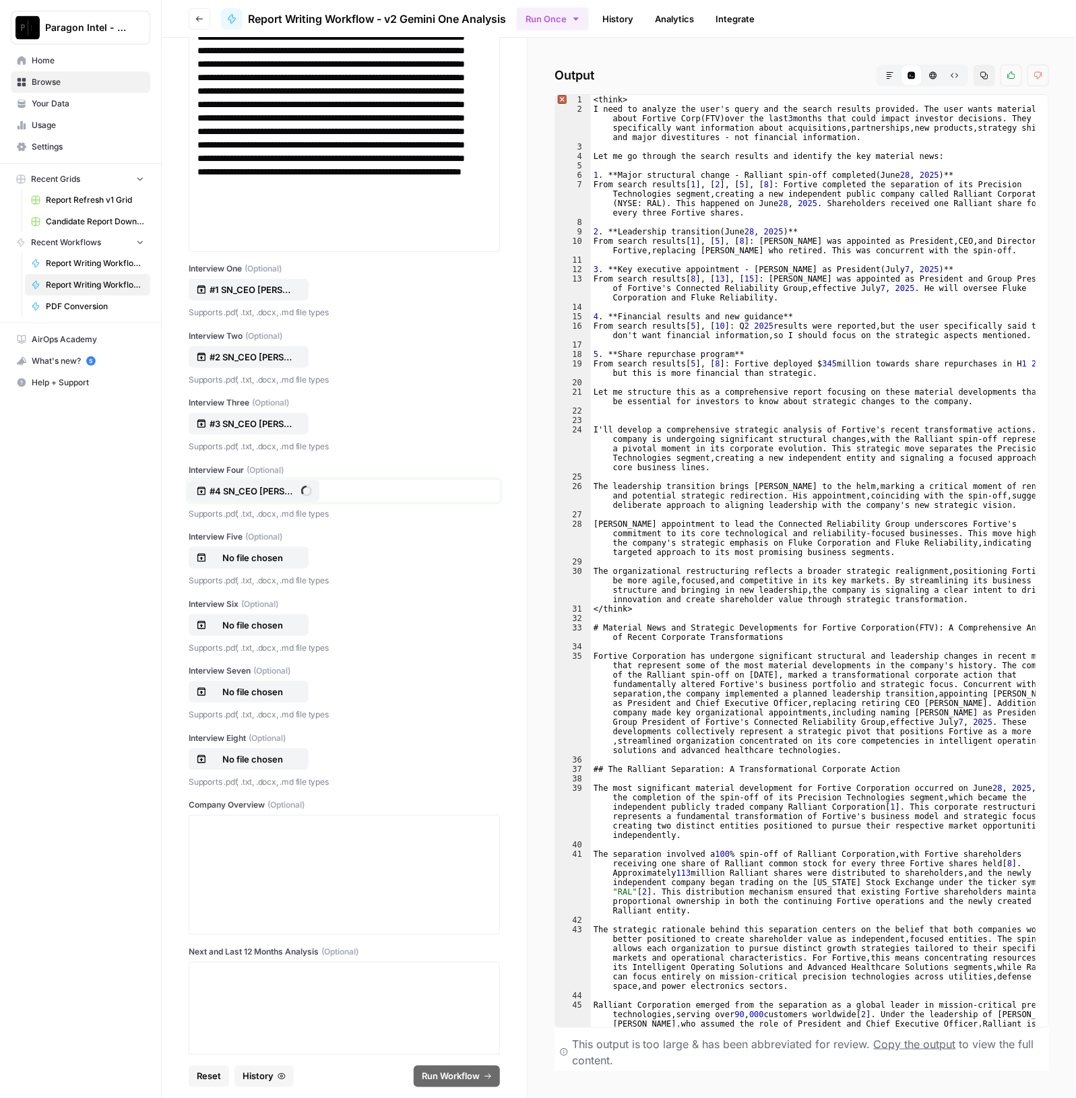
scroll to position [336, 0]
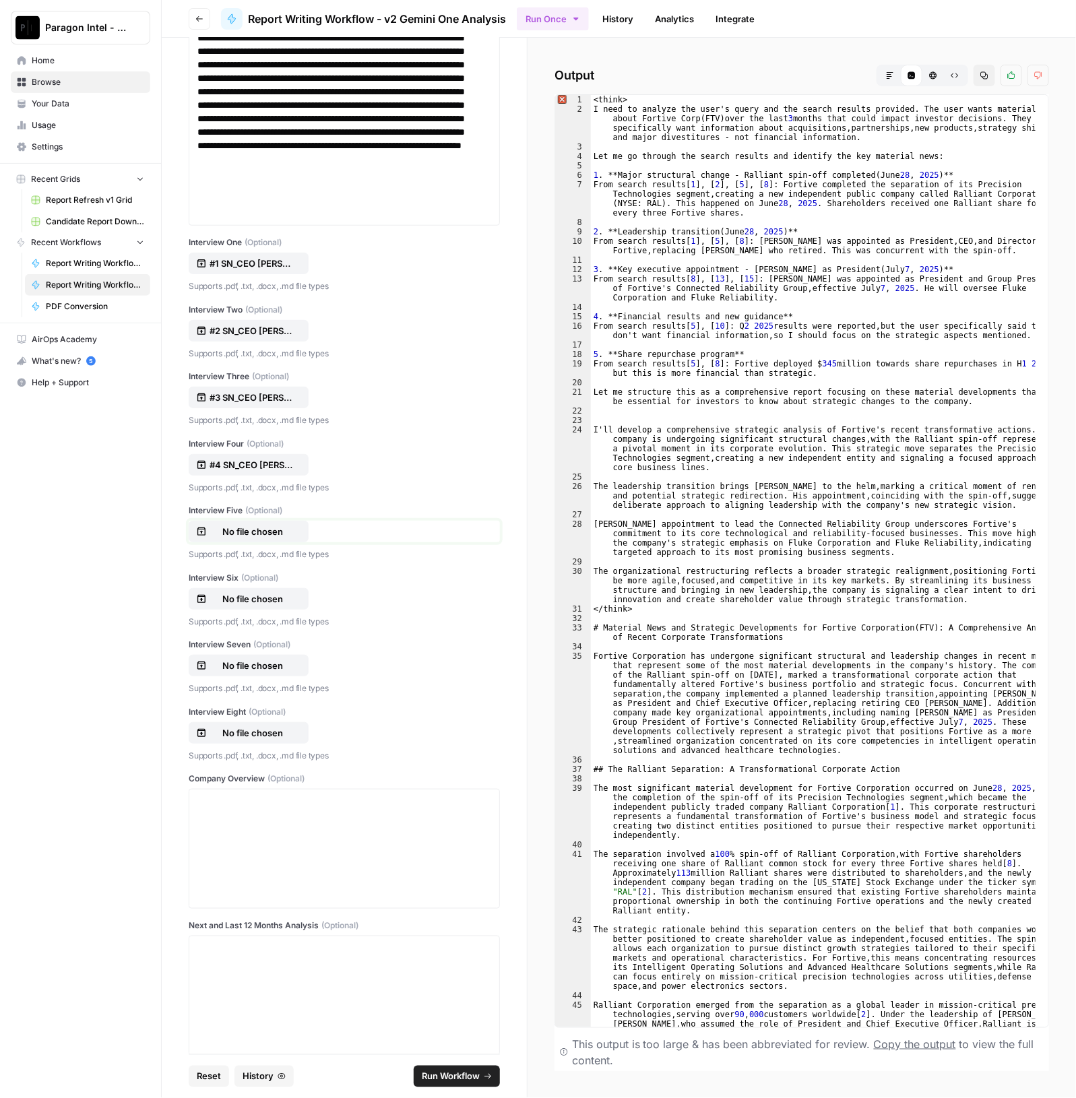
click at [256, 521] on button "No file chosen" at bounding box center [249, 532] width 120 height 22
click at [257, 592] on p "No file chosen" at bounding box center [253, 598] width 86 height 13
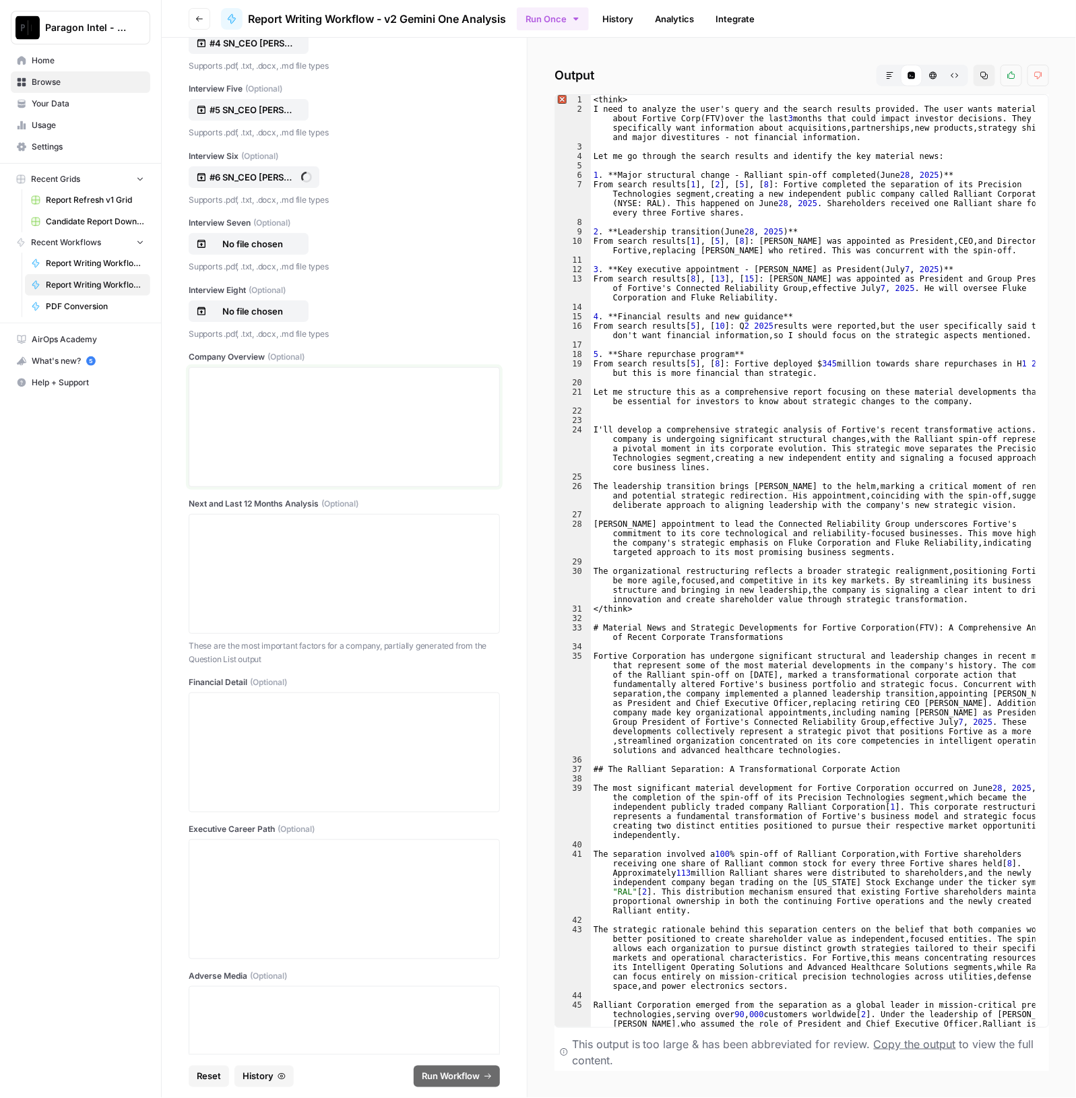
click at [280, 436] on div at bounding box center [344, 427] width 294 height 108
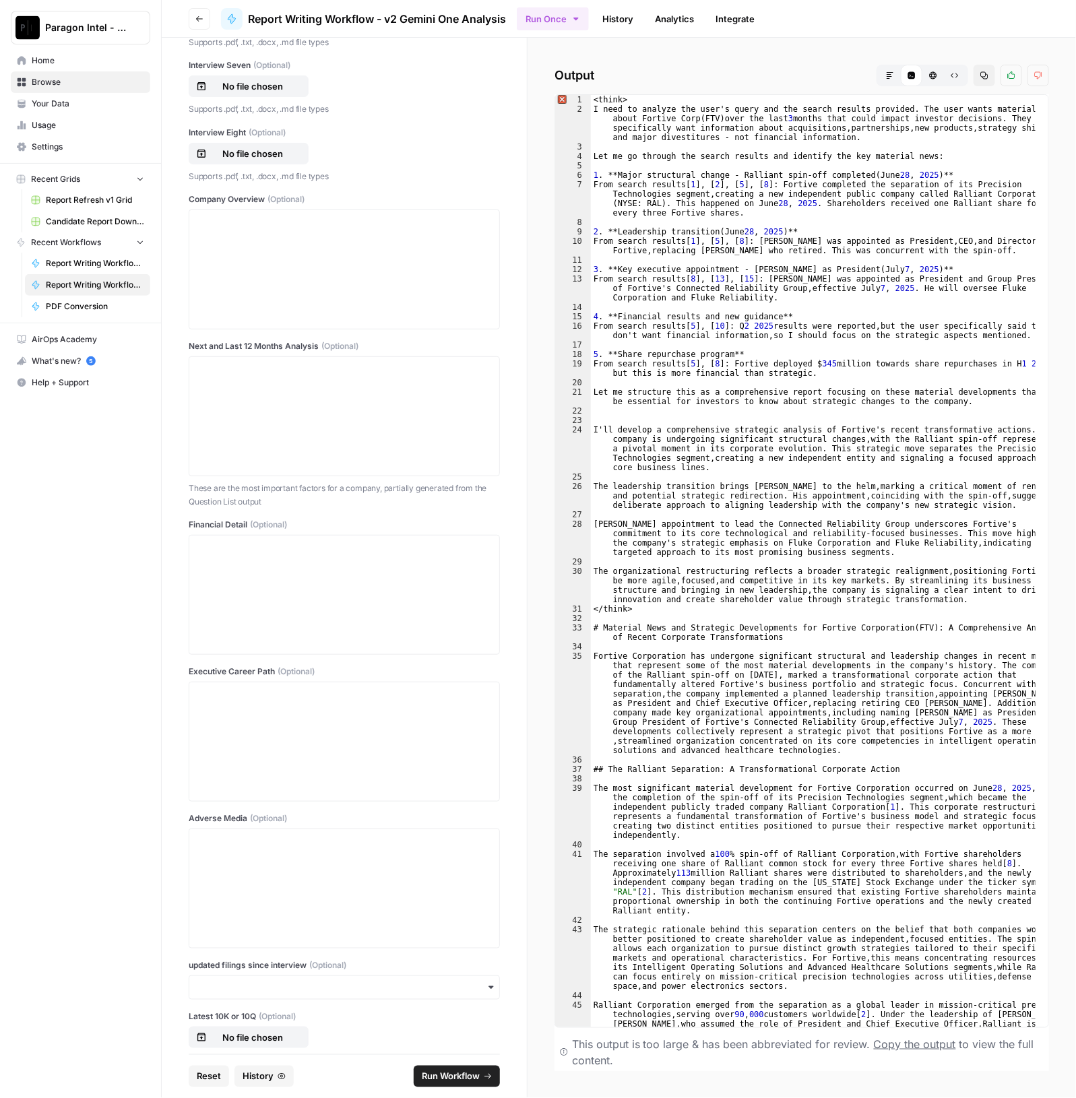
scroll to position [842, 0]
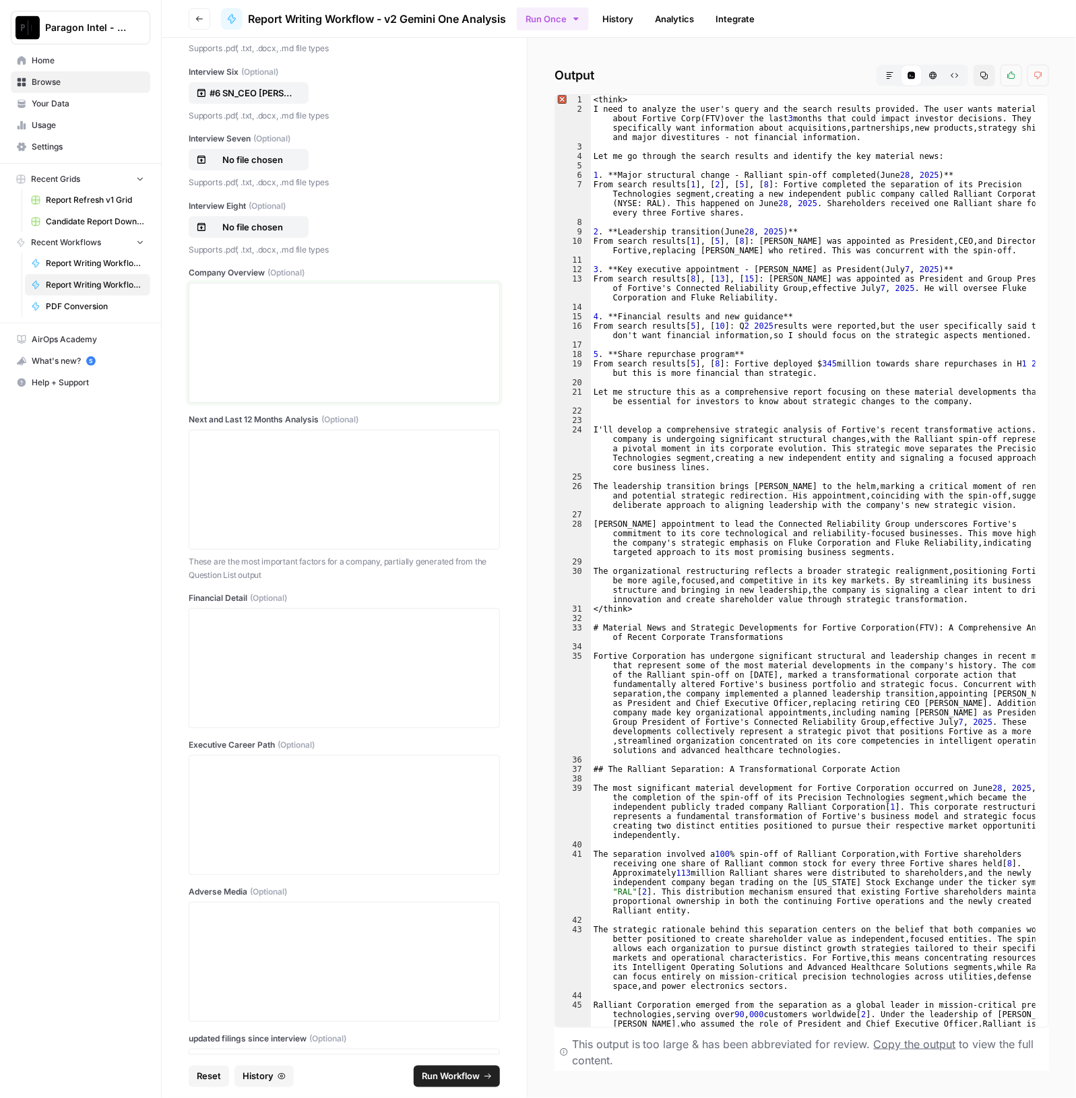
drag, startPoint x: 273, startPoint y: 362, endPoint x: 280, endPoint y: 363, distance: 7.5
click at [273, 362] on div at bounding box center [344, 343] width 294 height 108
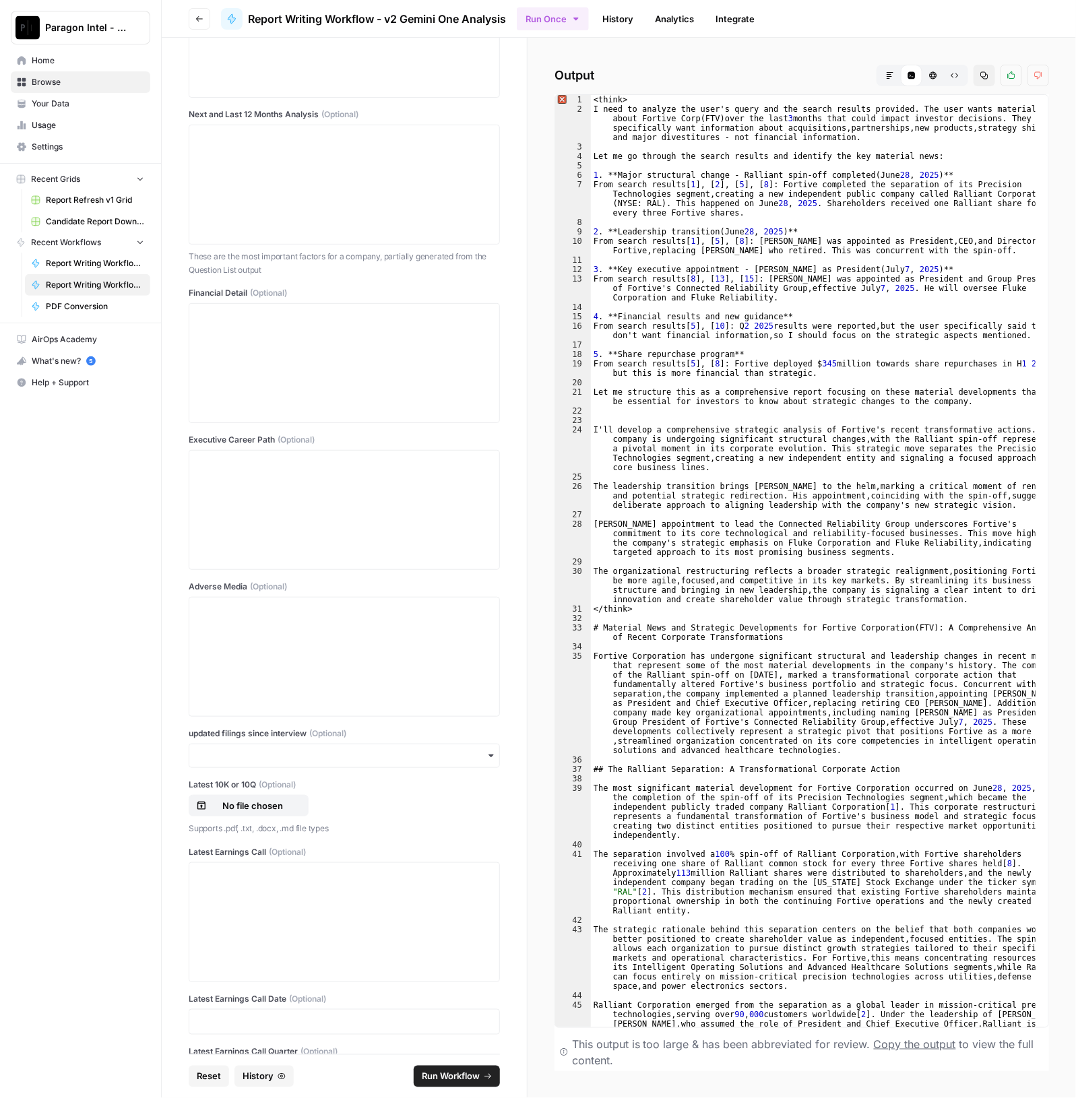
scroll to position [1192, 0]
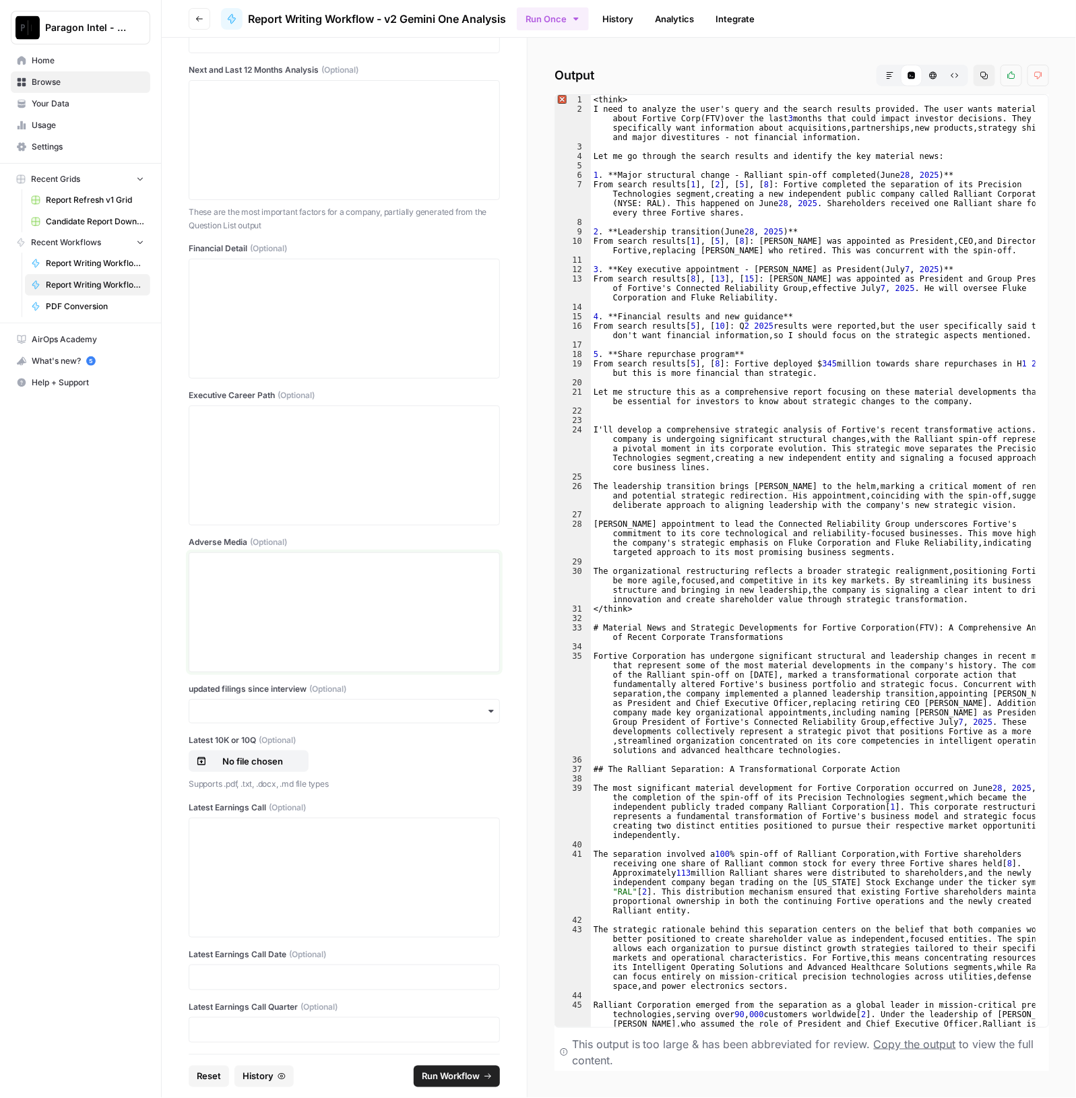
click at [273, 588] on div at bounding box center [344, 613] width 294 height 108
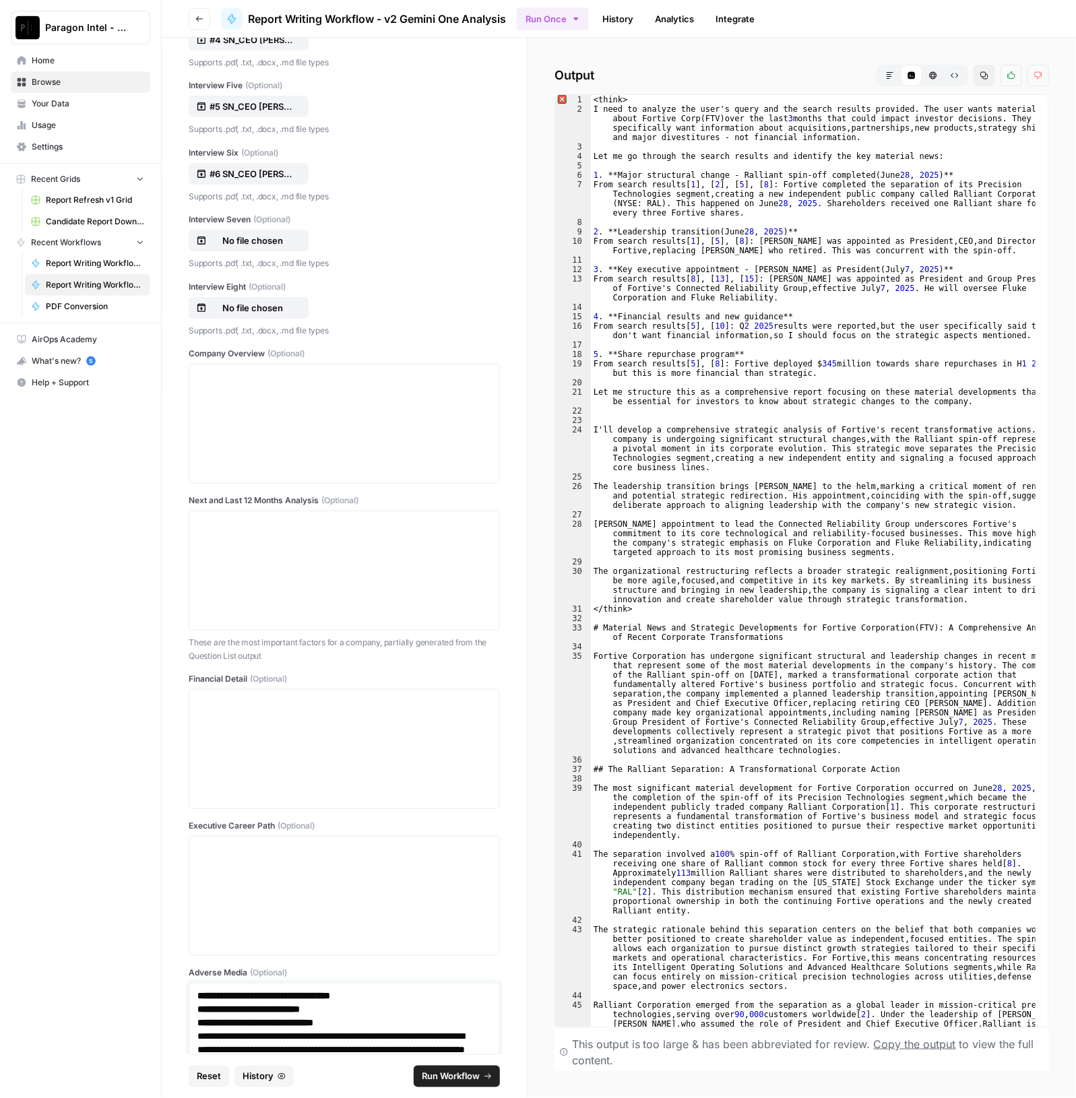
scroll to position [680, 0]
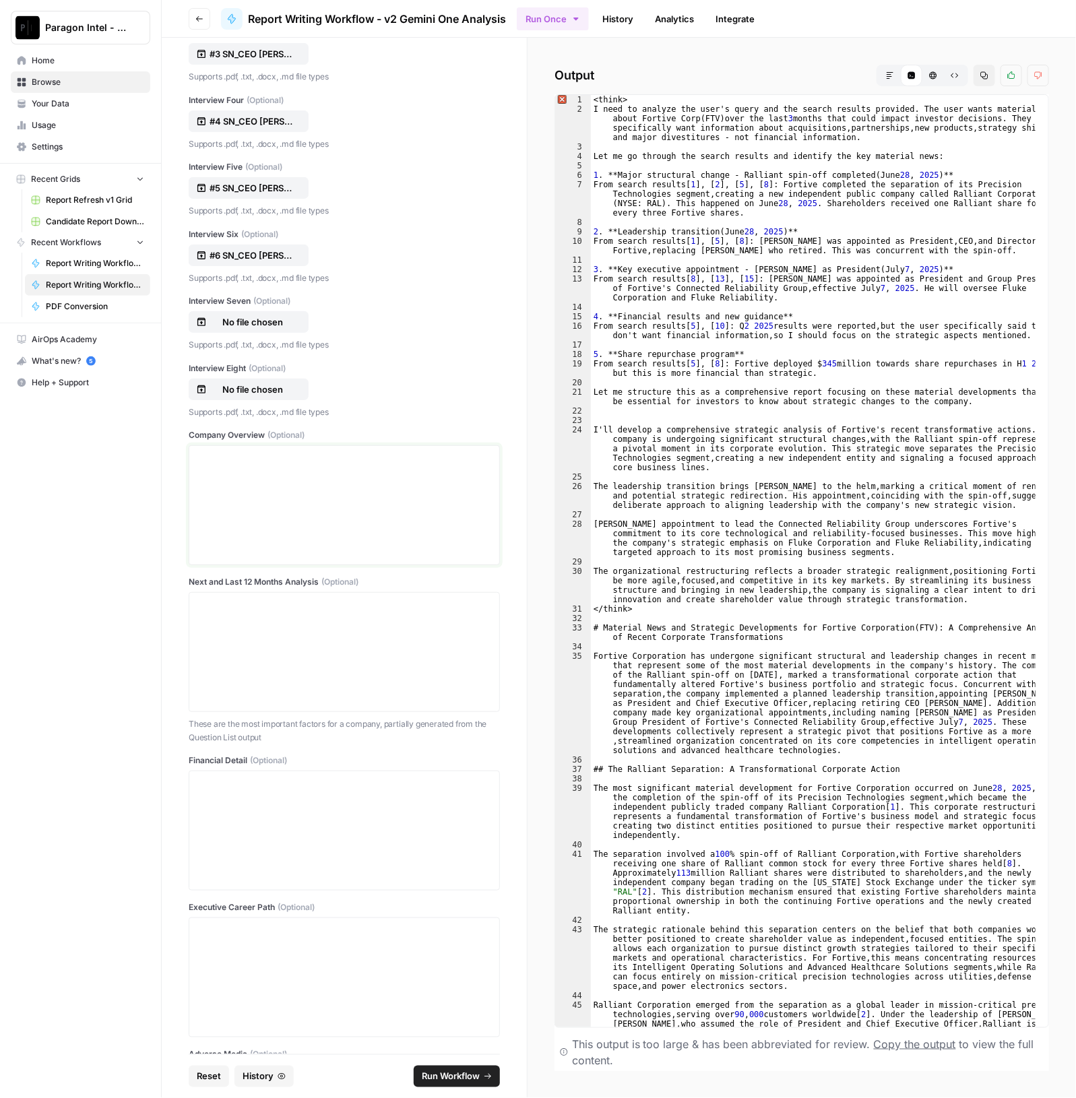
click at [252, 520] on div at bounding box center [344, 505] width 294 height 108
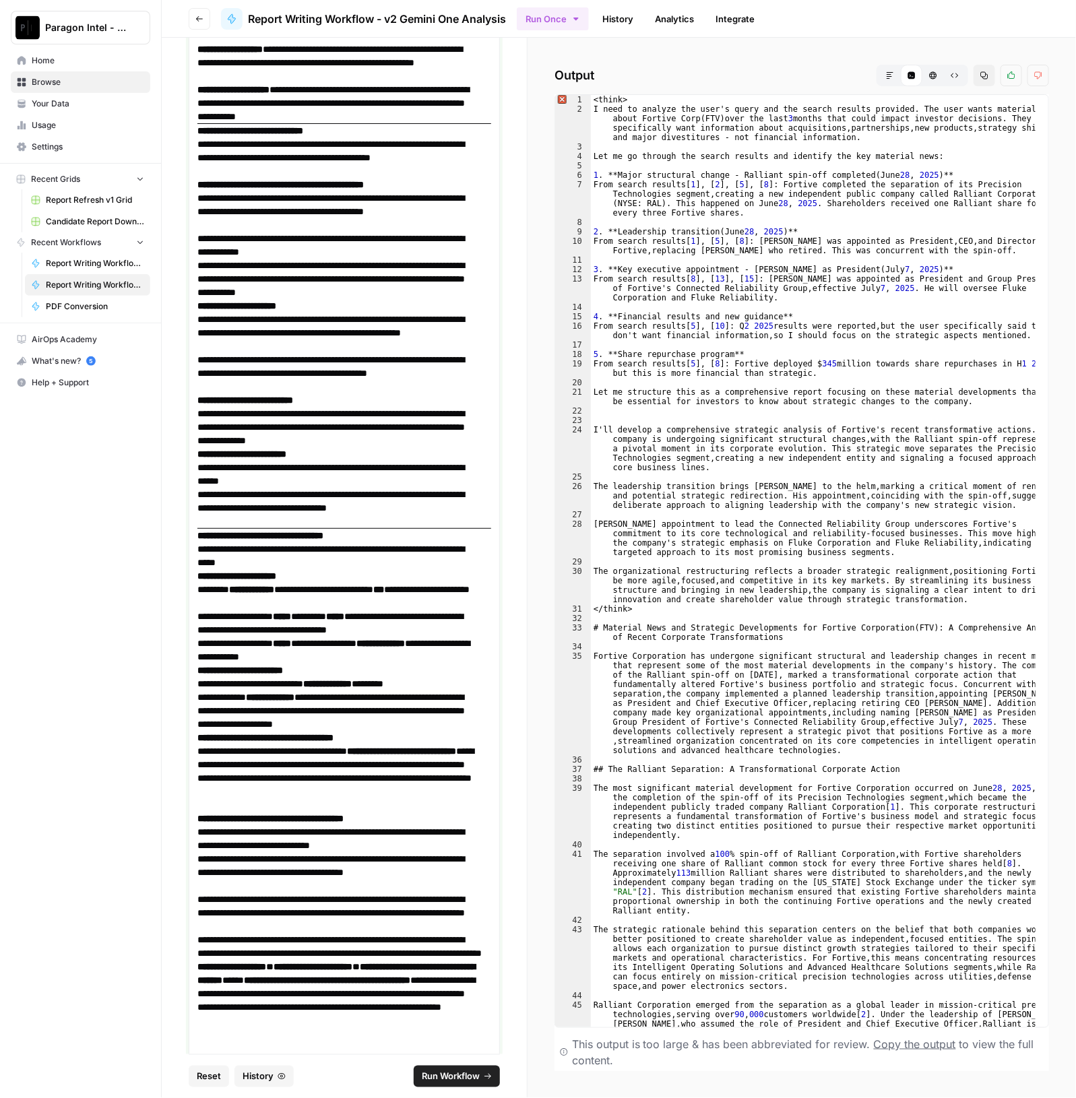
scroll to position [2930, 0]
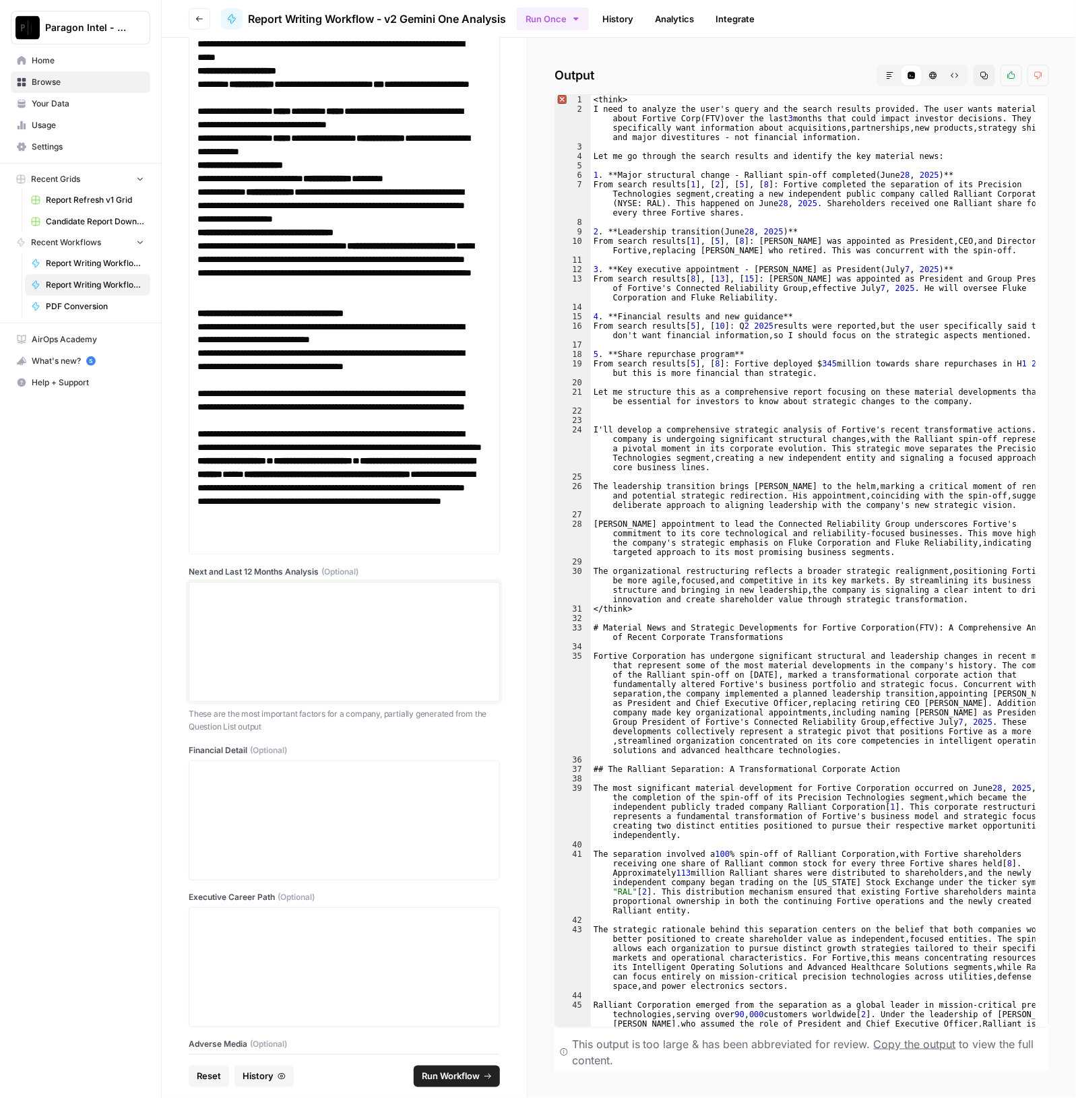
click at [307, 631] on div at bounding box center [344, 642] width 294 height 108
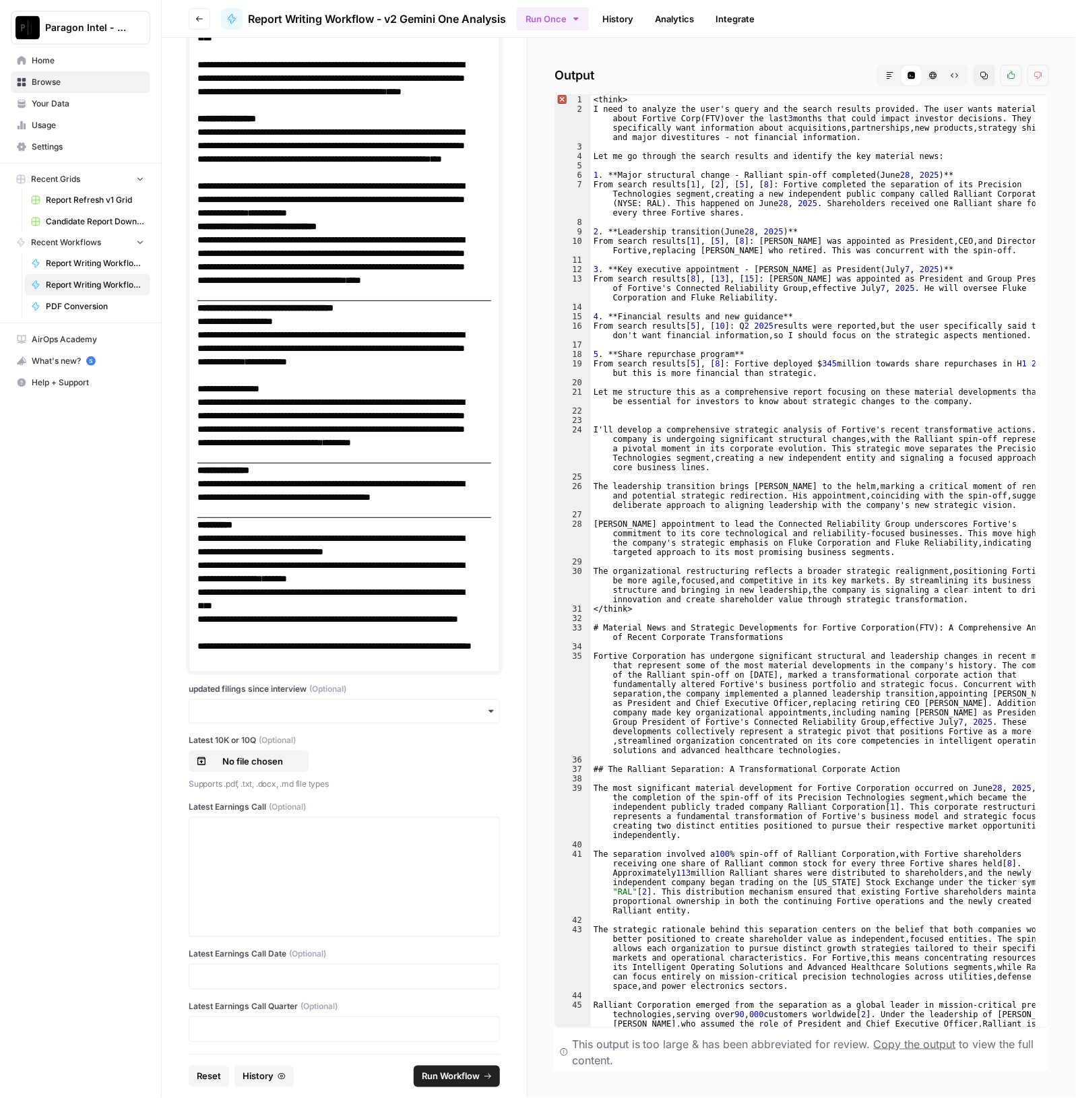
scroll to position [10829, 0]
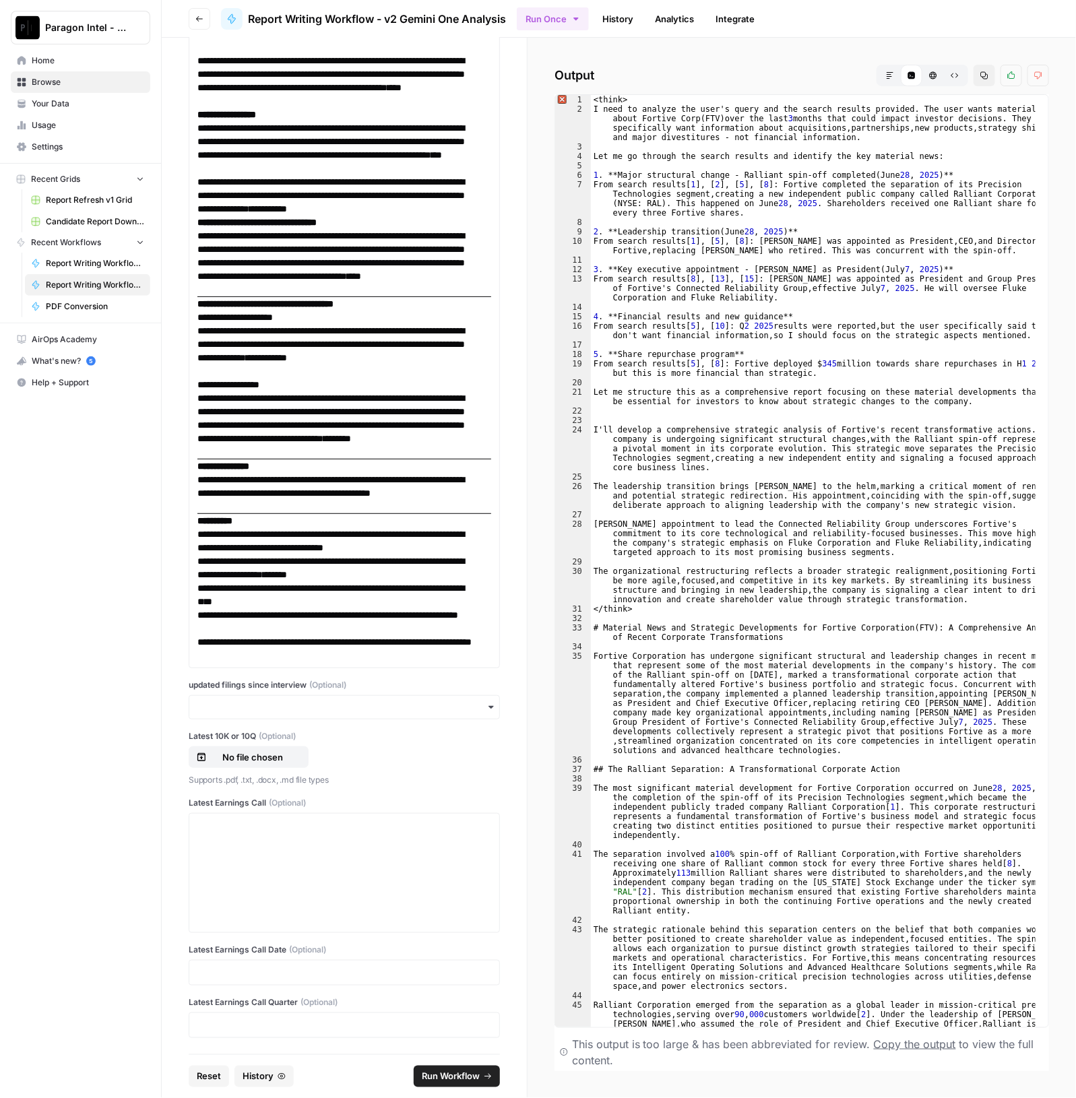
click at [307, 717] on div "button" at bounding box center [344, 707] width 311 height 24
click at [247, 755] on div "yes" at bounding box center [337, 745] width 297 height 26
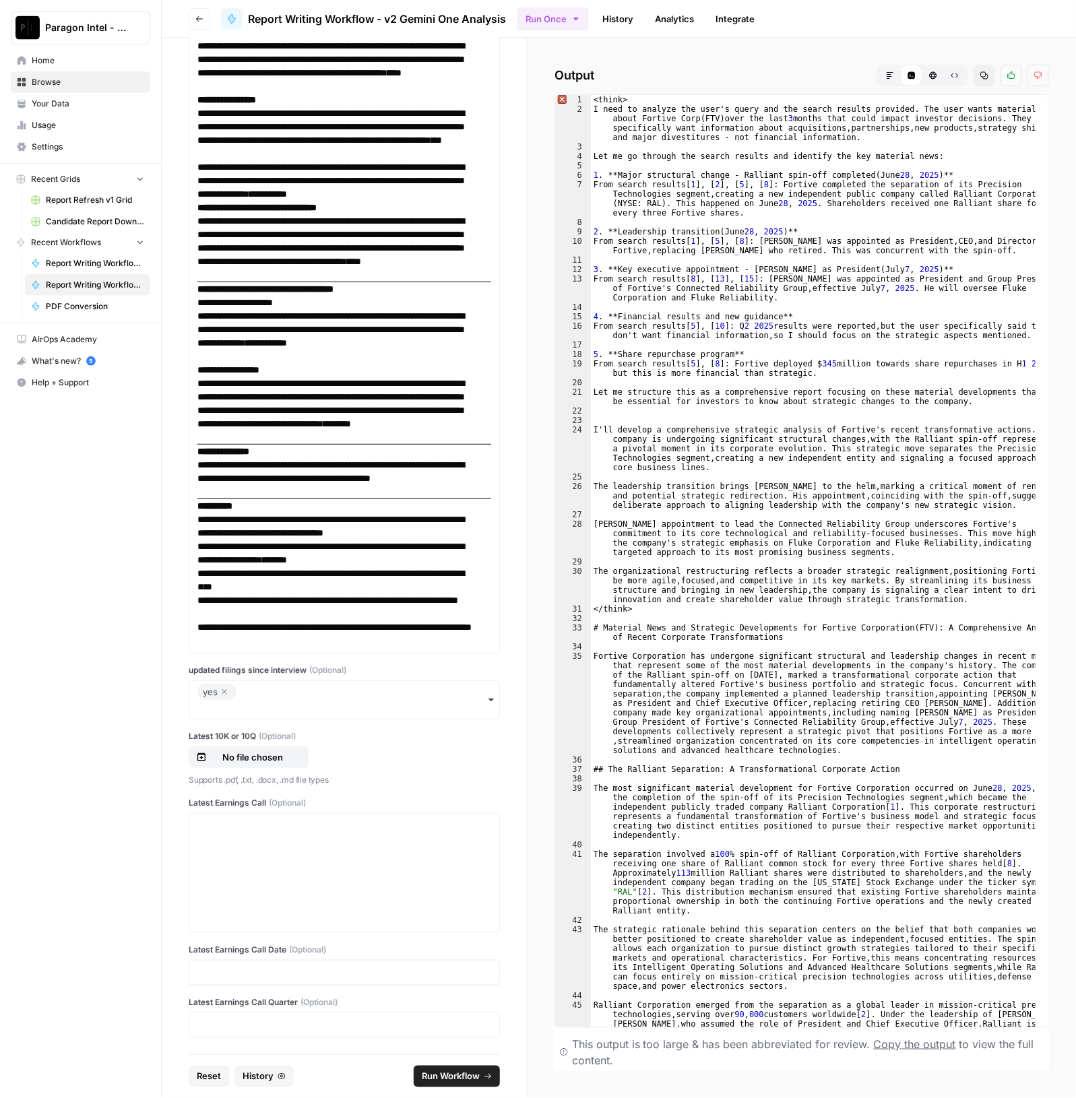
scroll to position [10843, 0]
click at [259, 763] on p "No file chosen" at bounding box center [253, 757] width 86 height 13
click at [249, 874] on div at bounding box center [344, 873] width 294 height 108
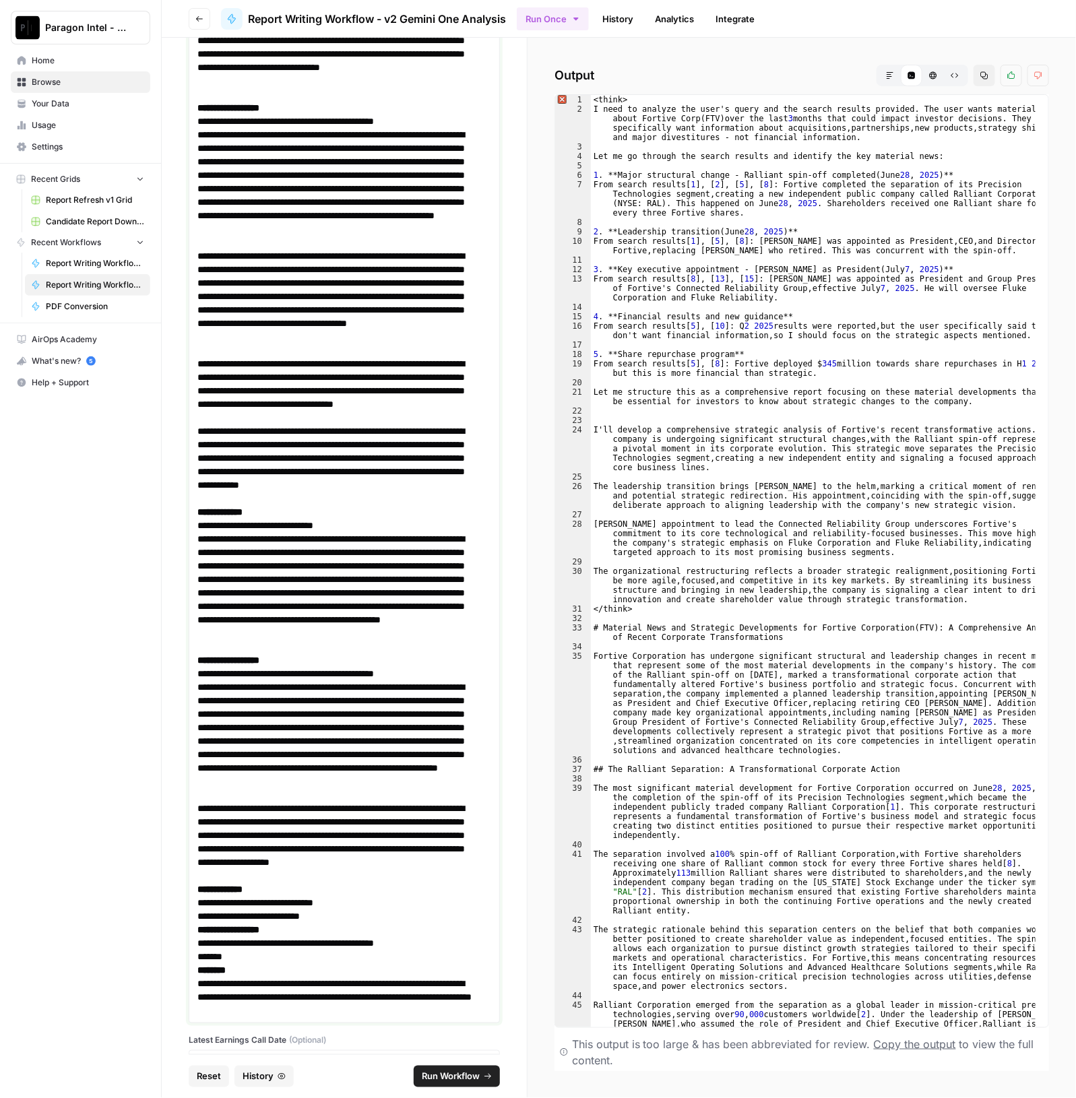
scroll to position [14226, 0]
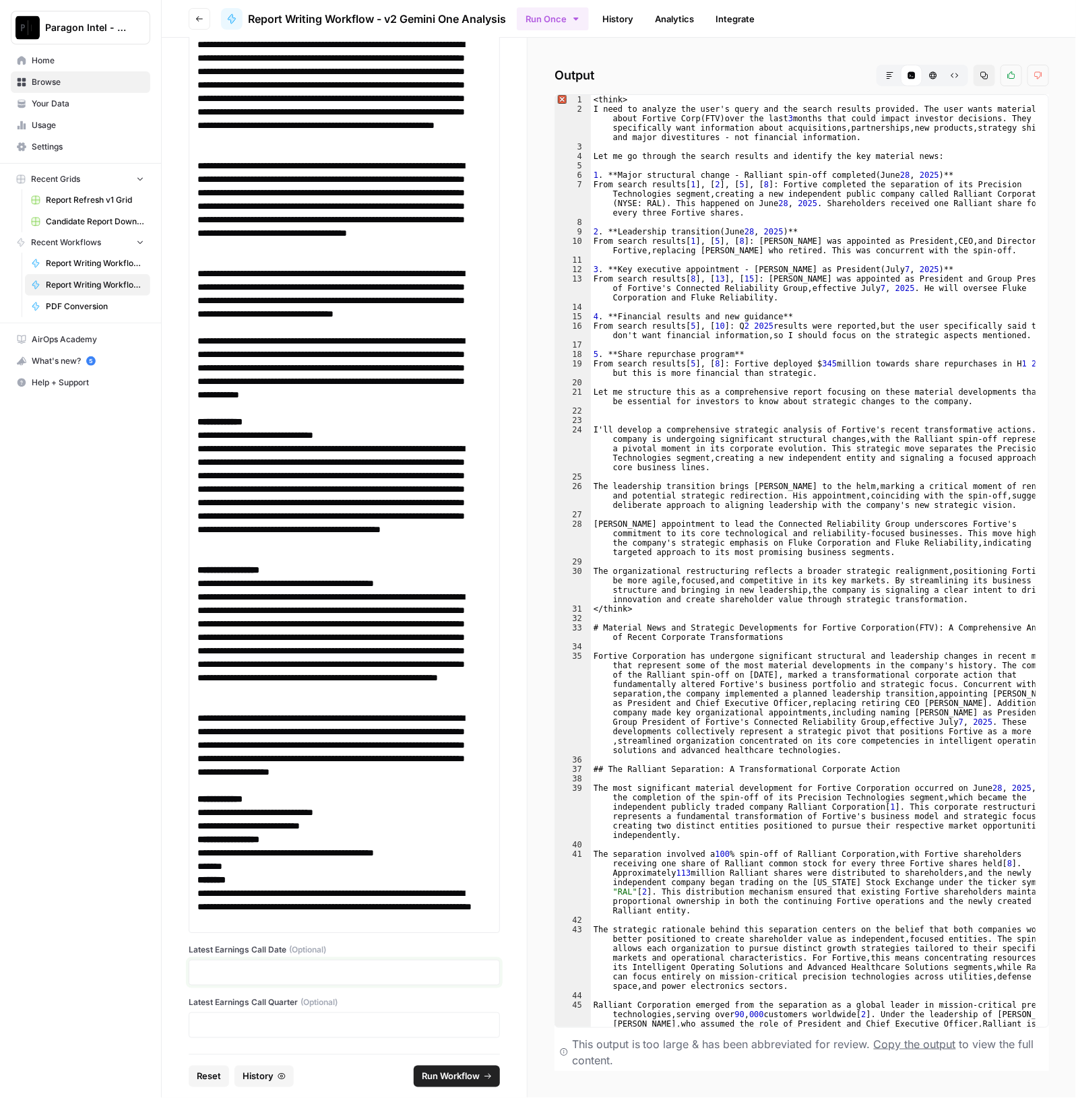
click at [267, 978] on p at bounding box center [344, 972] width 294 height 13
click at [476, 1079] on span "Run Workflow" at bounding box center [451, 1076] width 58 height 13
click at [78, 82] on span "Browse" at bounding box center [88, 82] width 113 height 12
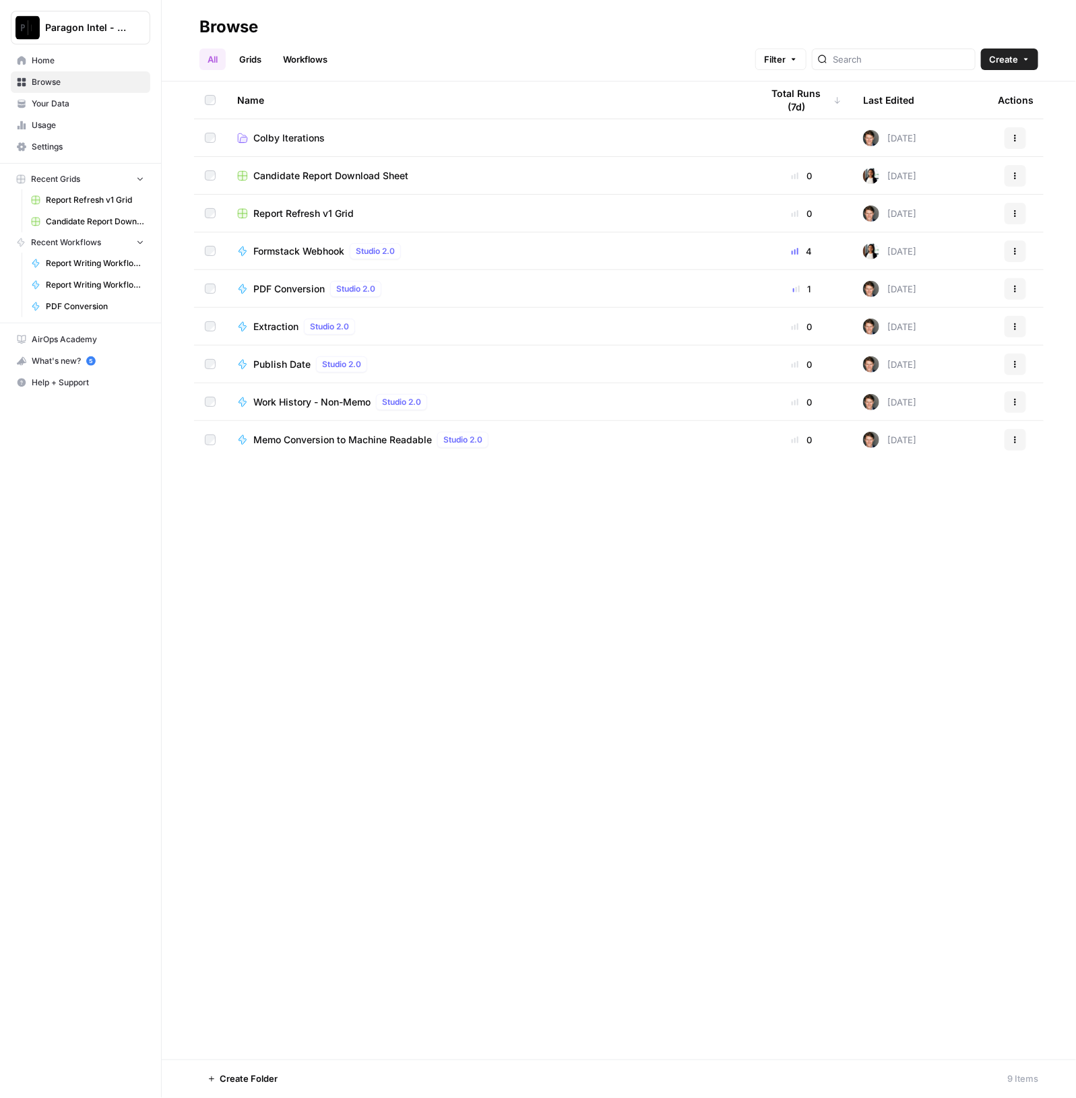
click at [252, 60] on link "Grids" at bounding box center [250, 60] width 38 height 22
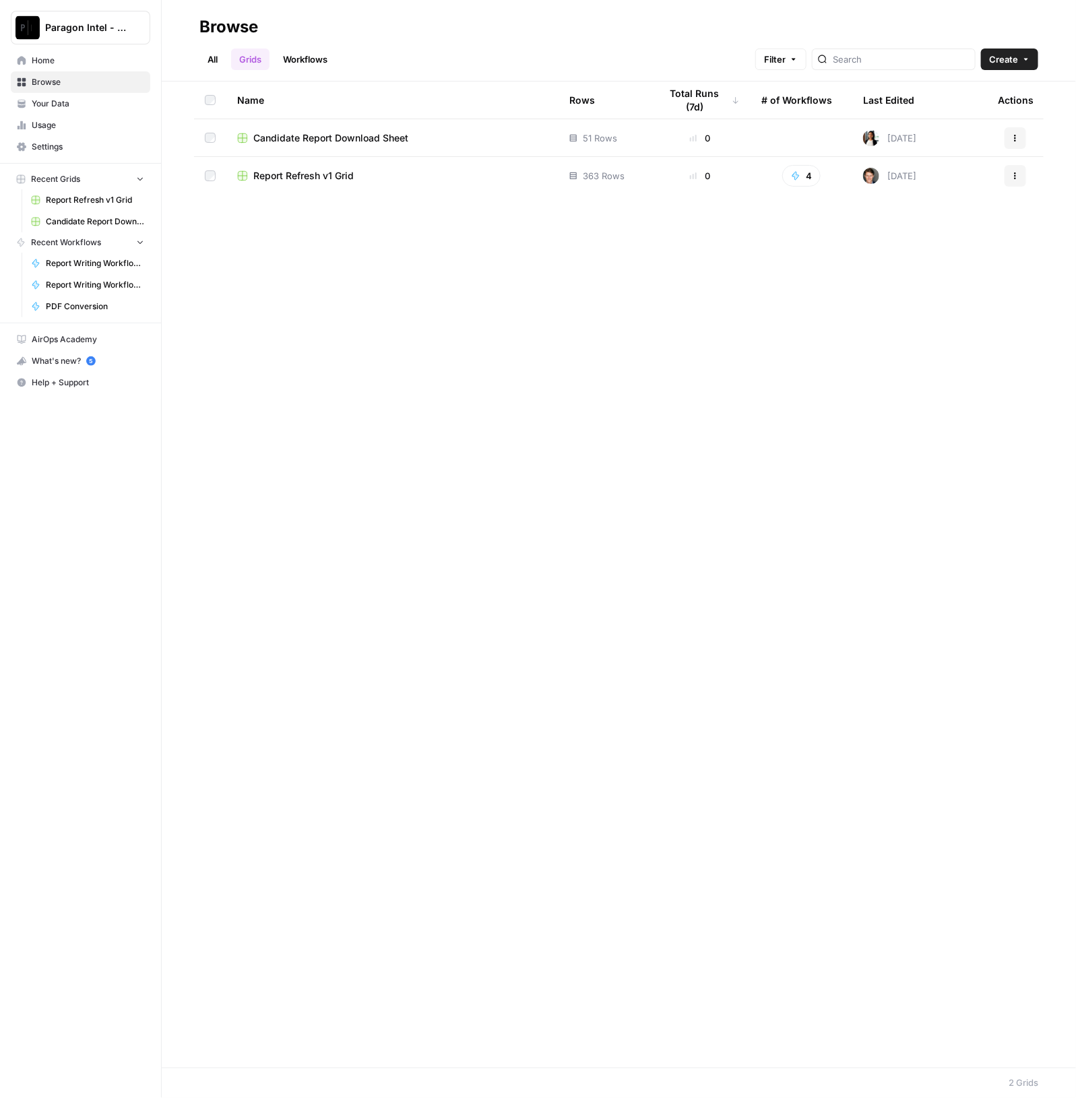
click at [91, 85] on span "Browse" at bounding box center [88, 82] width 113 height 12
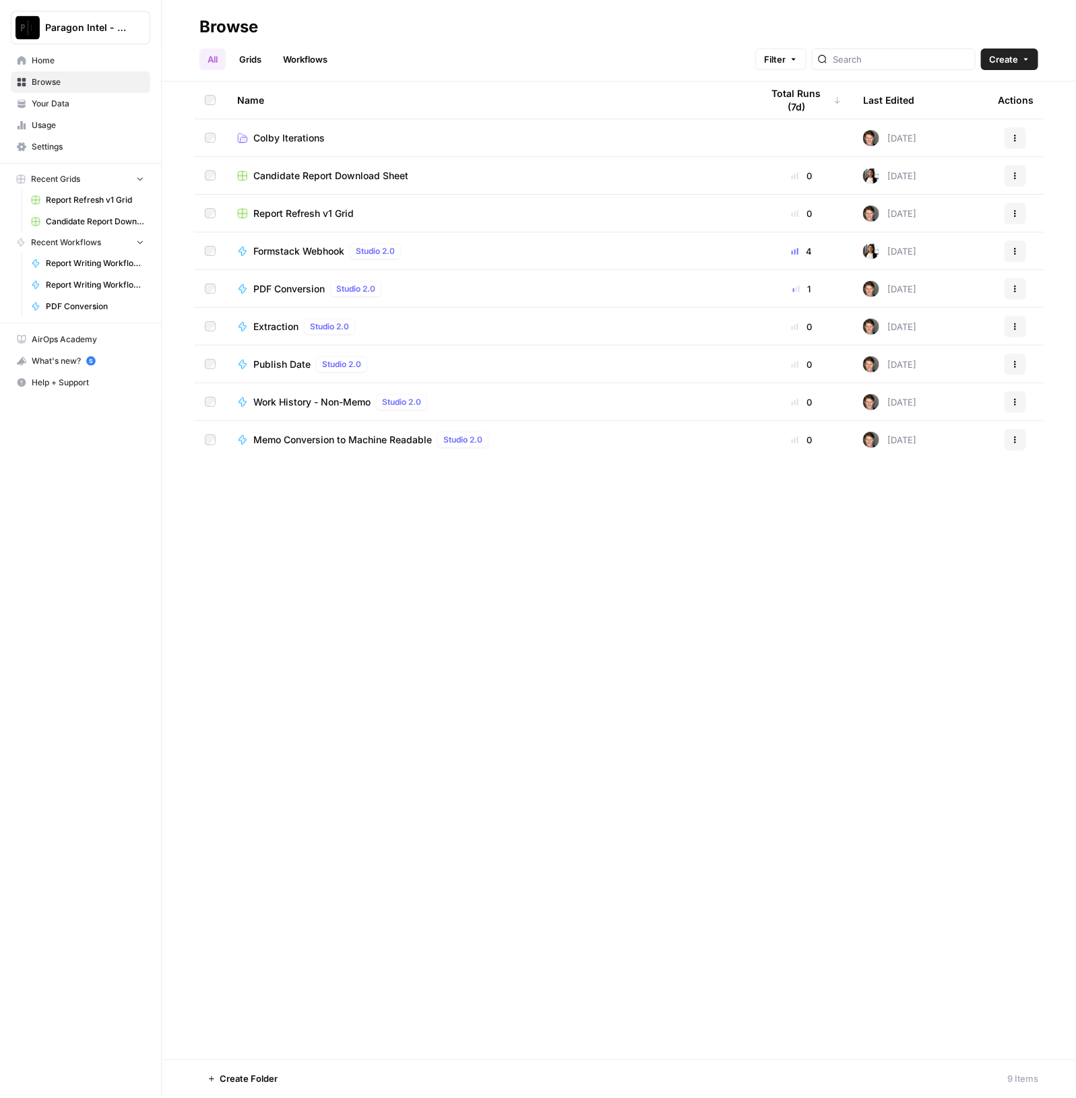
click at [253, 54] on link "Grids" at bounding box center [250, 60] width 38 height 22
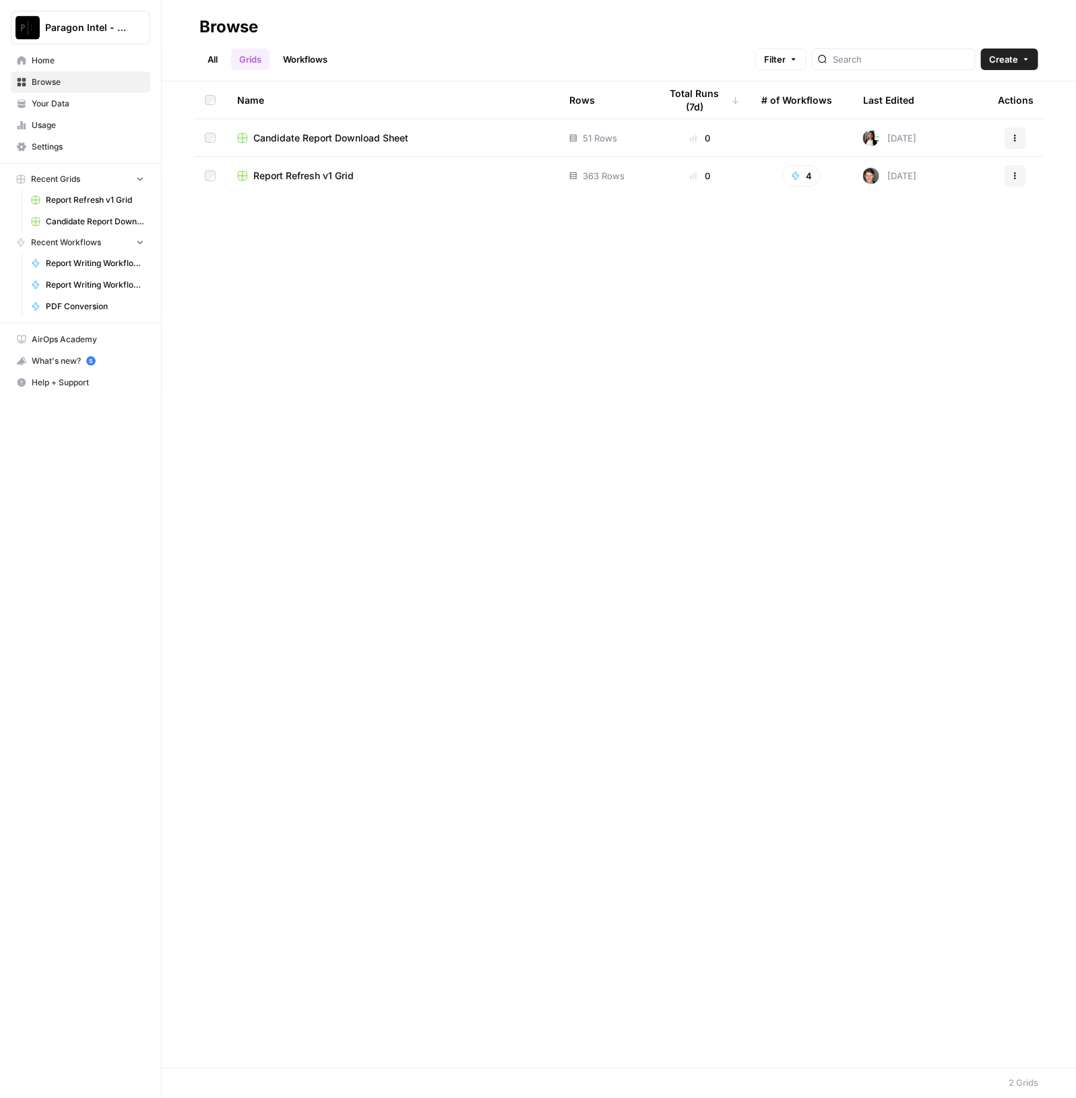
click at [219, 55] on link "All" at bounding box center [212, 60] width 26 height 22
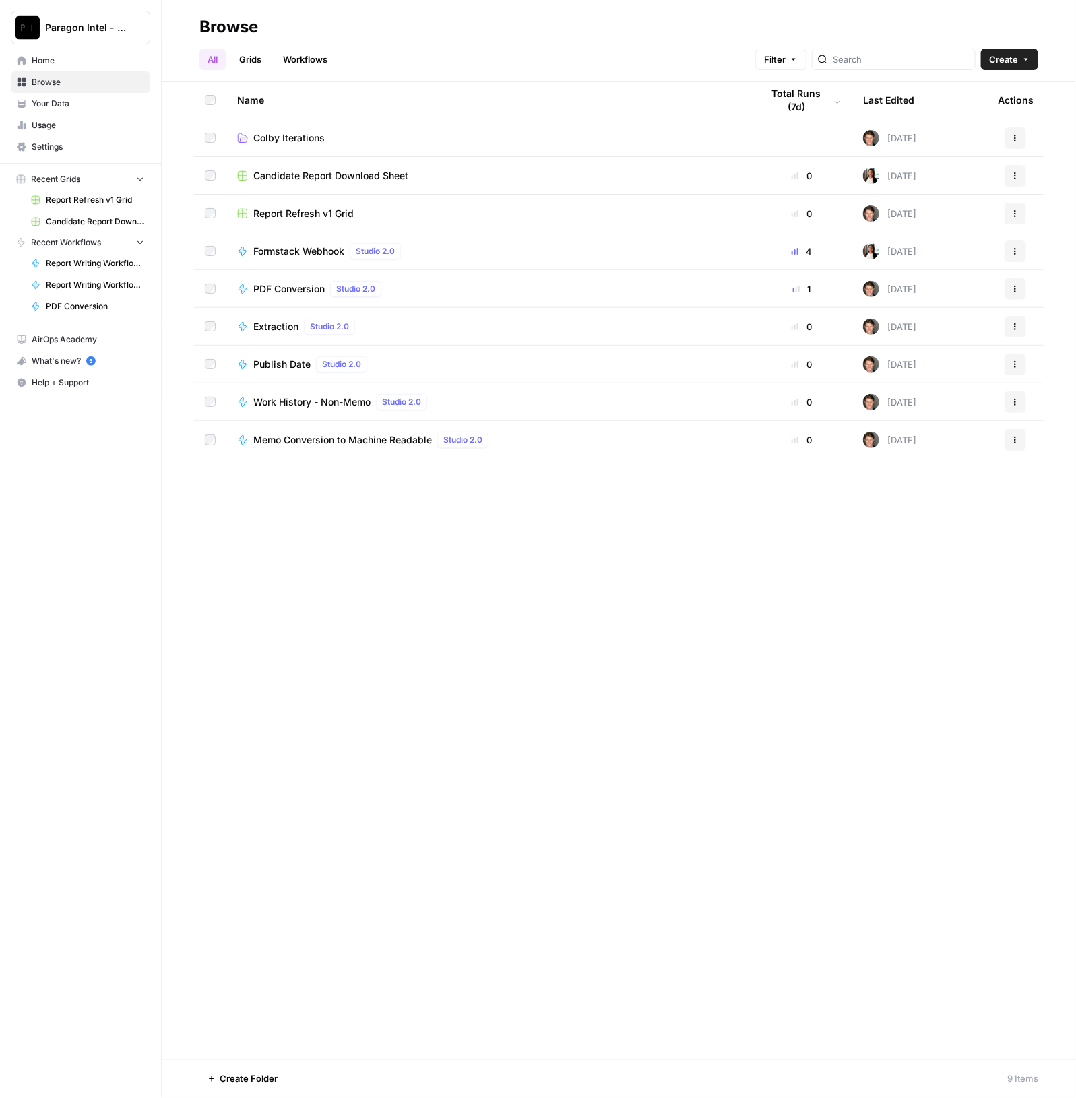
click at [75, 123] on span "Usage" at bounding box center [88, 125] width 113 height 12
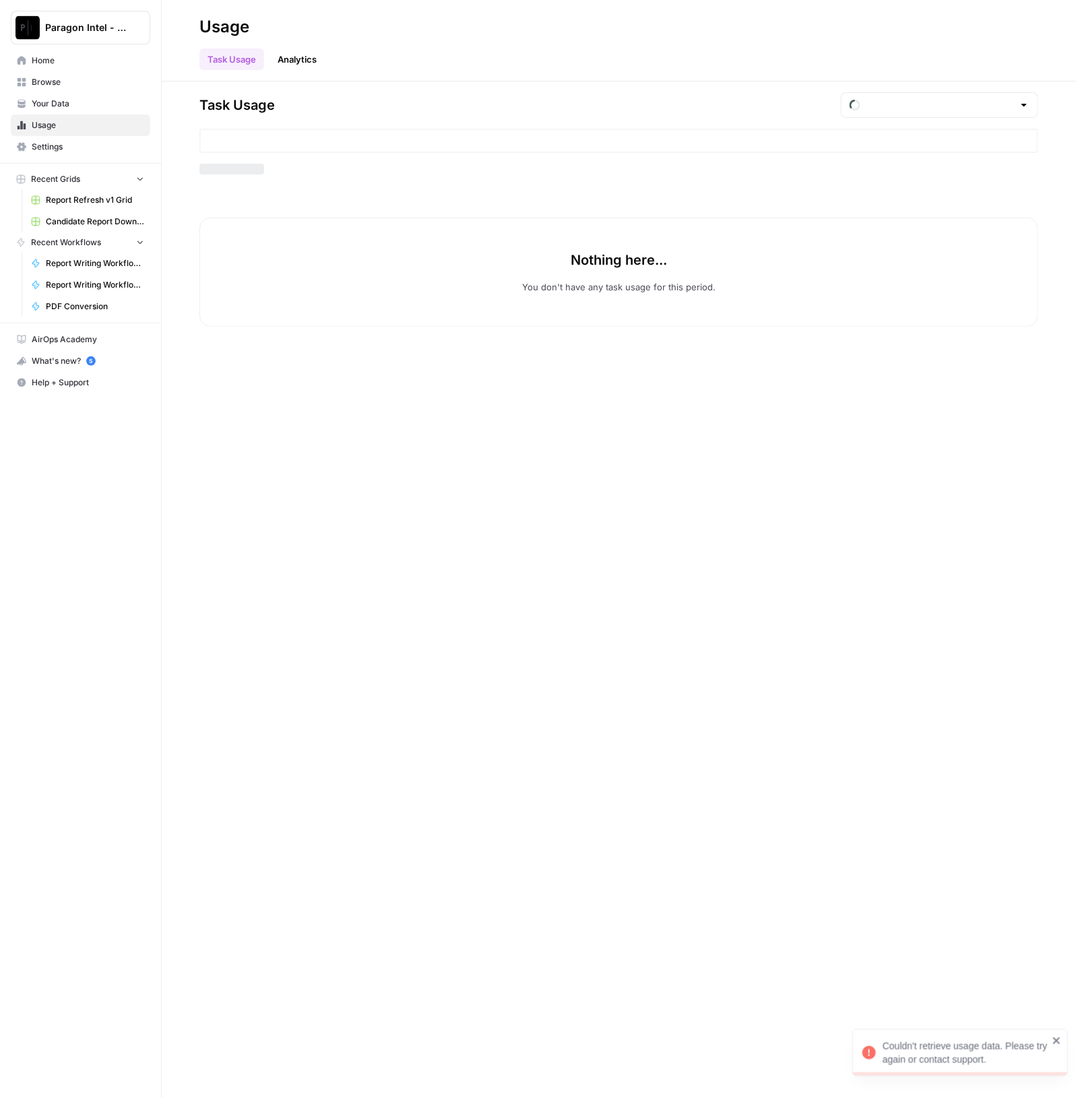
type input "August Tasks"
click at [67, 93] on link "Your Data" at bounding box center [80, 104] width 139 height 22
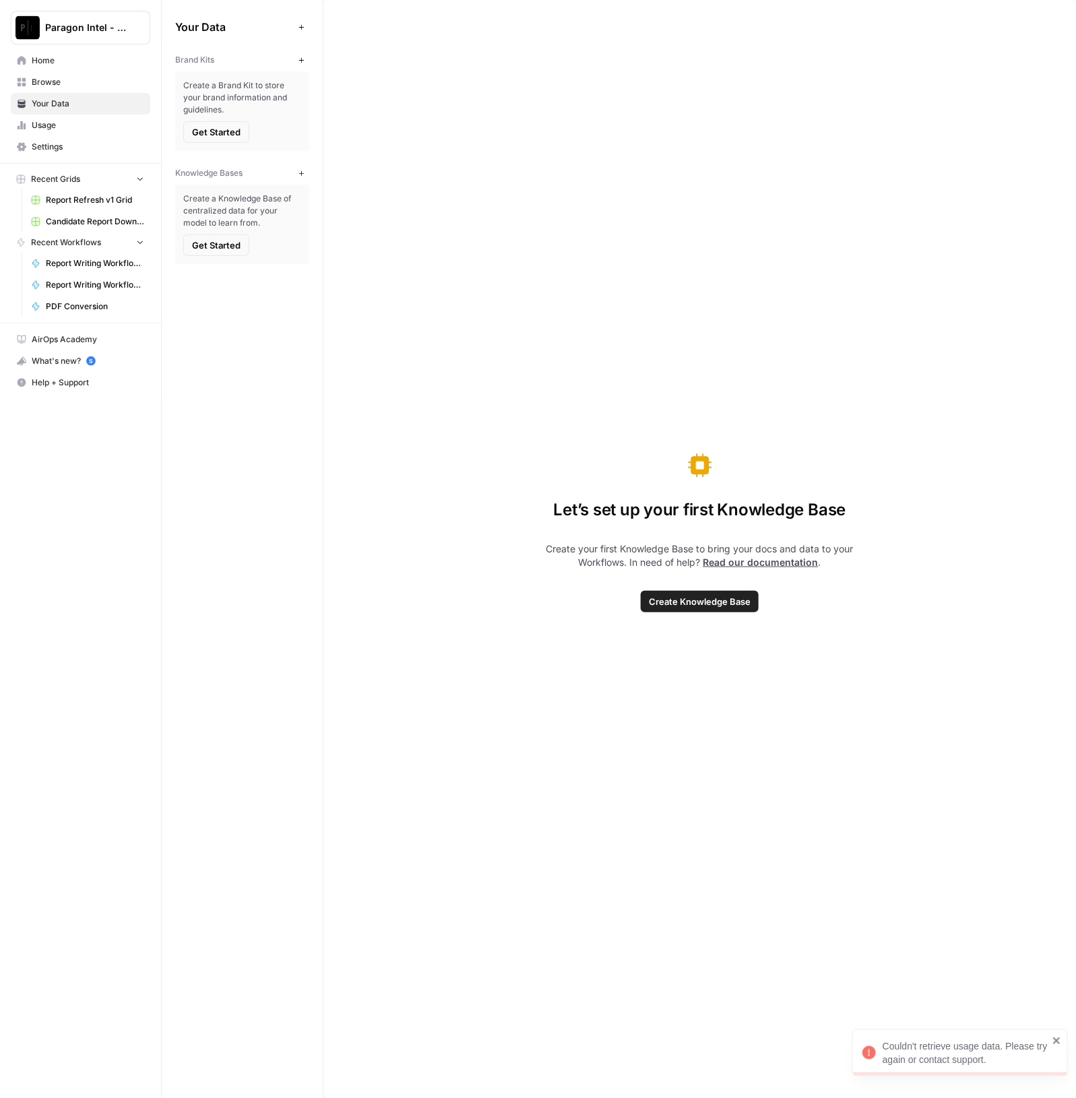
click at [66, 76] on span "Browse" at bounding box center [88, 82] width 113 height 12
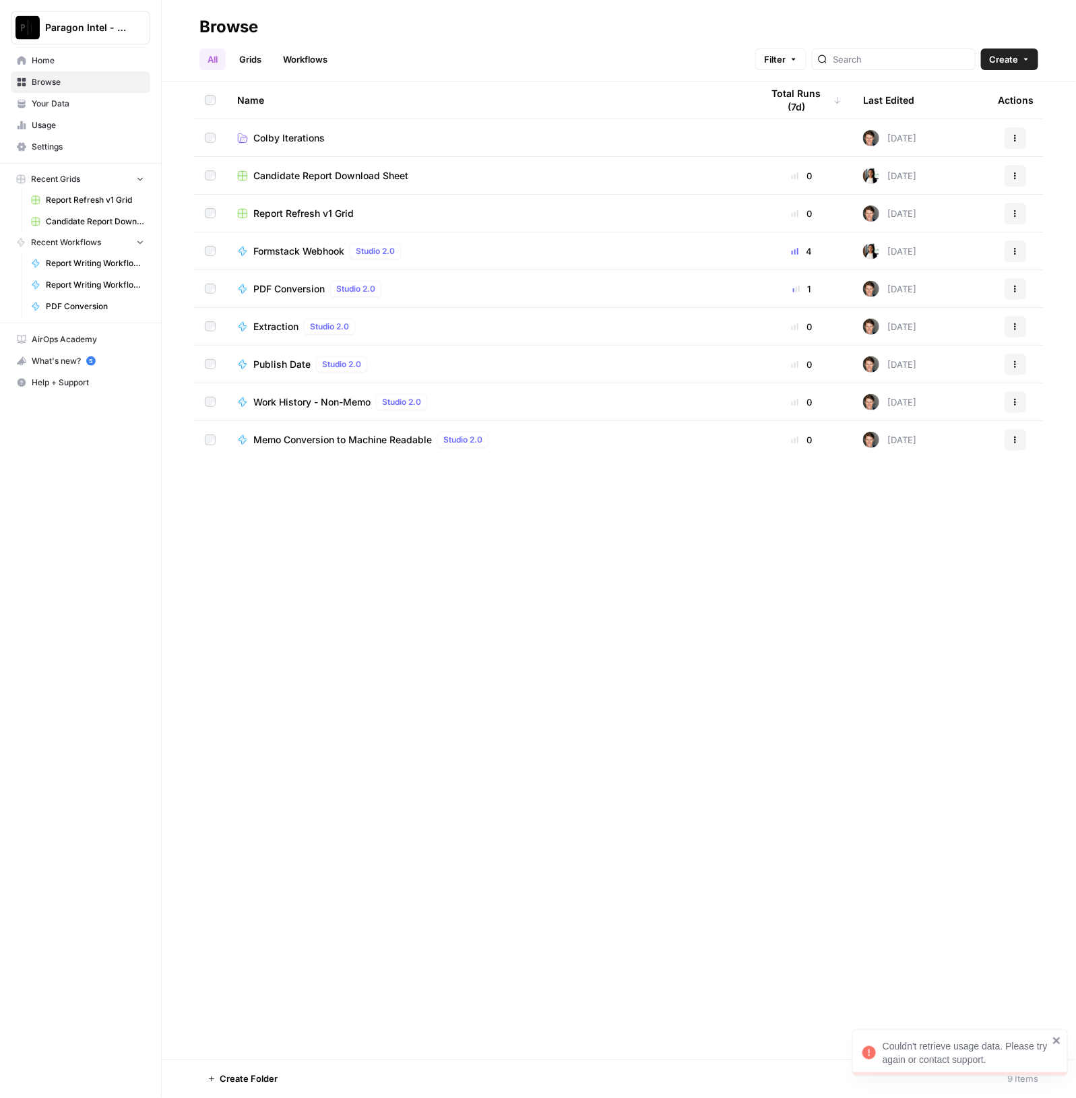
click at [61, 61] on span "Home" at bounding box center [88, 61] width 113 height 12
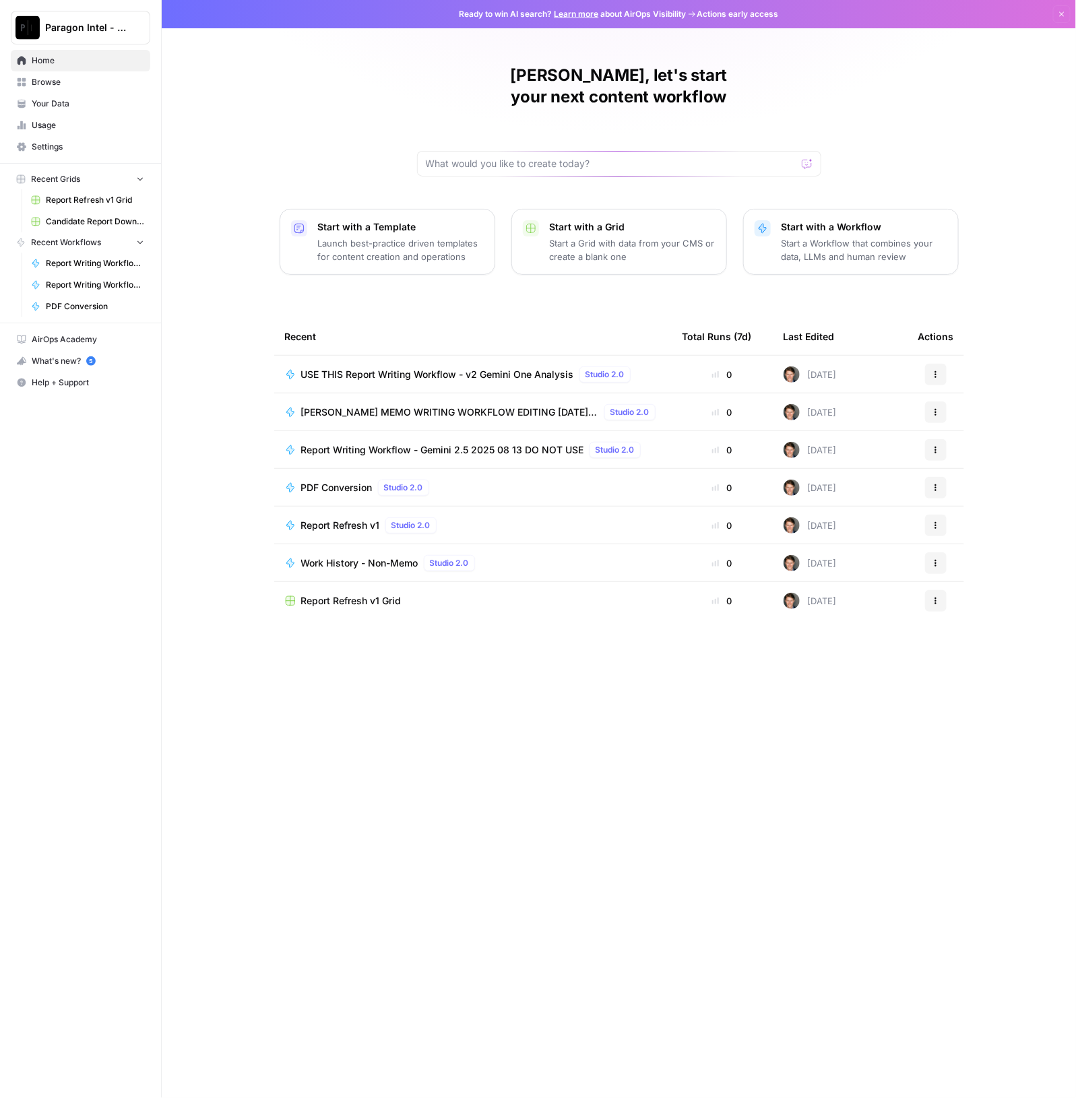
click at [57, 79] on span "Browse" at bounding box center [88, 82] width 113 height 12
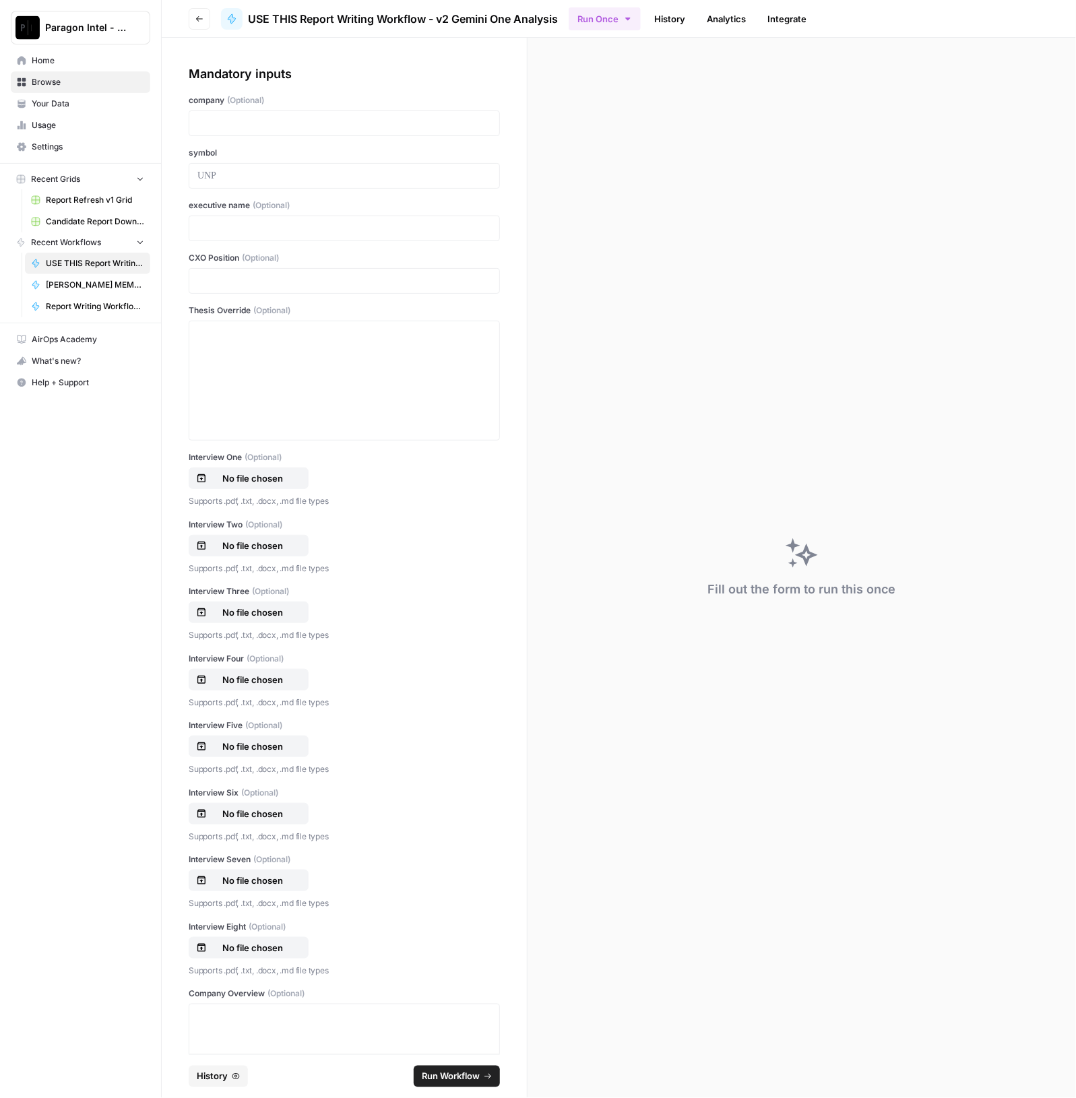
click at [234, 1074] on icon "button" at bounding box center [235, 1077] width 7 height 6
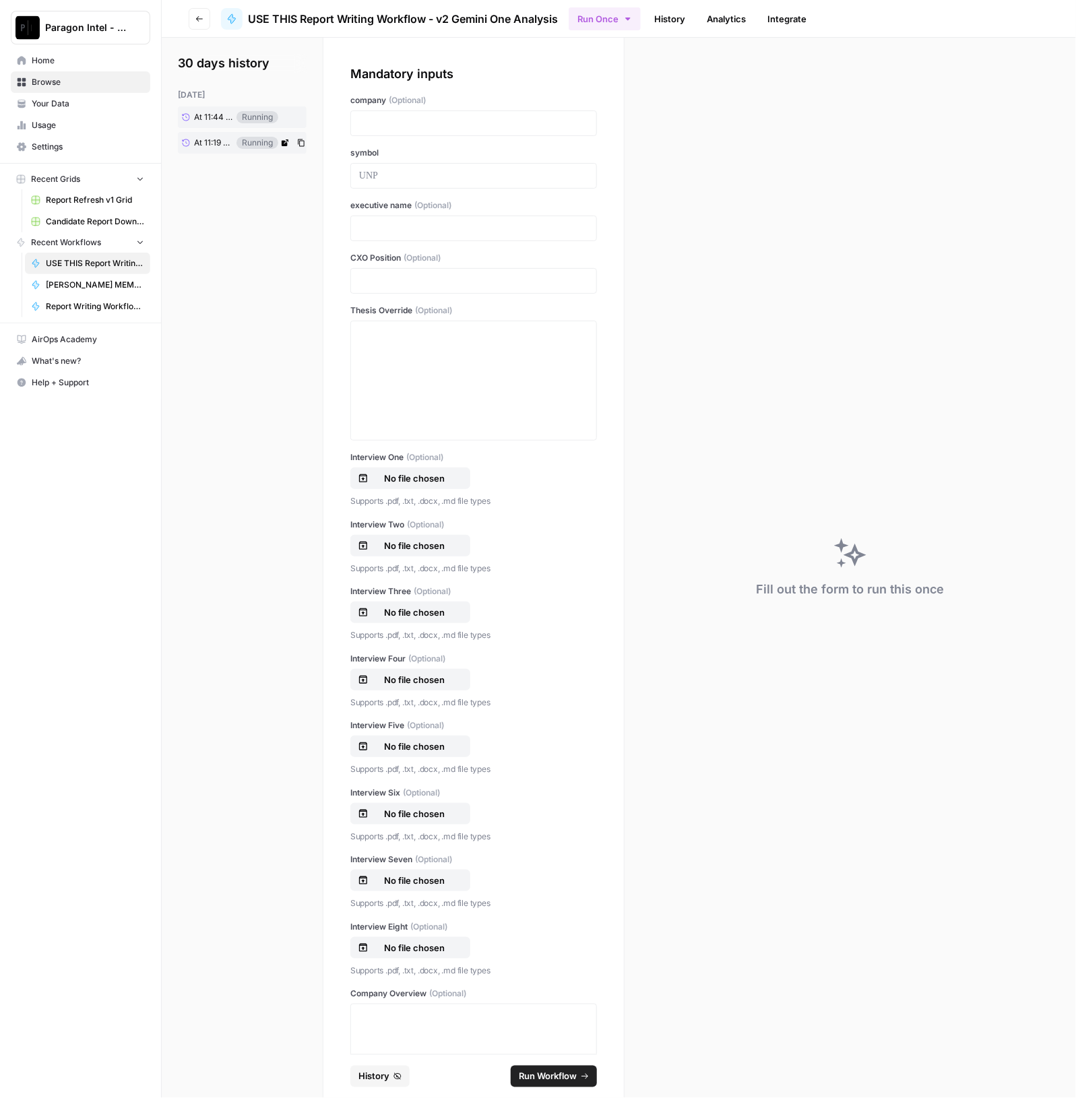
click at [206, 141] on span "At 11:19 AM" at bounding box center [213, 143] width 38 height 12
click at [212, 121] on span "At 11:44 AM" at bounding box center [213, 117] width 38 height 12
click at [195, 141] on span "At 11:19 AM" at bounding box center [213, 143] width 38 height 12
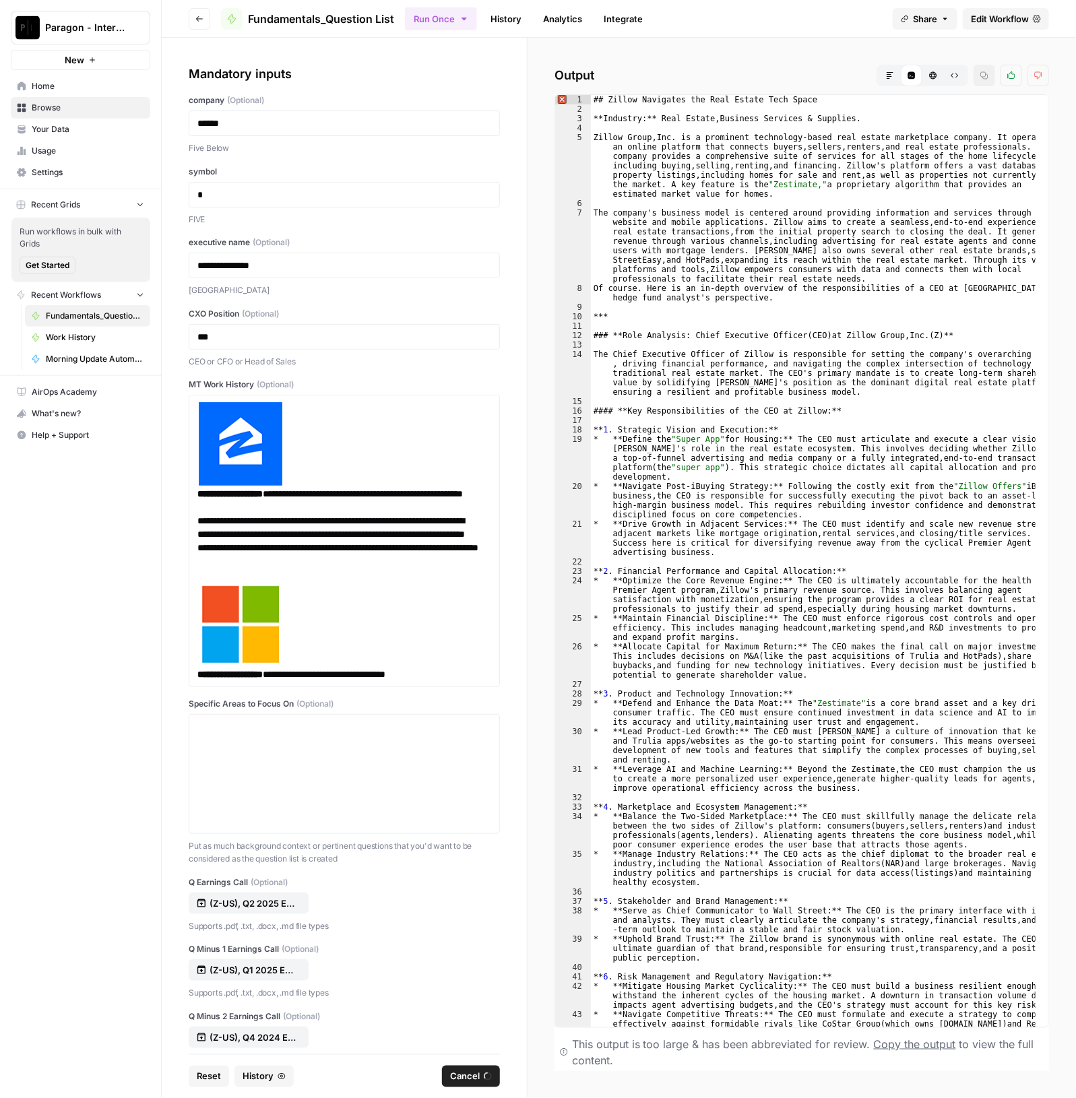
scroll to position [11442, 0]
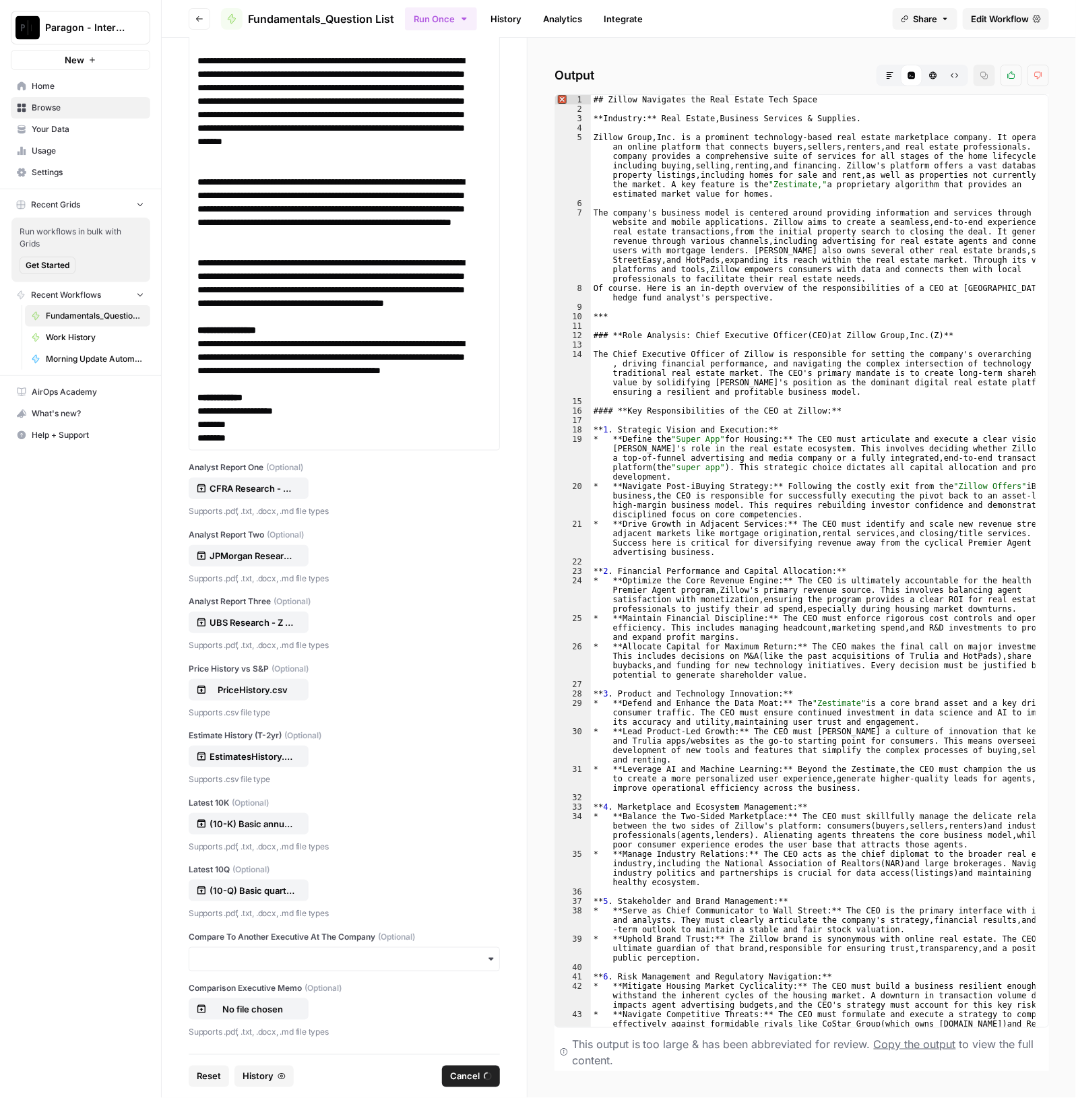
click at [895, 75] on button "Markdown" at bounding box center [890, 76] width 22 height 22
